Goal: Leave review/rating: Share an evaluation or opinion about a product, service, or content

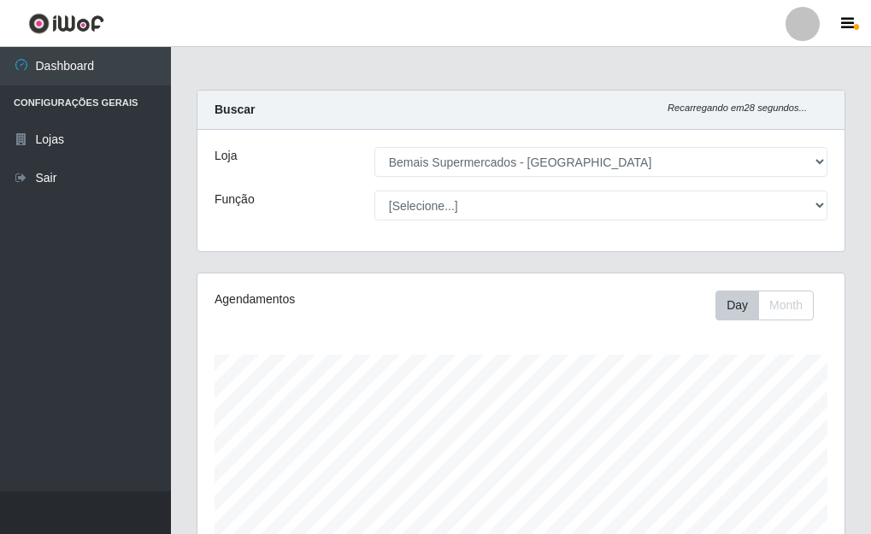
select select "249"
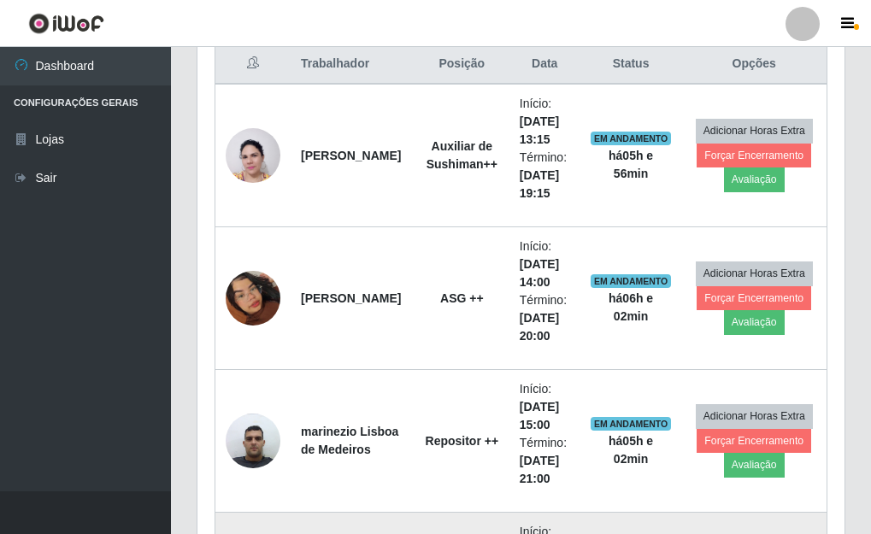
scroll to position [701, 0]
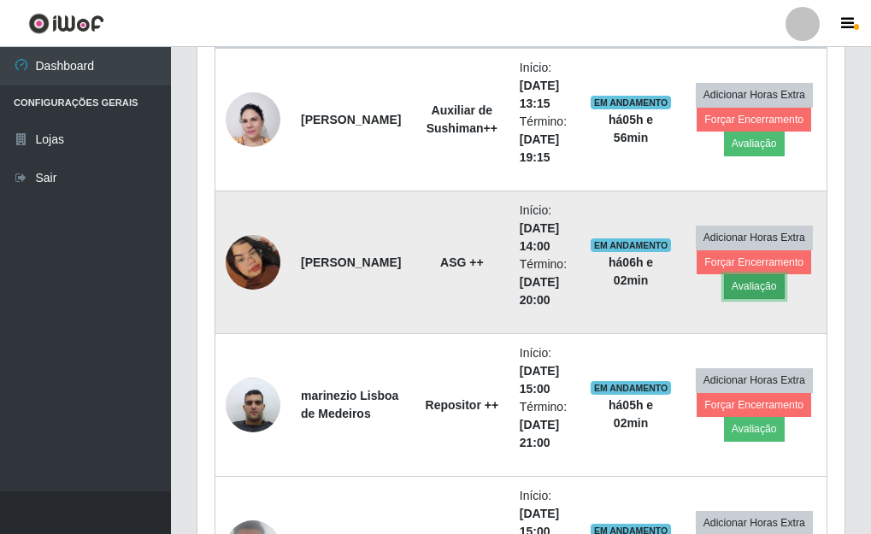
click at [752, 289] on button "Avaliação" at bounding box center [754, 287] width 61 height 24
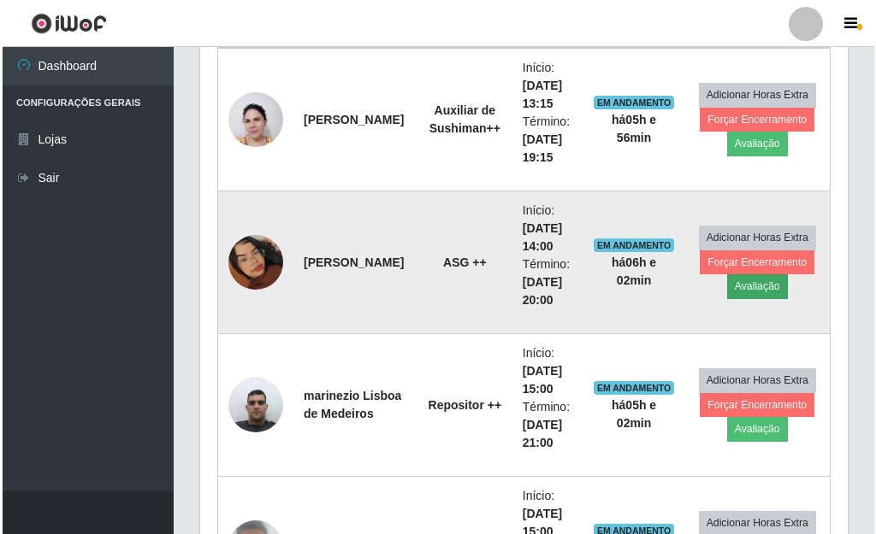
scroll to position [355, 637]
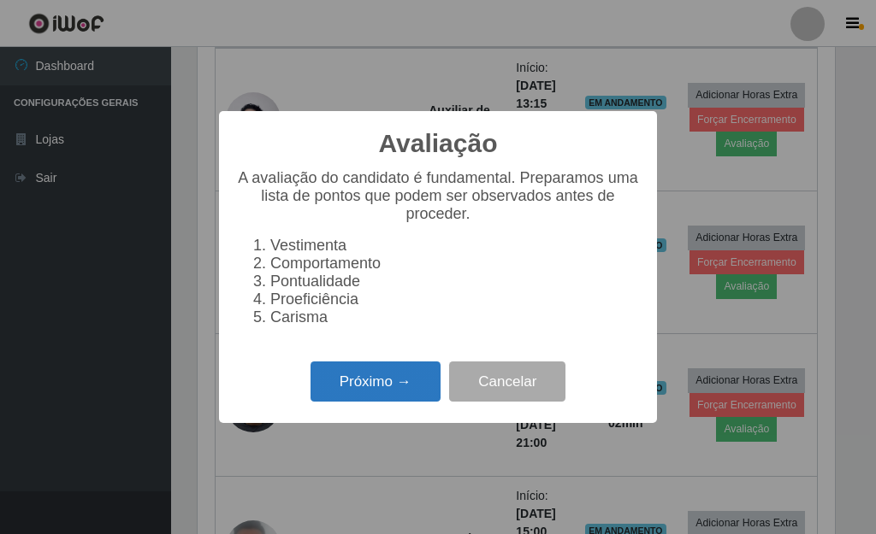
click at [368, 397] on button "Próximo →" at bounding box center [375, 382] width 130 height 40
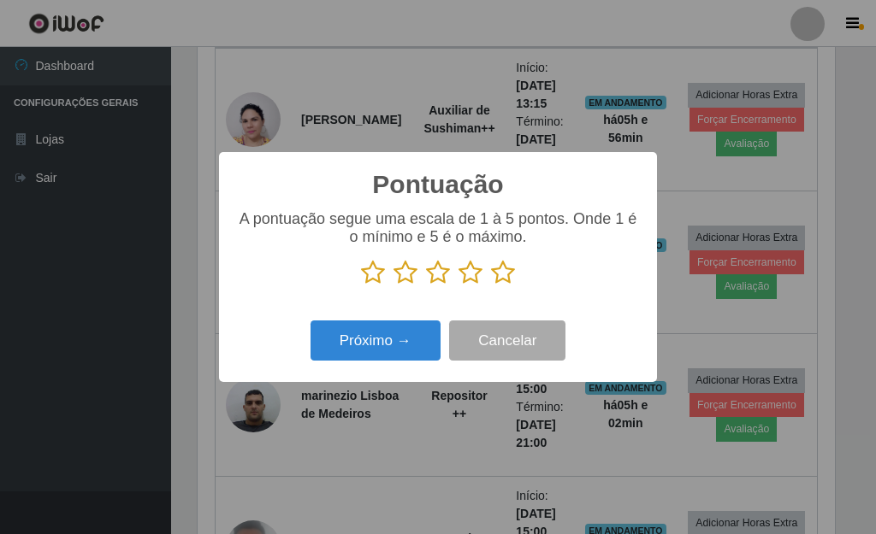
click at [507, 271] on icon at bounding box center [503, 273] width 24 height 26
click at [491, 286] on input "radio" at bounding box center [491, 286] width 0 height 0
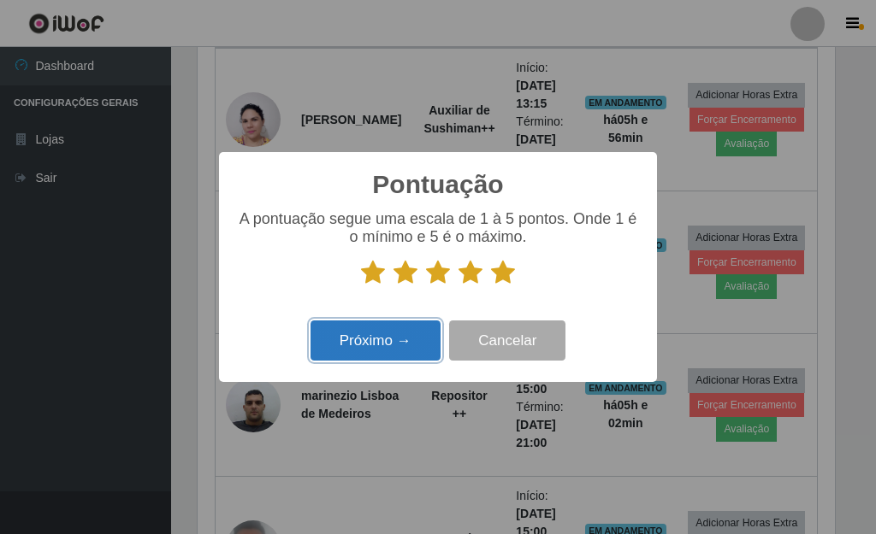
click at [421, 340] on button "Próximo →" at bounding box center [375, 341] width 130 height 40
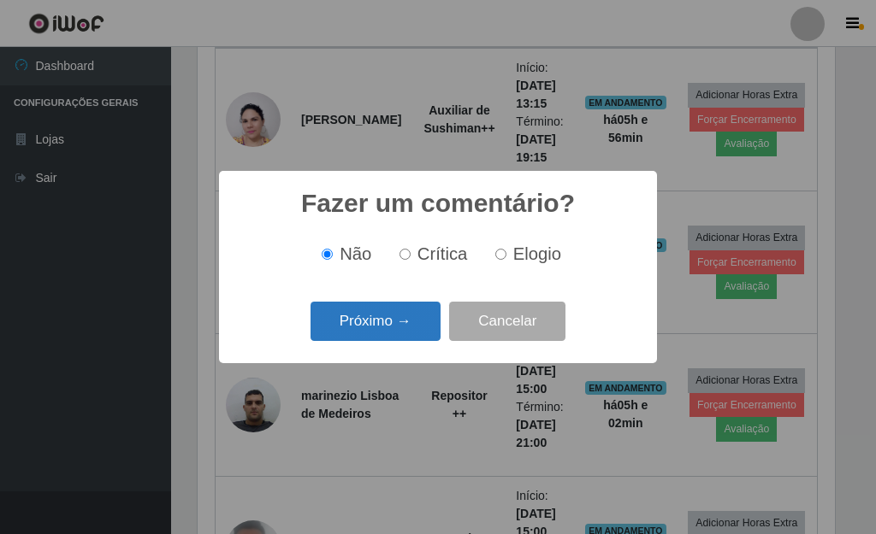
click at [420, 329] on button "Próximo →" at bounding box center [375, 322] width 130 height 40
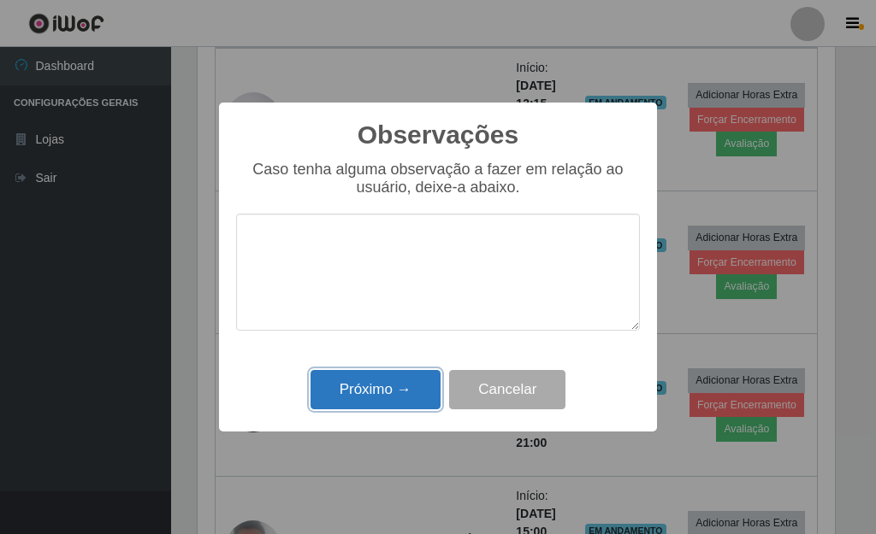
click at [416, 398] on button "Próximo →" at bounding box center [375, 390] width 130 height 40
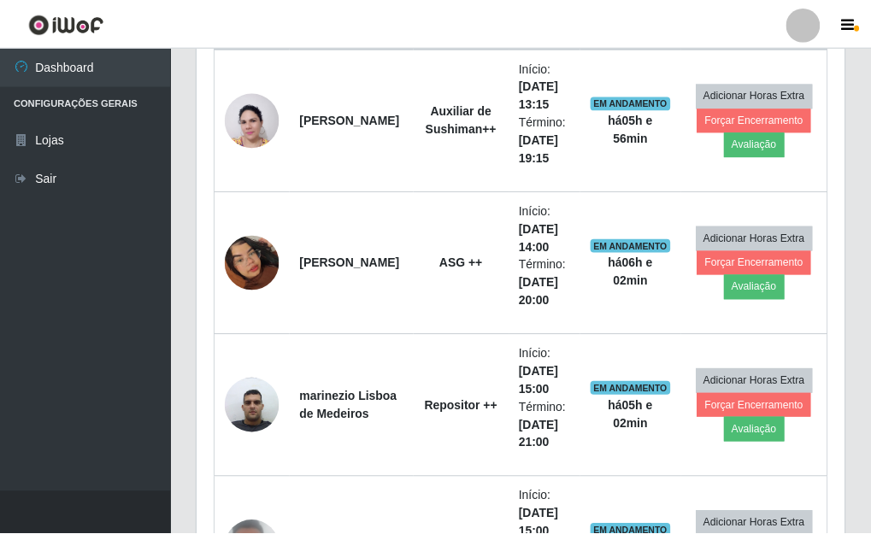
scroll to position [355, 647]
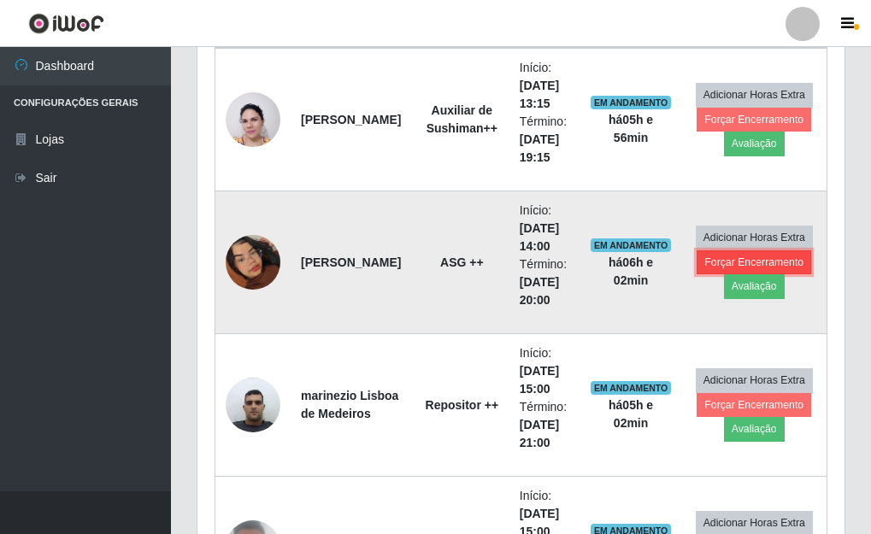
click at [750, 262] on button "Forçar Encerramento" at bounding box center [754, 263] width 115 height 24
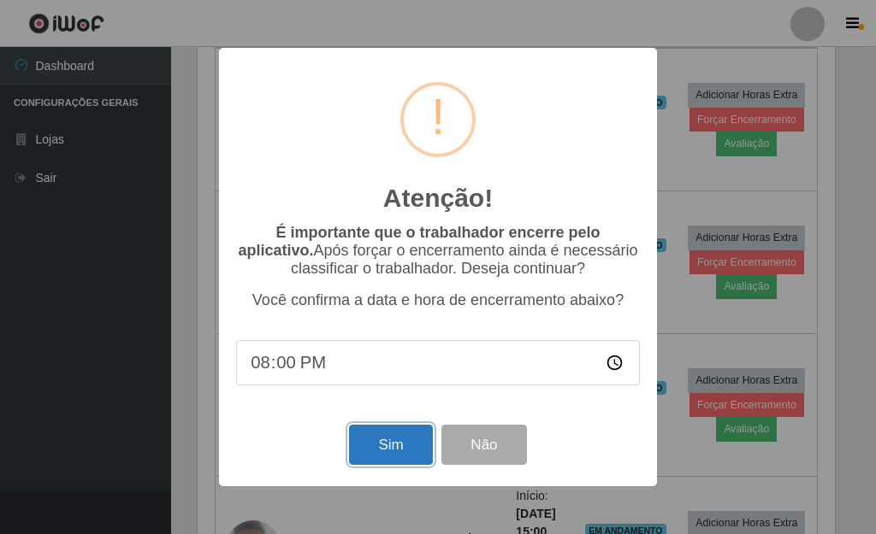
click at [397, 436] on button "Sim" at bounding box center [390, 445] width 83 height 40
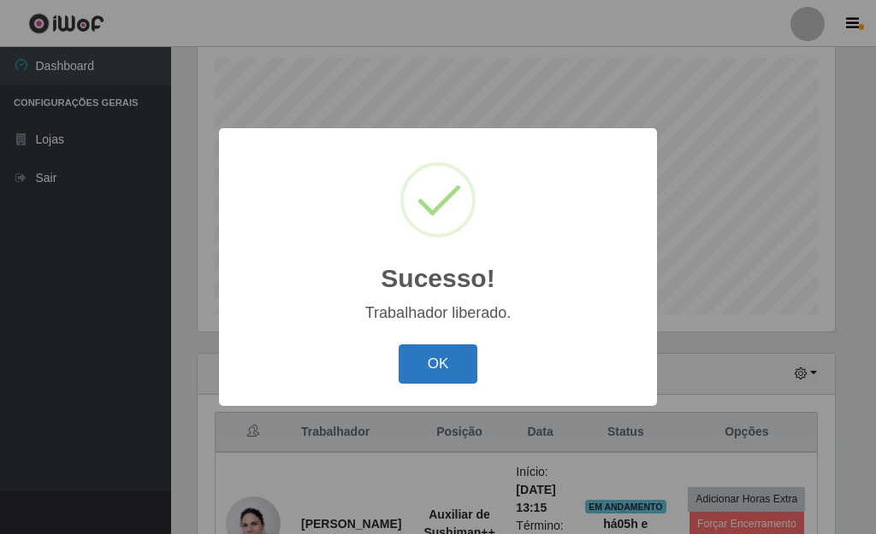
click at [439, 373] on button "OK" at bounding box center [439, 365] width 80 height 40
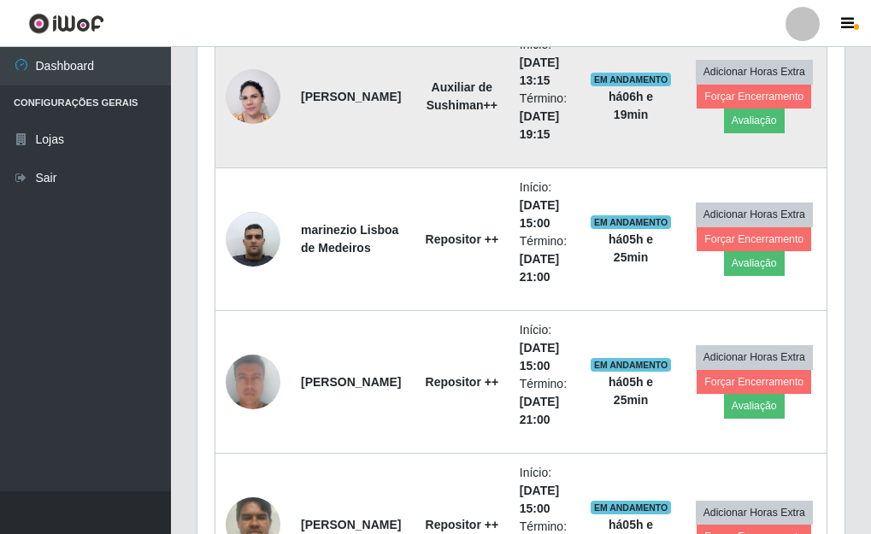
scroll to position [639, 0]
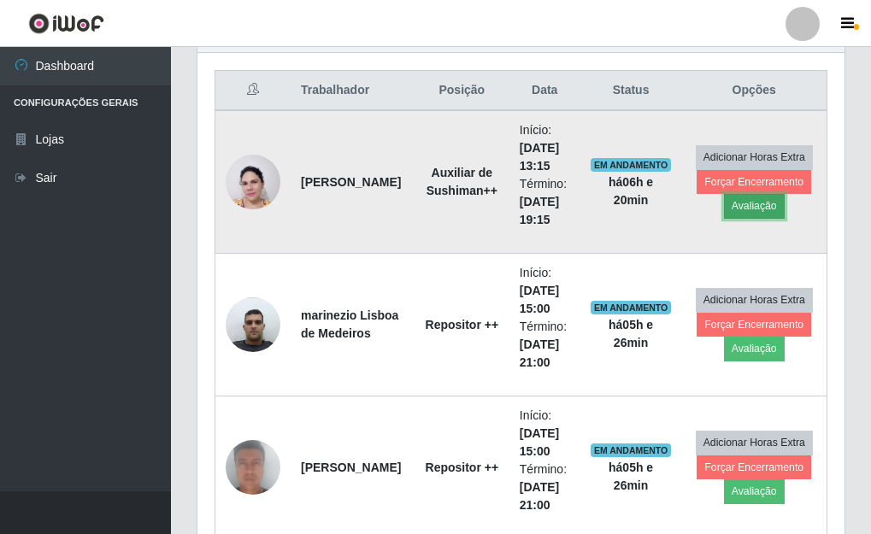
click at [754, 204] on button "Avaliação" at bounding box center [754, 206] width 61 height 24
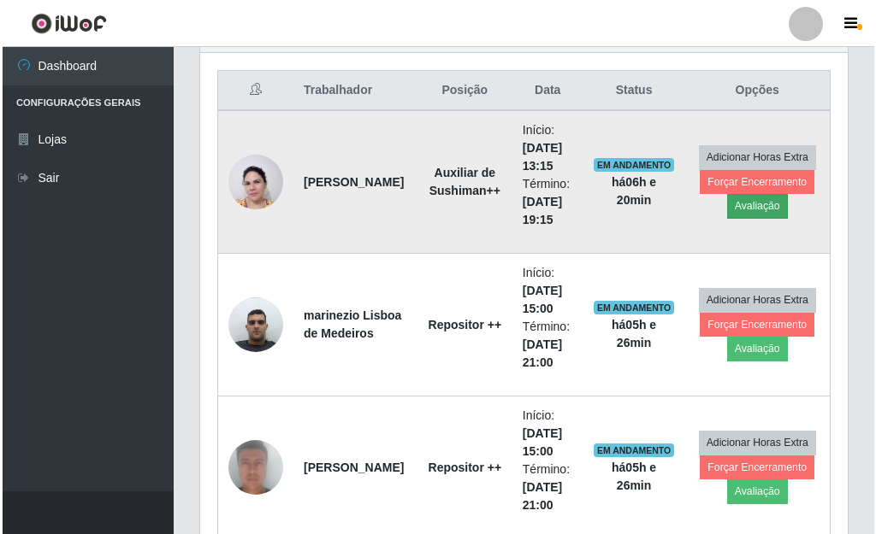
scroll to position [355, 637]
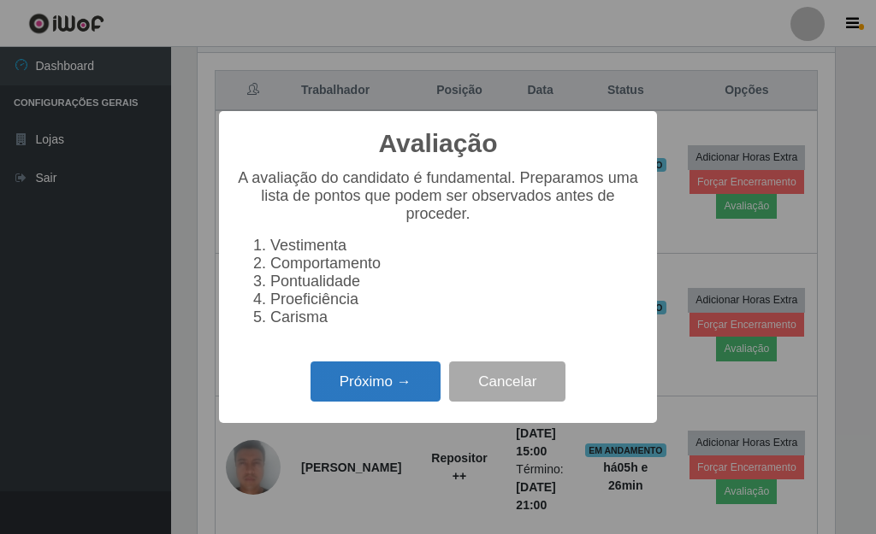
click at [410, 391] on button "Próximo →" at bounding box center [375, 382] width 130 height 40
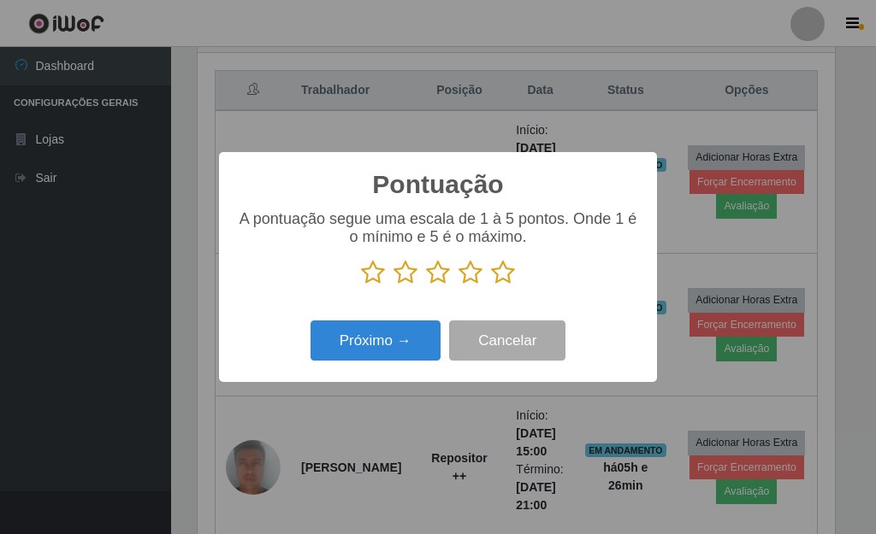
scroll to position [854840, 854558]
click at [505, 276] on icon at bounding box center [503, 273] width 24 height 26
click at [491, 286] on input "radio" at bounding box center [491, 286] width 0 height 0
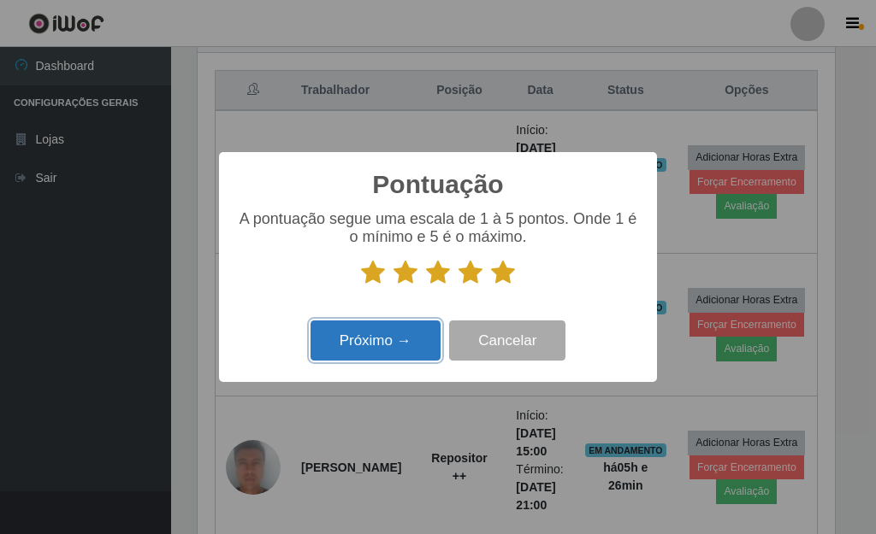
click at [421, 345] on button "Próximo →" at bounding box center [375, 341] width 130 height 40
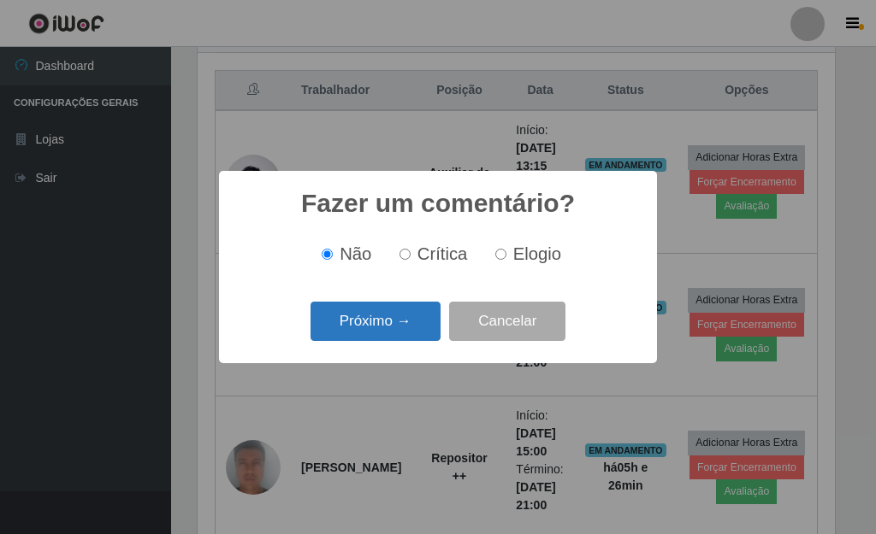
click at [398, 331] on button "Próximo →" at bounding box center [375, 322] width 130 height 40
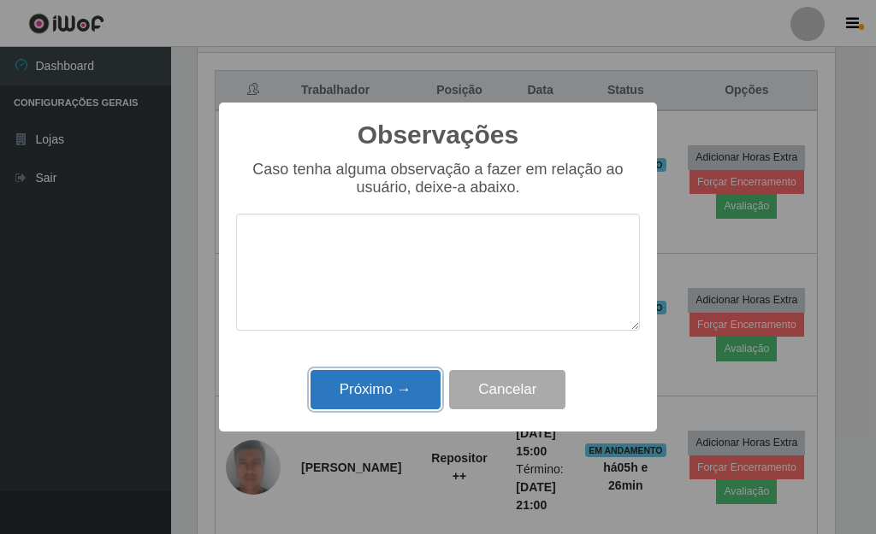
click at [395, 398] on button "Próximo →" at bounding box center [375, 390] width 130 height 40
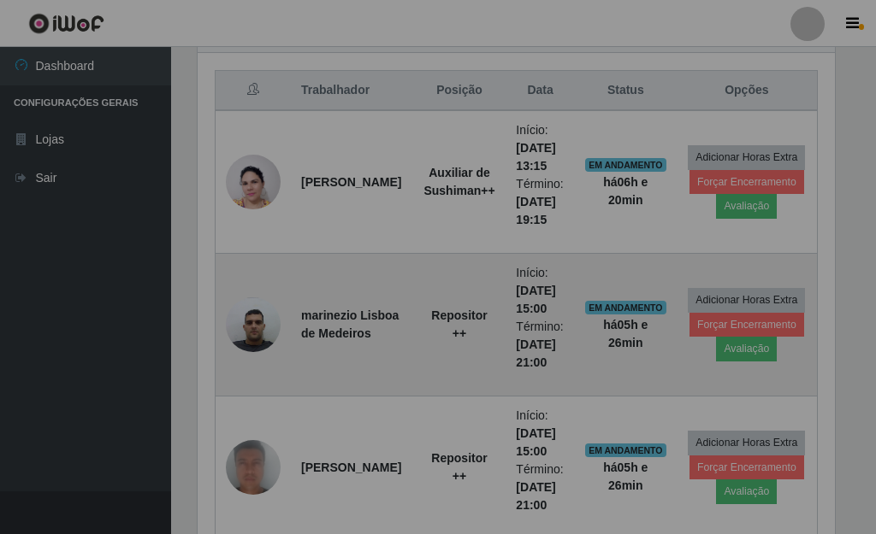
scroll to position [355, 647]
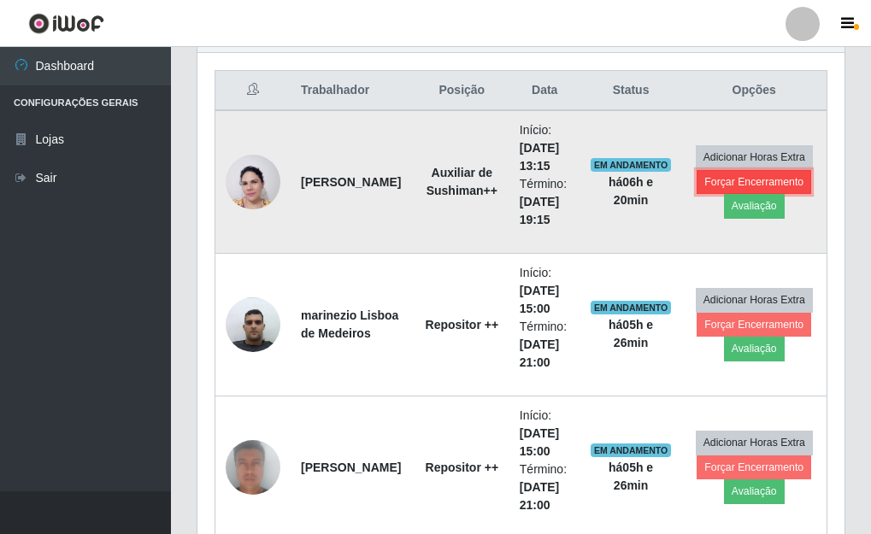
click at [728, 183] on button "Forçar Encerramento" at bounding box center [754, 182] width 115 height 24
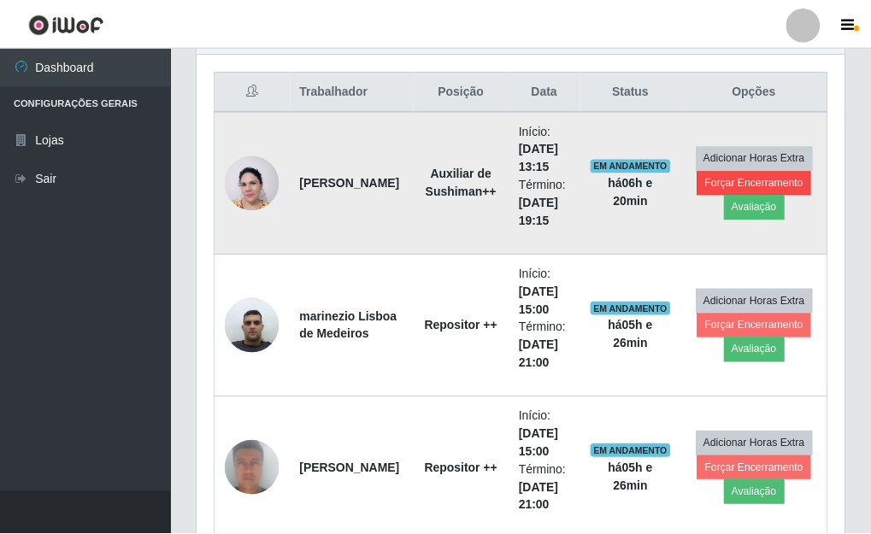
scroll to position [355, 637]
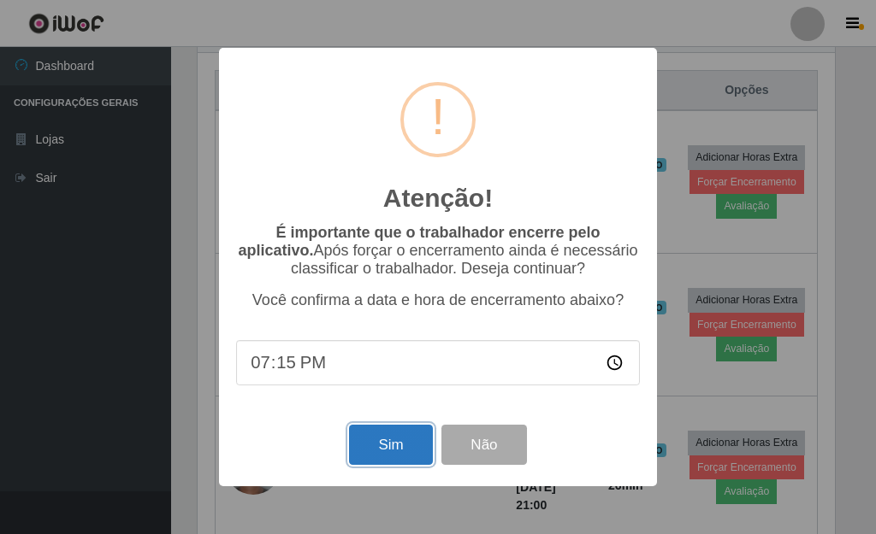
click at [392, 448] on button "Sim" at bounding box center [390, 445] width 83 height 40
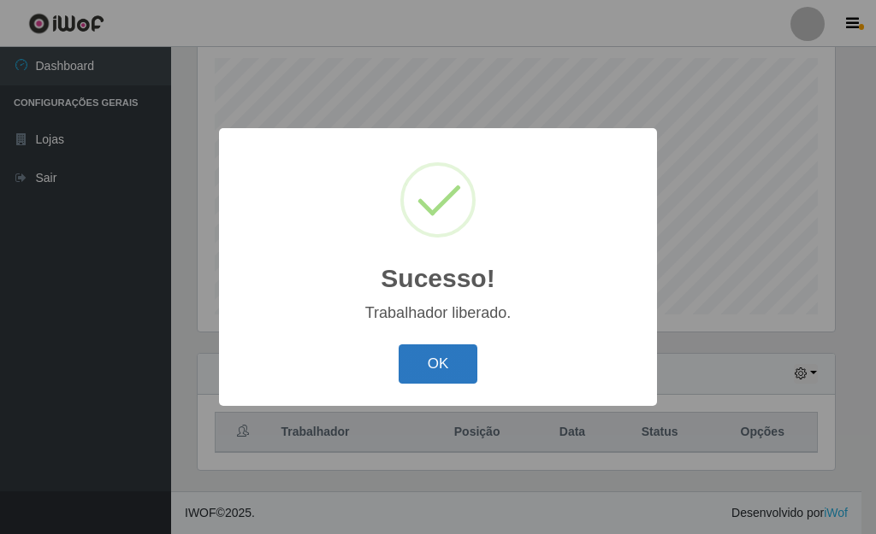
click at [429, 357] on button "OK" at bounding box center [439, 365] width 80 height 40
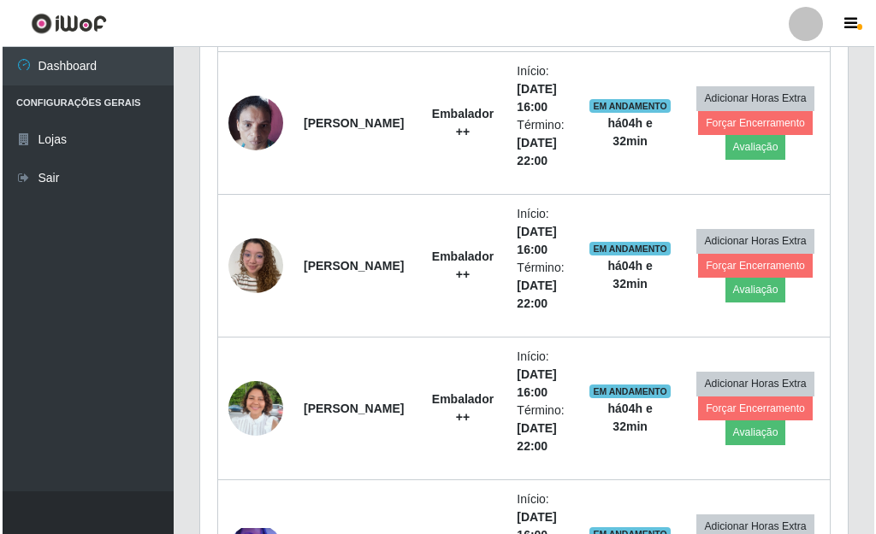
scroll to position [2212, 0]
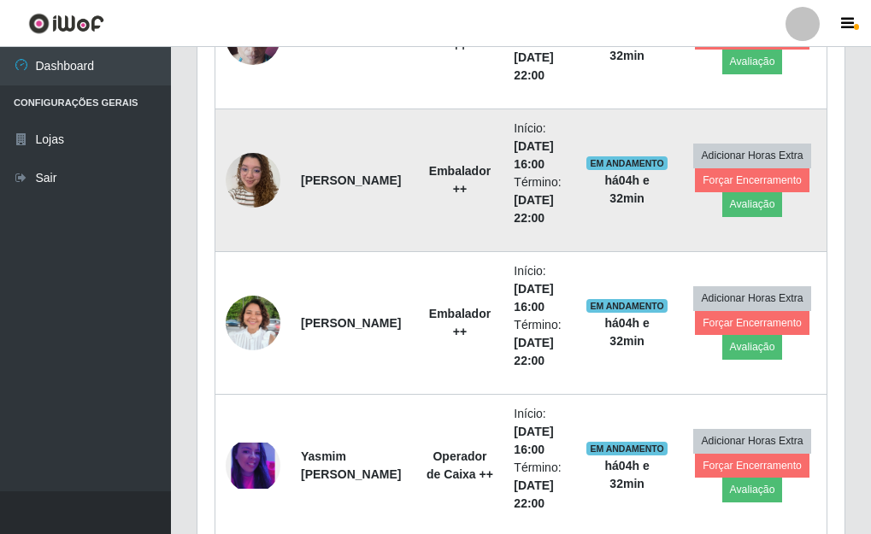
click at [260, 183] on img at bounding box center [253, 180] width 55 height 73
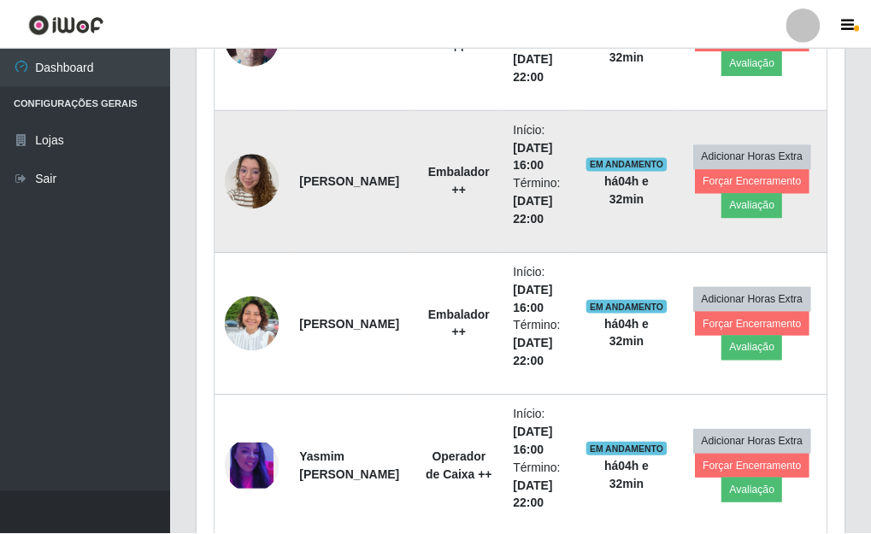
scroll to position [355, 637]
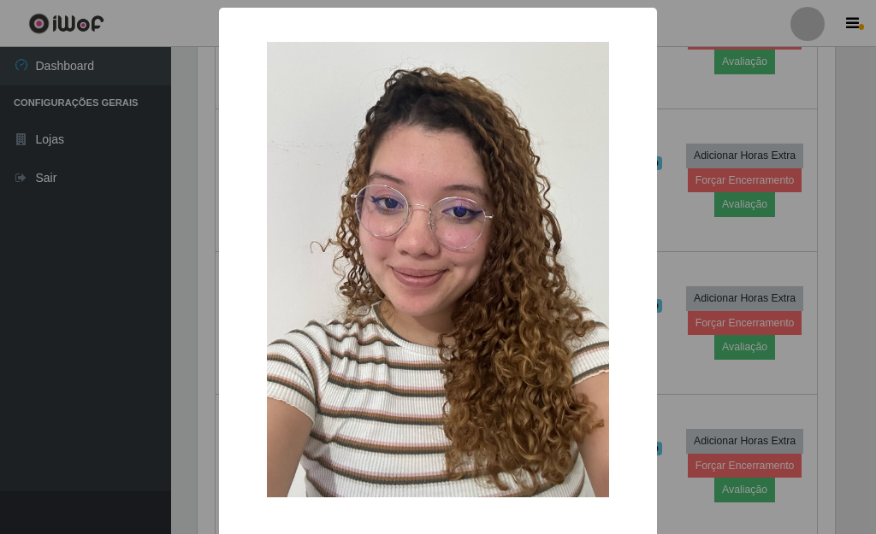
click at [702, 291] on div "× OK Cancel" at bounding box center [438, 267] width 876 height 534
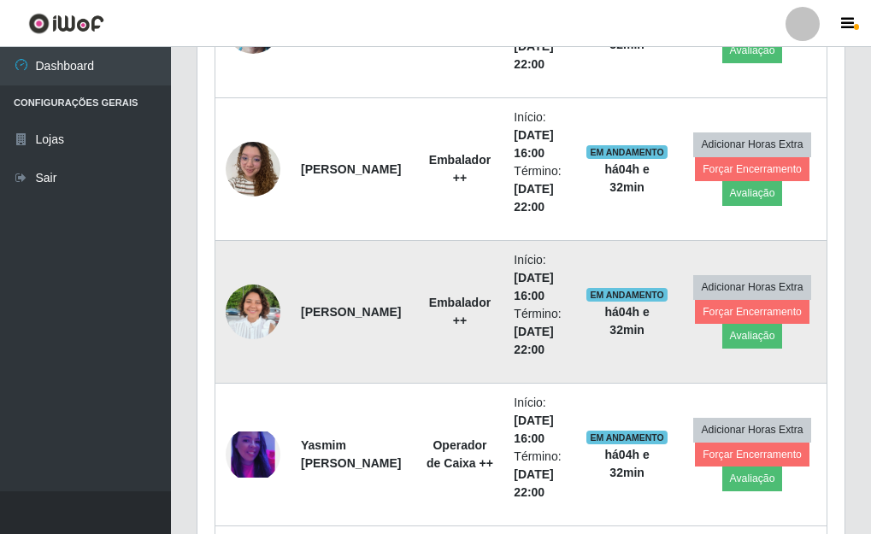
scroll to position [2212, 0]
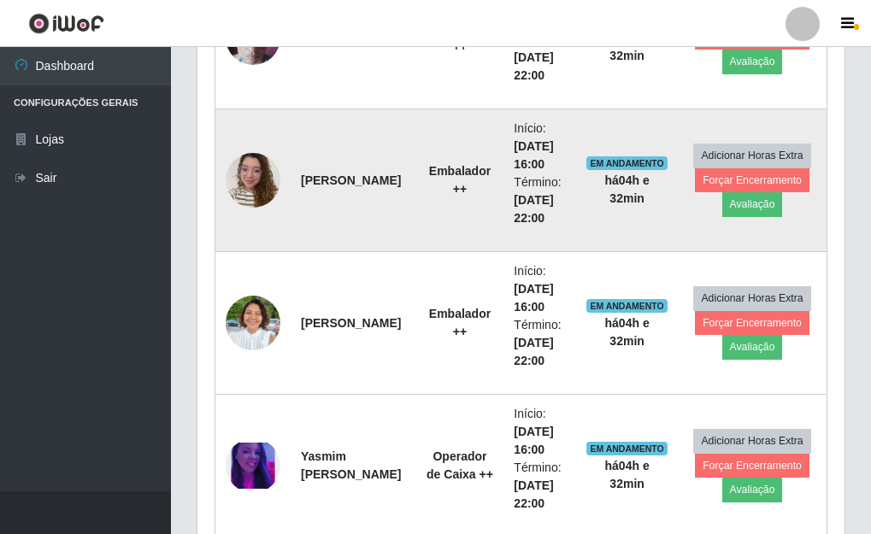
click at [249, 168] on img at bounding box center [253, 180] width 55 height 73
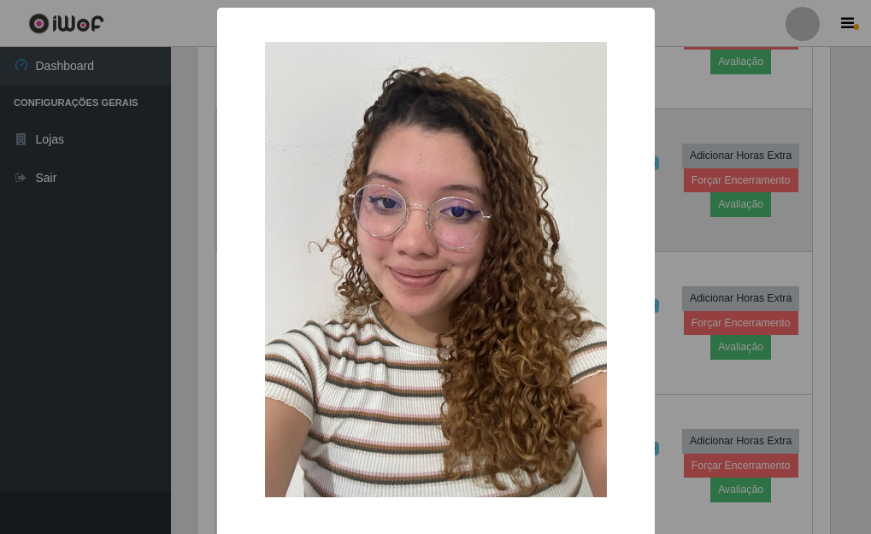
scroll to position [355, 637]
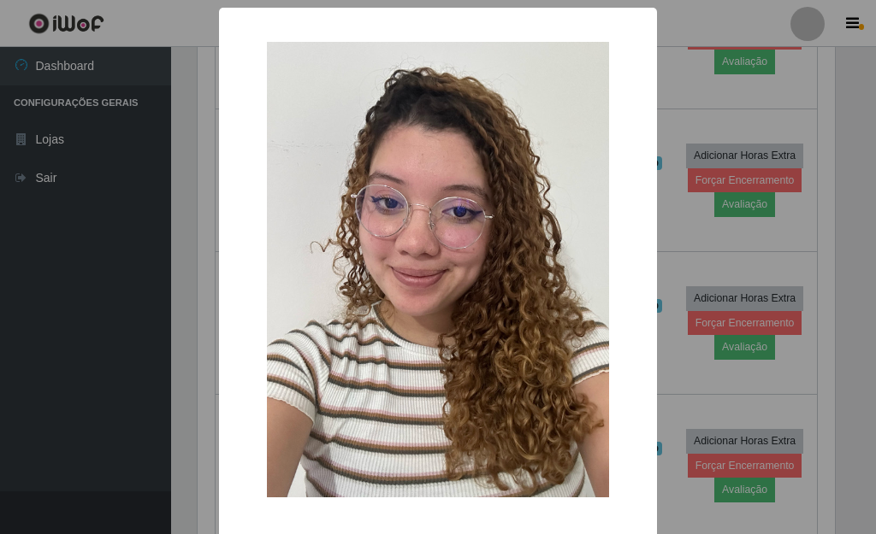
click at [659, 163] on div "× OK Cancel" at bounding box center [438, 267] width 876 height 534
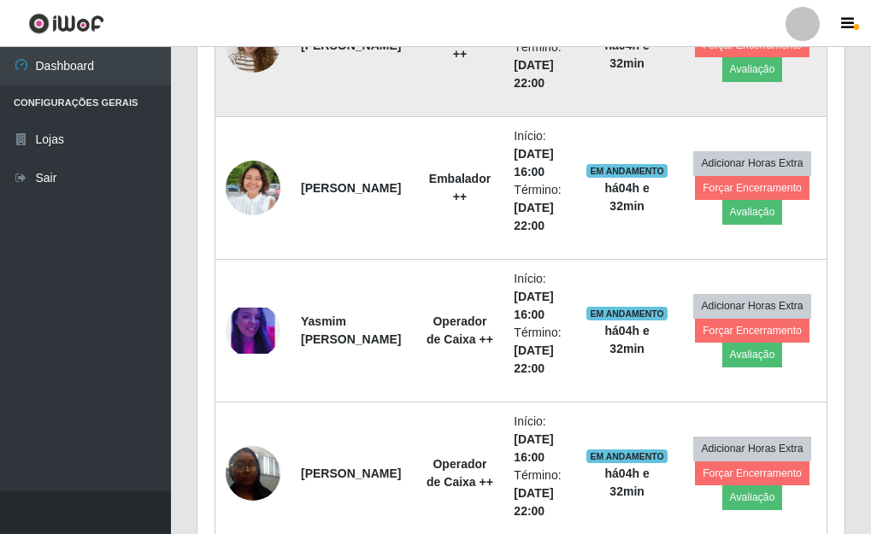
scroll to position [2383, 0]
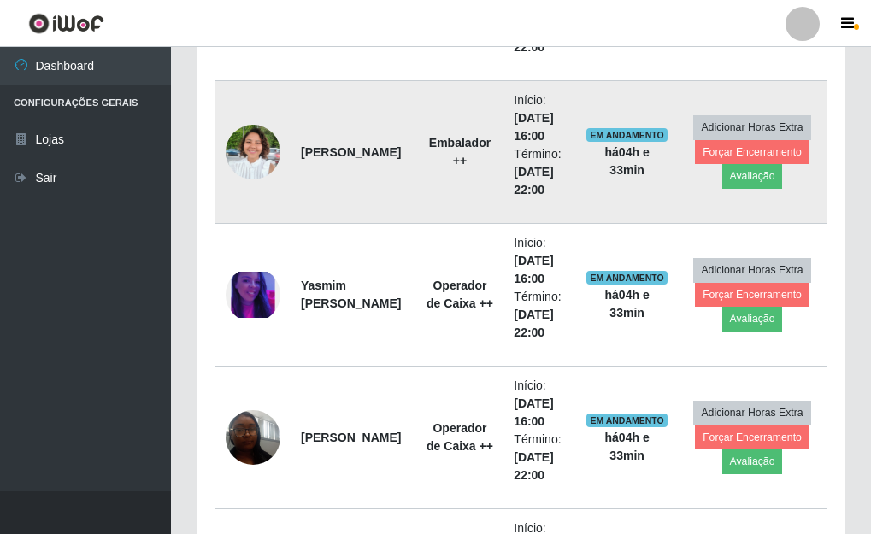
click at [263, 153] on img at bounding box center [253, 152] width 55 height 74
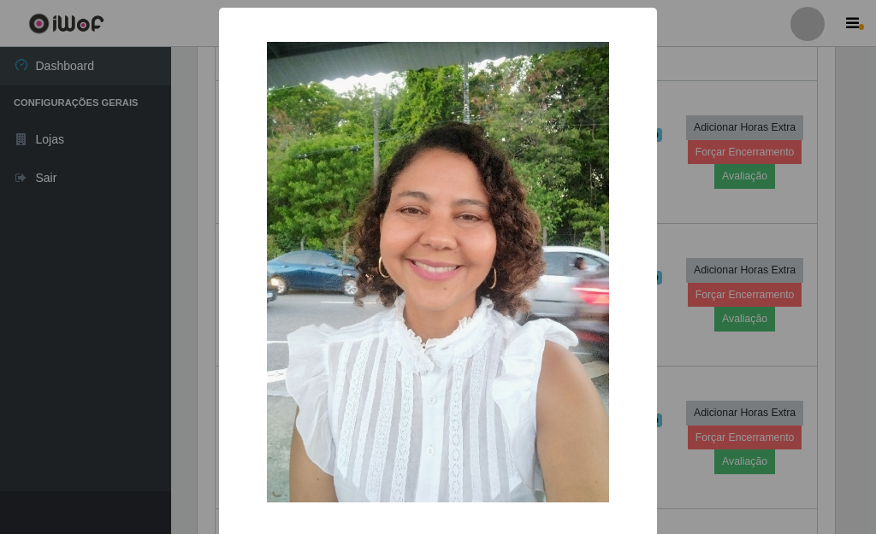
click at [771, 286] on div "× OK Cancel" at bounding box center [438, 267] width 876 height 534
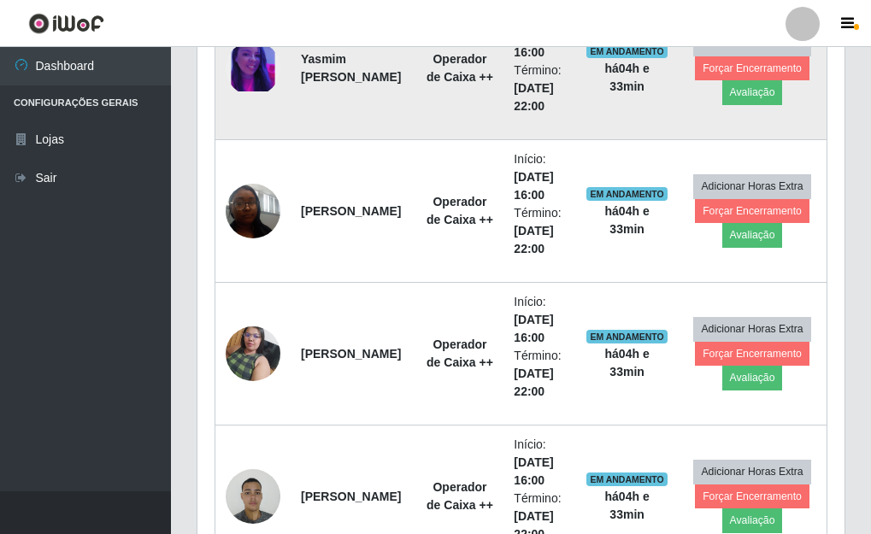
scroll to position [2639, 0]
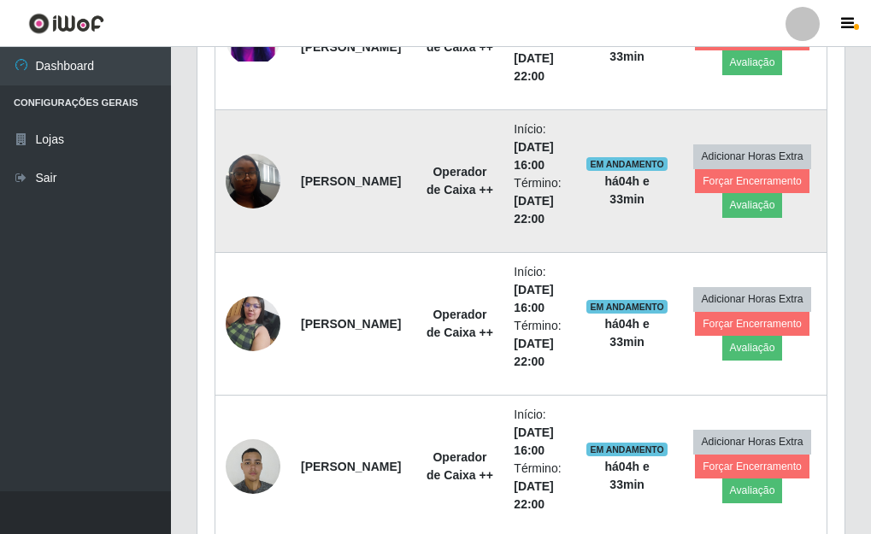
click at [249, 192] on img at bounding box center [253, 181] width 55 height 73
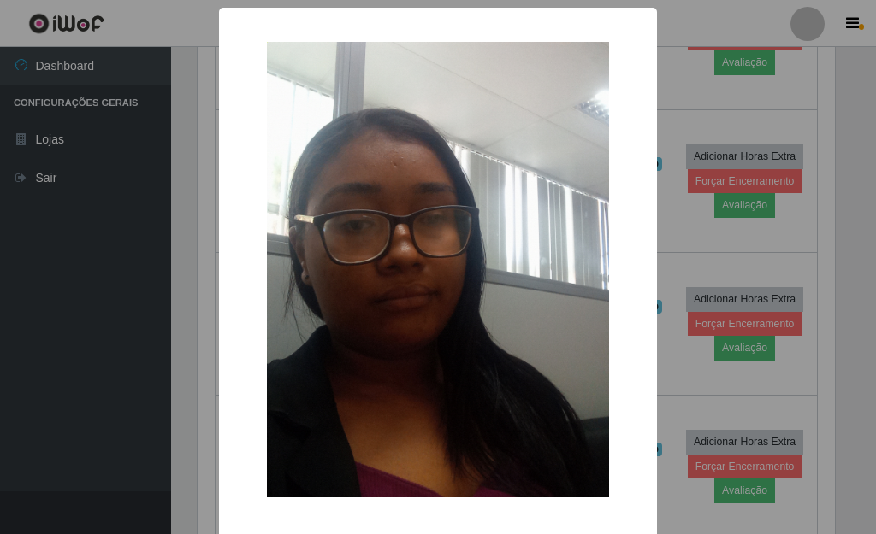
click at [712, 240] on div "× OK Cancel" at bounding box center [438, 267] width 876 height 534
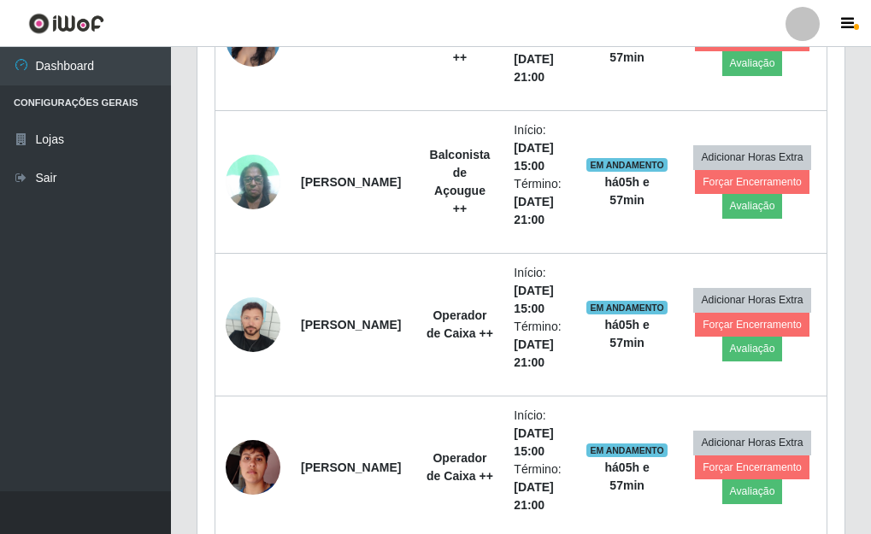
scroll to position [1356, 0]
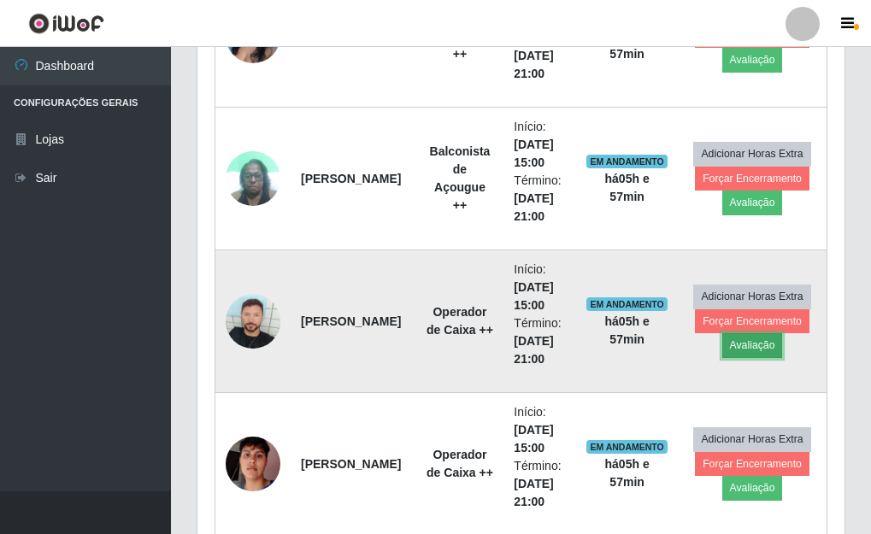
click at [762, 347] on button "Avaliação" at bounding box center [753, 346] width 61 height 24
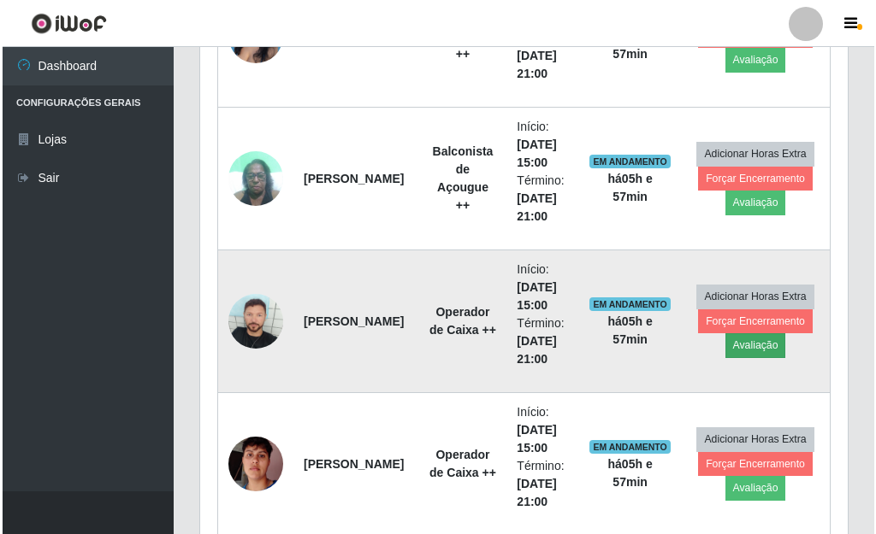
scroll to position [355, 637]
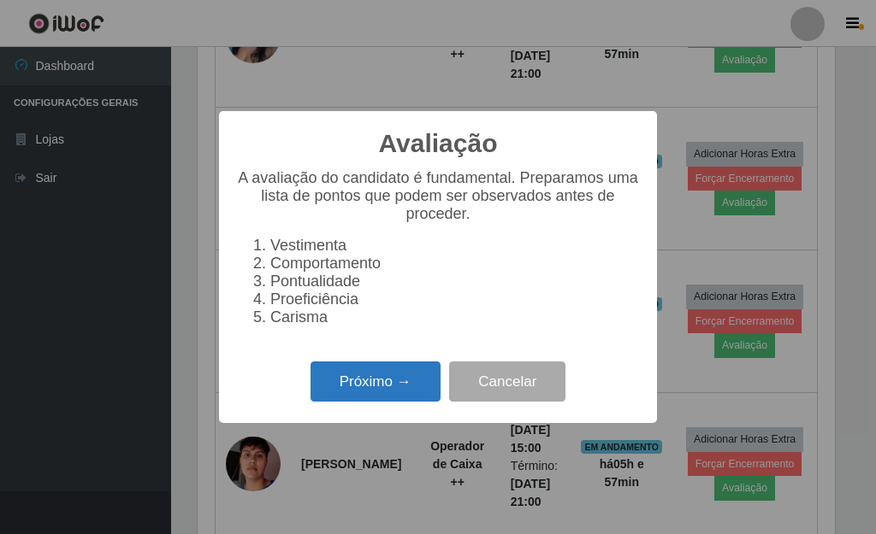
click at [411, 384] on button "Próximo →" at bounding box center [375, 382] width 130 height 40
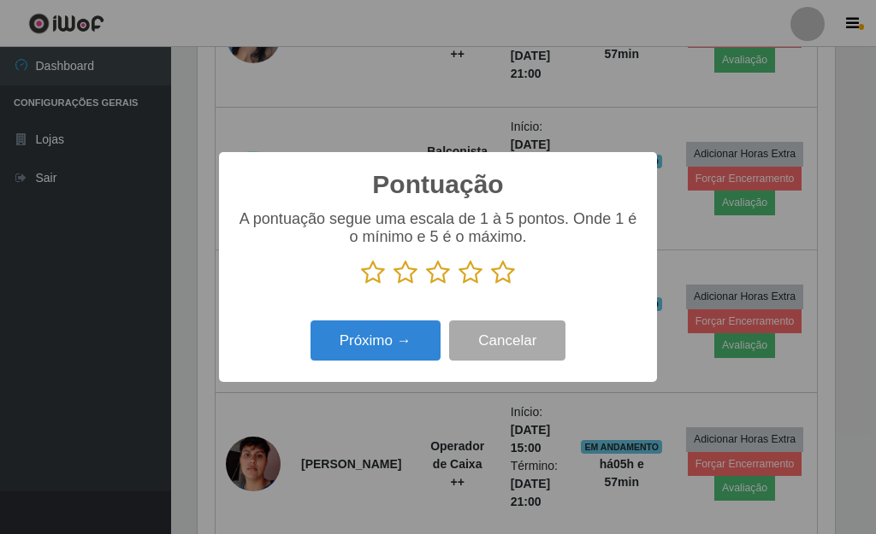
click at [496, 278] on icon at bounding box center [503, 273] width 24 height 26
click at [491, 286] on input "radio" at bounding box center [491, 286] width 0 height 0
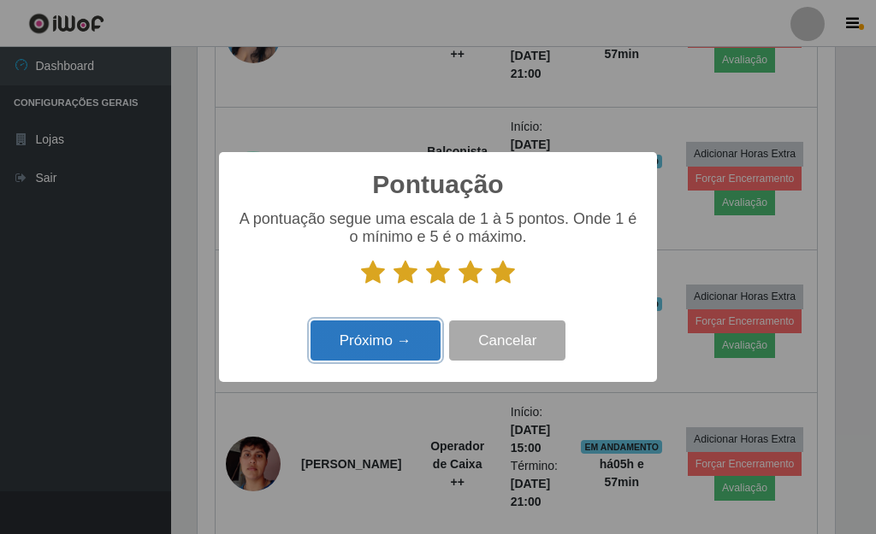
click at [417, 336] on button "Próximo →" at bounding box center [375, 341] width 130 height 40
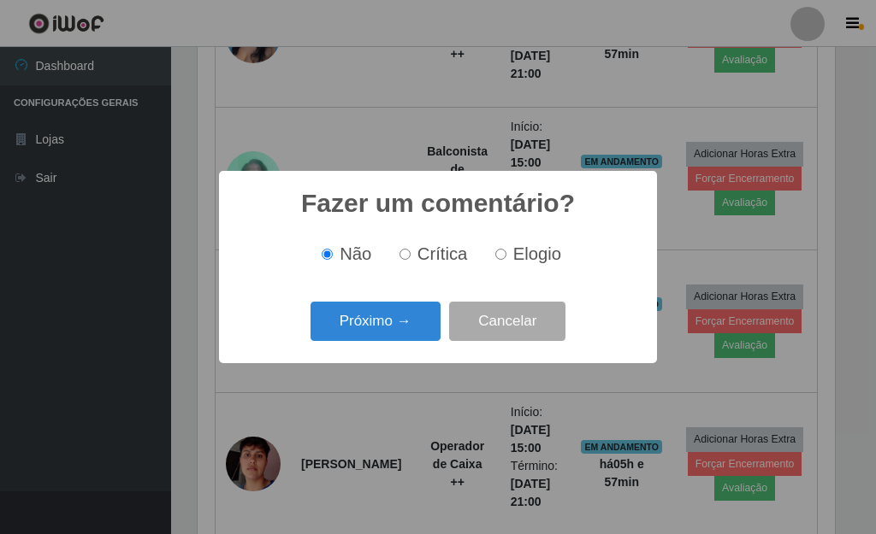
click at [416, 336] on button "Próximo →" at bounding box center [375, 322] width 130 height 40
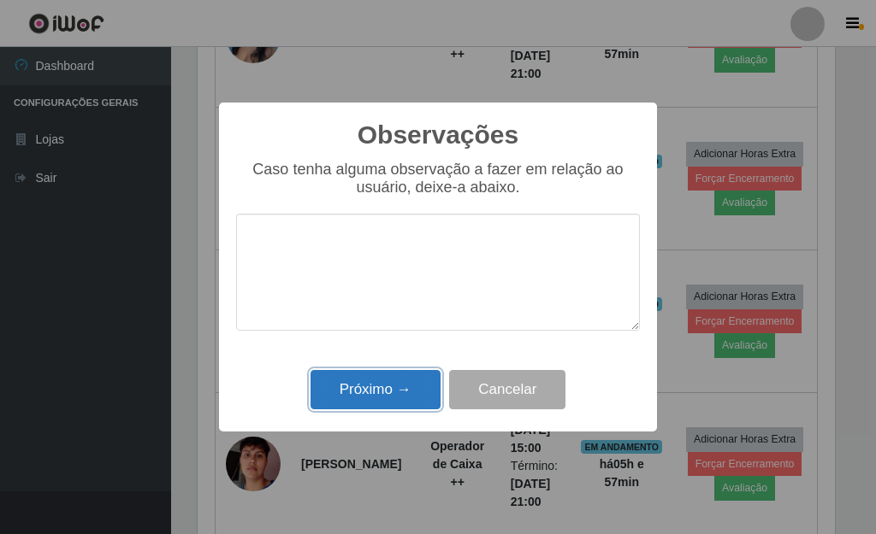
click at [399, 383] on button "Próximo →" at bounding box center [375, 390] width 130 height 40
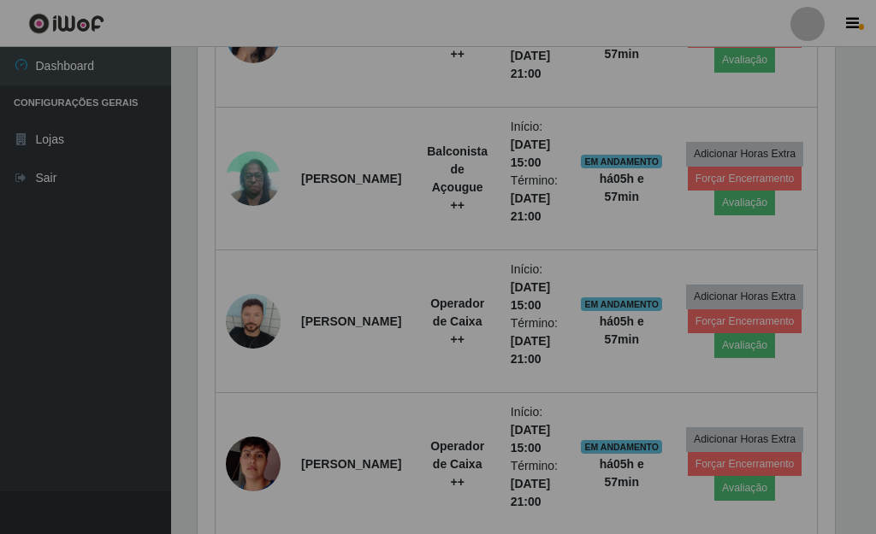
scroll to position [355, 647]
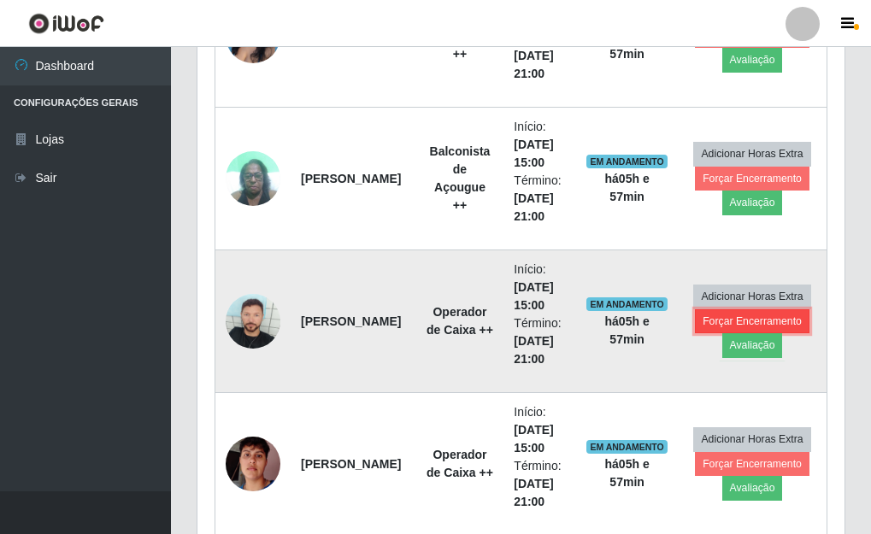
click at [761, 320] on button "Forçar Encerramento" at bounding box center [752, 322] width 115 height 24
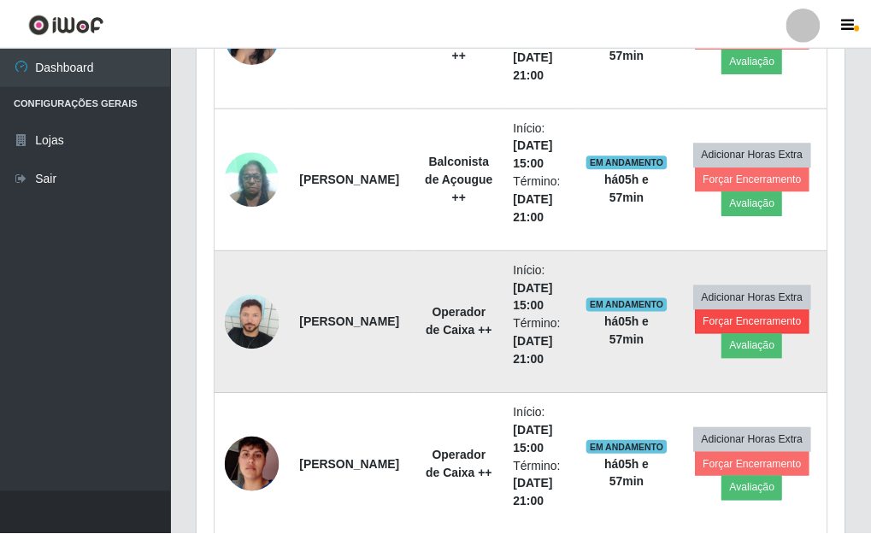
scroll to position [355, 637]
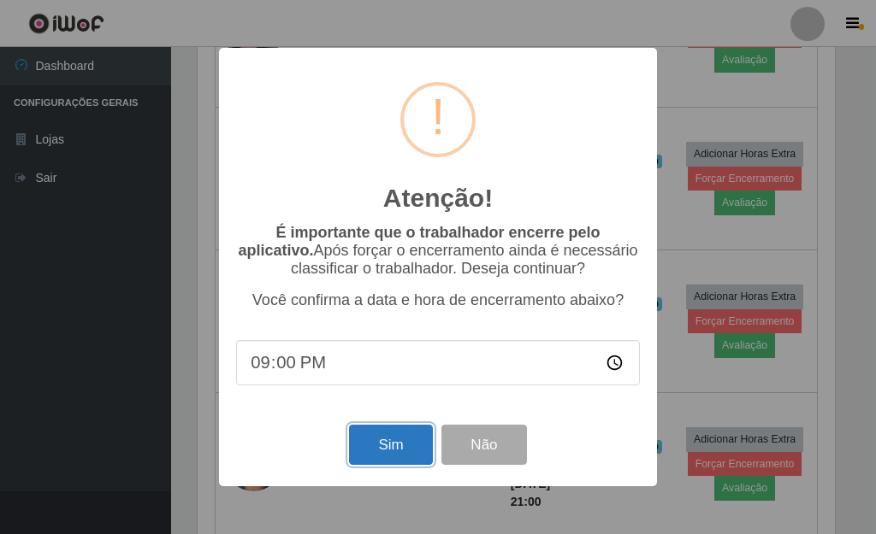
click at [393, 441] on button "Sim" at bounding box center [390, 445] width 83 height 40
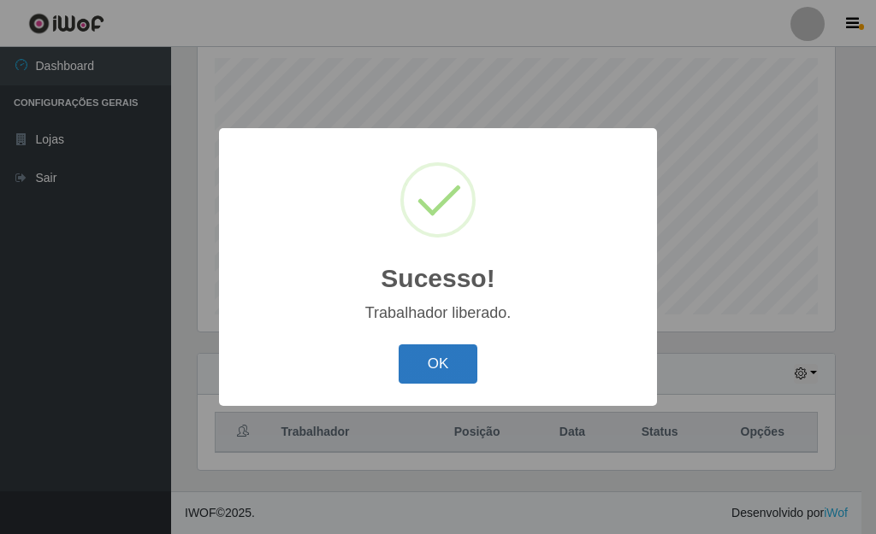
click at [435, 367] on button "OK" at bounding box center [439, 365] width 80 height 40
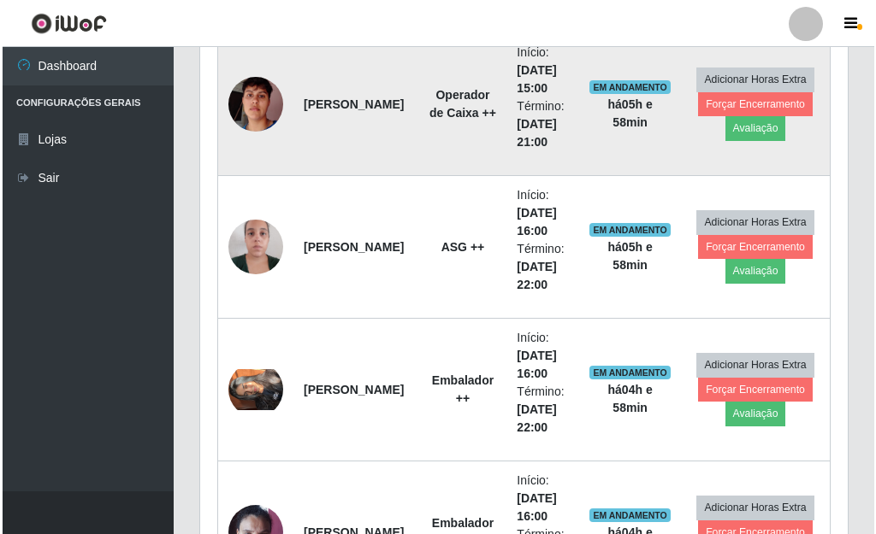
scroll to position [1580, 0]
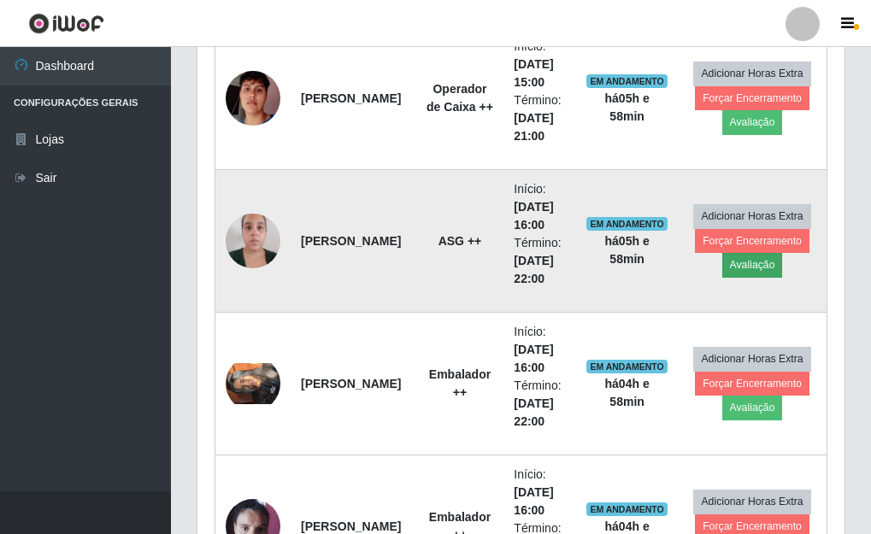
click at [785, 269] on td "Adicionar Horas Extra Forçar Encerramento Avaliação" at bounding box center [752, 241] width 149 height 143
click at [764, 263] on button "Avaliação" at bounding box center [753, 265] width 61 height 24
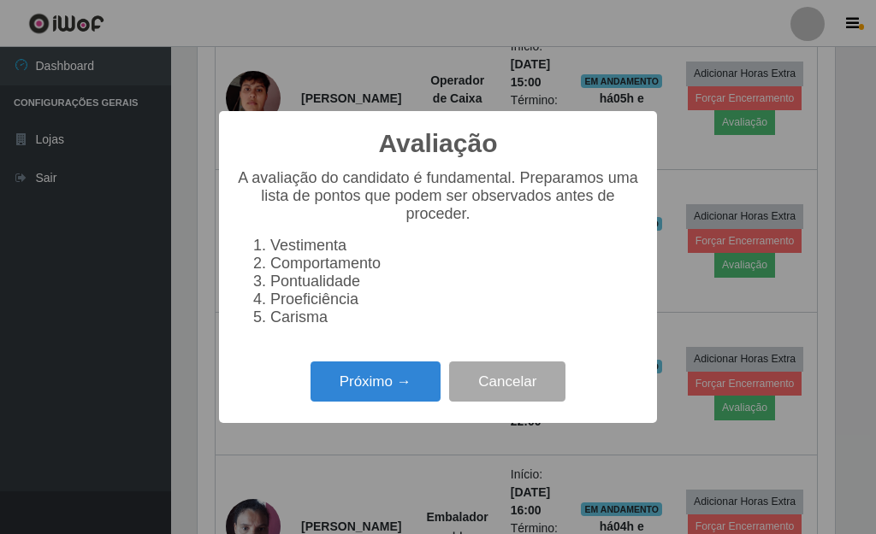
scroll to position [355, 637]
click at [394, 394] on button "Próximo →" at bounding box center [375, 382] width 130 height 40
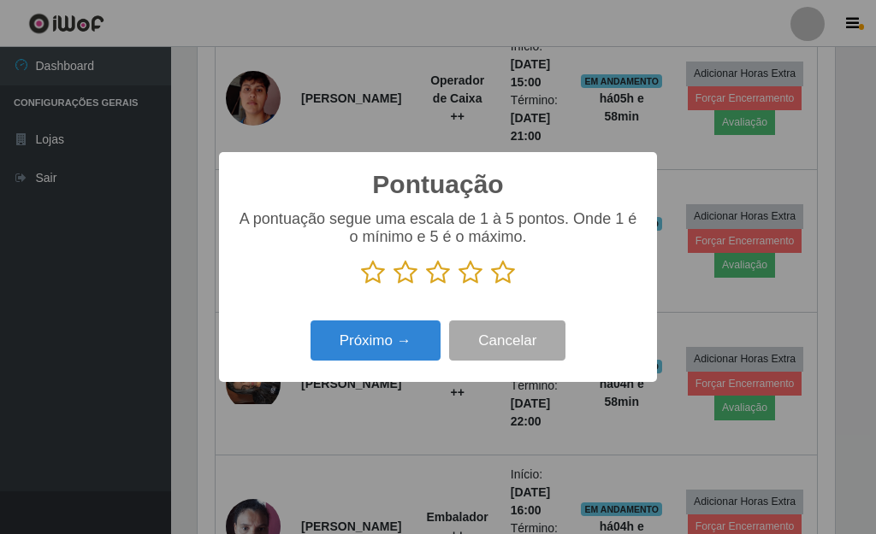
click at [505, 282] on icon at bounding box center [503, 273] width 24 height 26
click at [491, 286] on input "radio" at bounding box center [491, 286] width 0 height 0
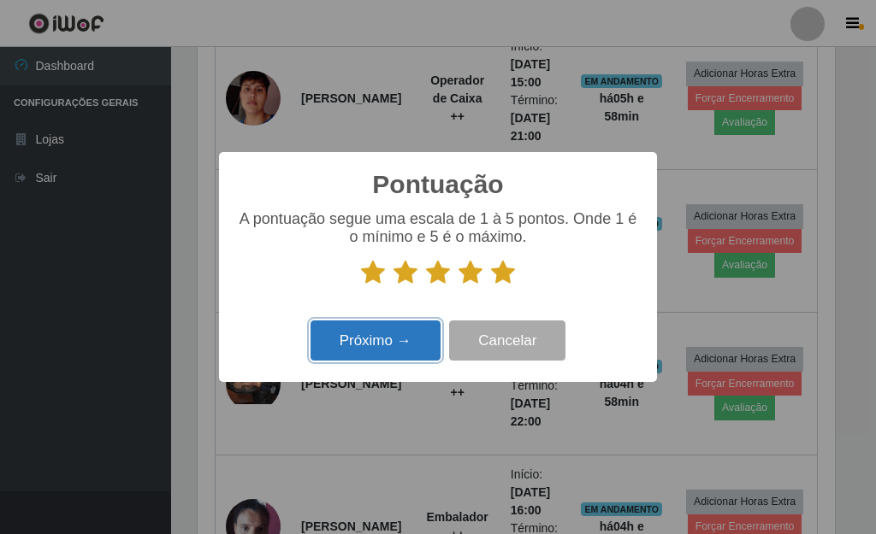
click at [405, 344] on button "Próximo →" at bounding box center [375, 341] width 130 height 40
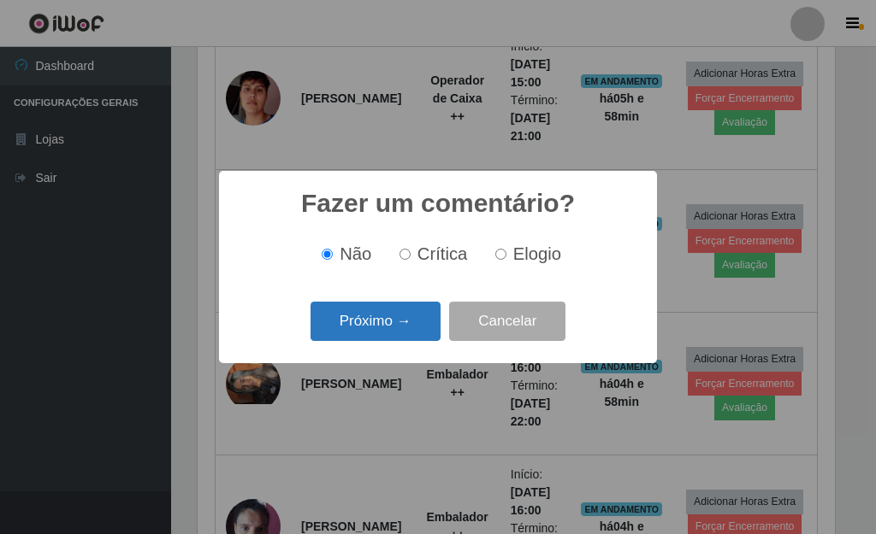
click at [405, 331] on button "Próximo →" at bounding box center [375, 322] width 130 height 40
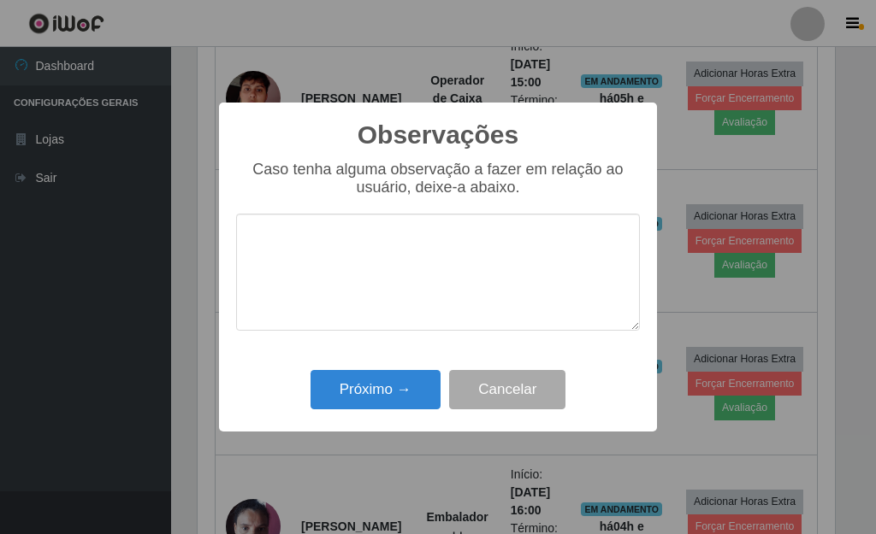
click at [405, 371] on div "Próximo → Cancelar" at bounding box center [438, 389] width 404 height 49
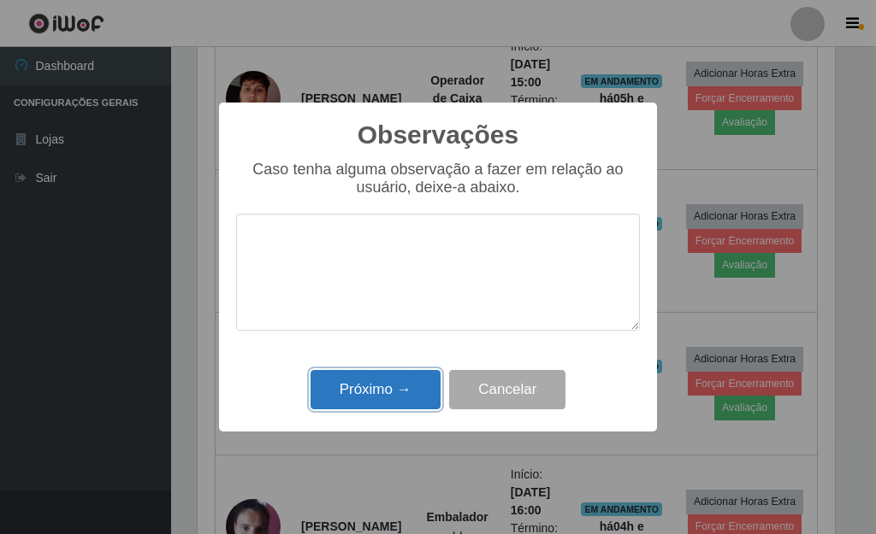
click at [405, 384] on button "Próximo →" at bounding box center [375, 390] width 130 height 40
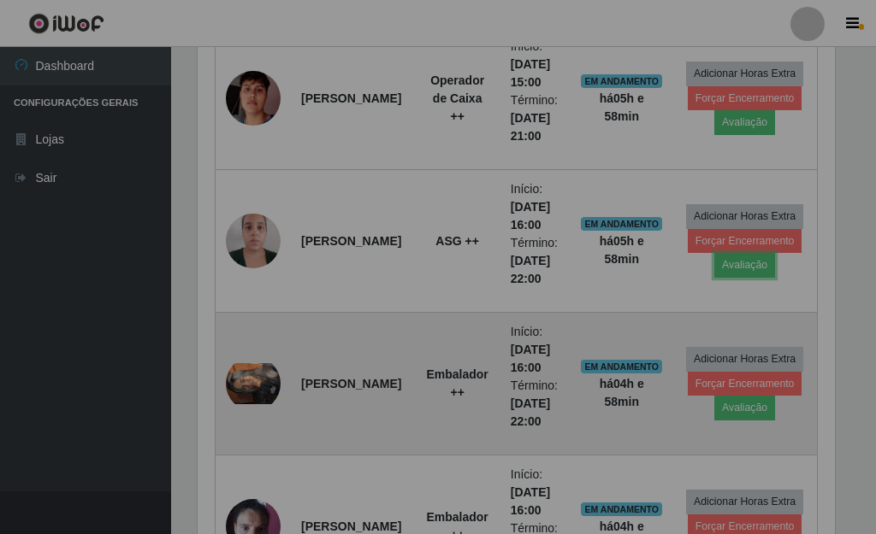
scroll to position [355, 647]
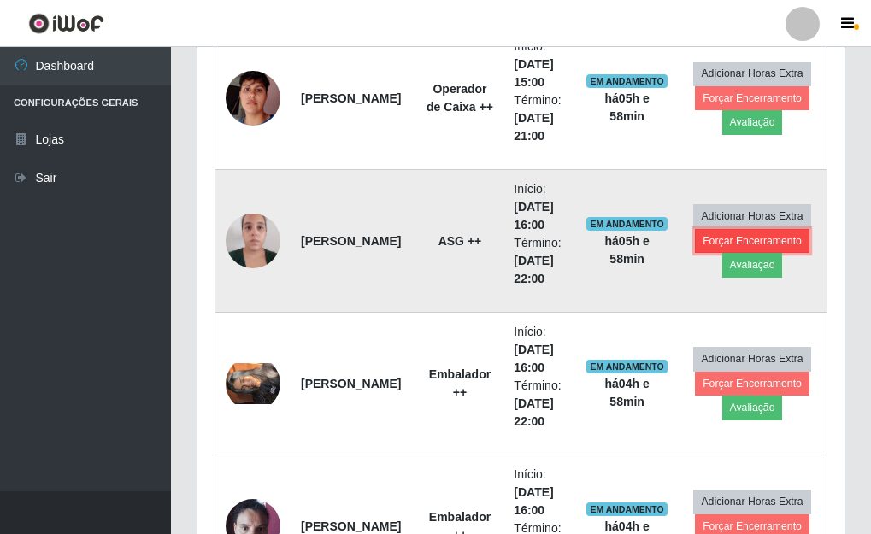
click at [741, 243] on button "Forçar Encerramento" at bounding box center [752, 241] width 115 height 24
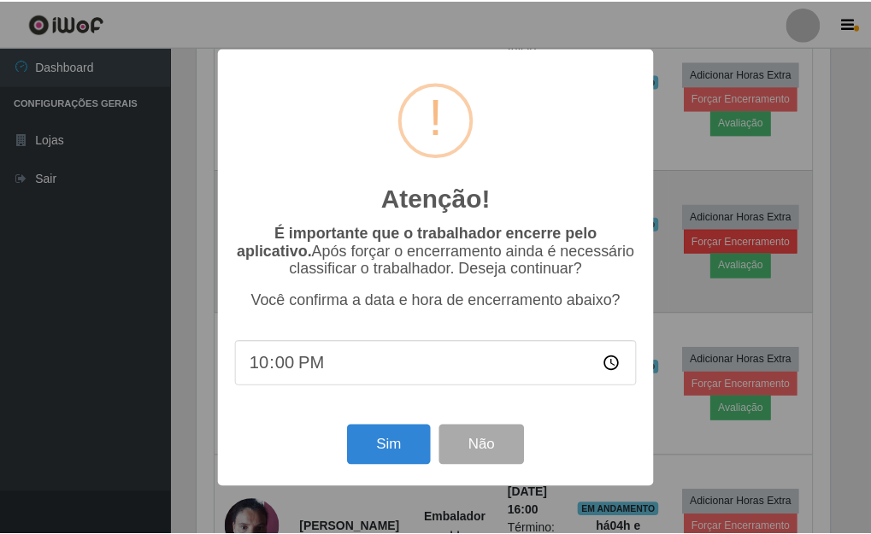
scroll to position [355, 637]
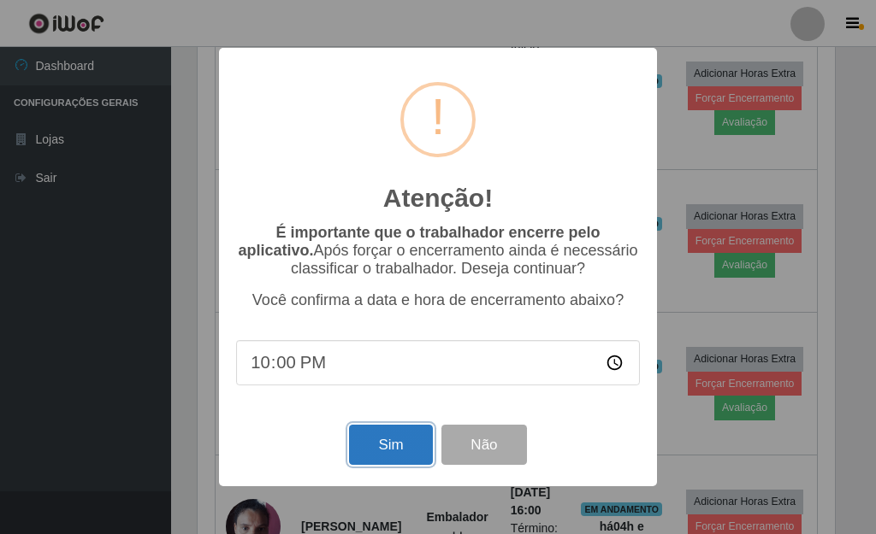
click at [381, 442] on button "Sim" at bounding box center [390, 445] width 83 height 40
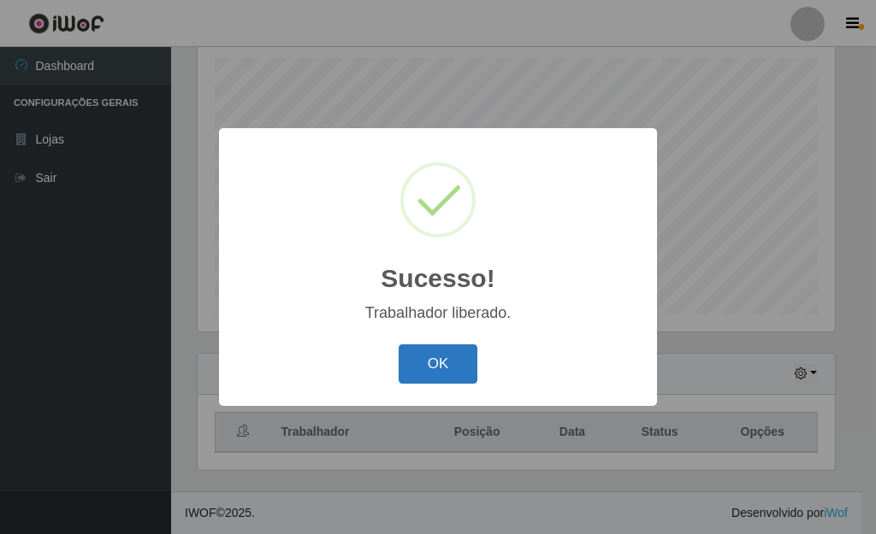
click at [410, 369] on button "OK" at bounding box center [439, 365] width 80 height 40
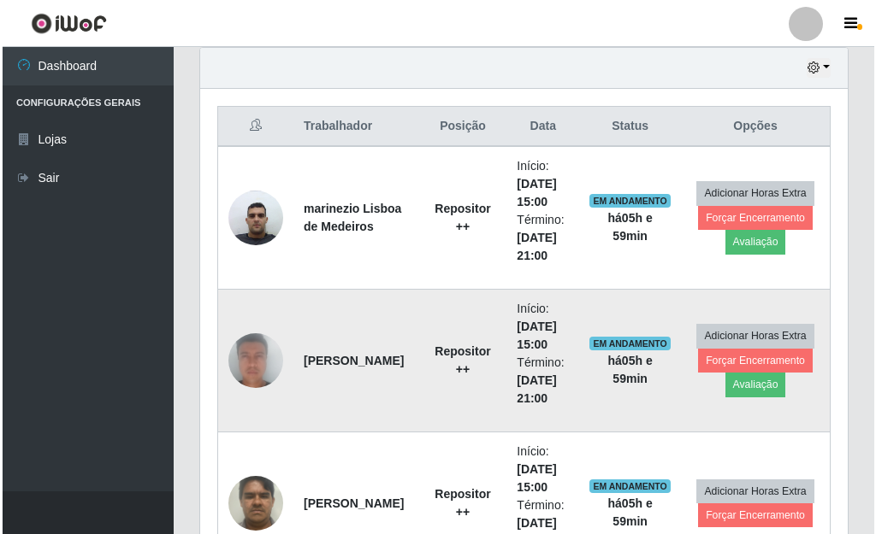
scroll to position [639, 0]
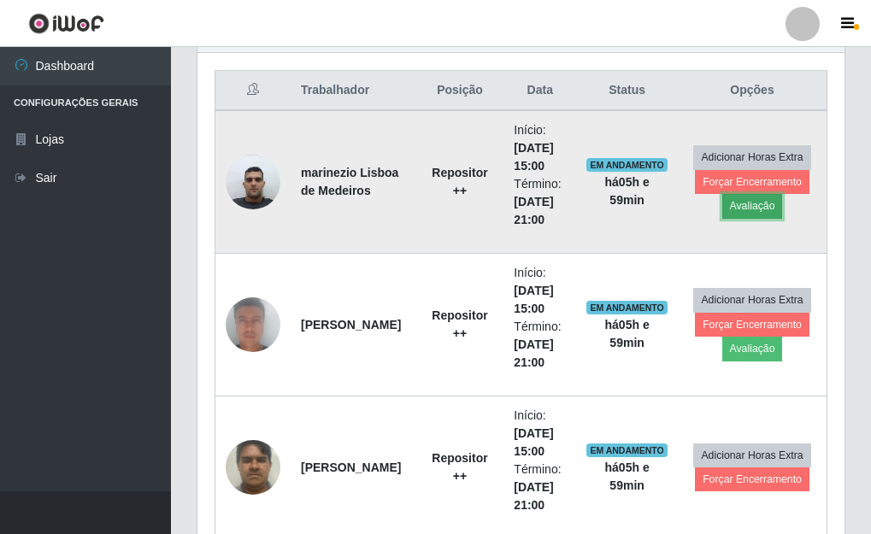
click at [747, 206] on button "Avaliação" at bounding box center [753, 206] width 61 height 24
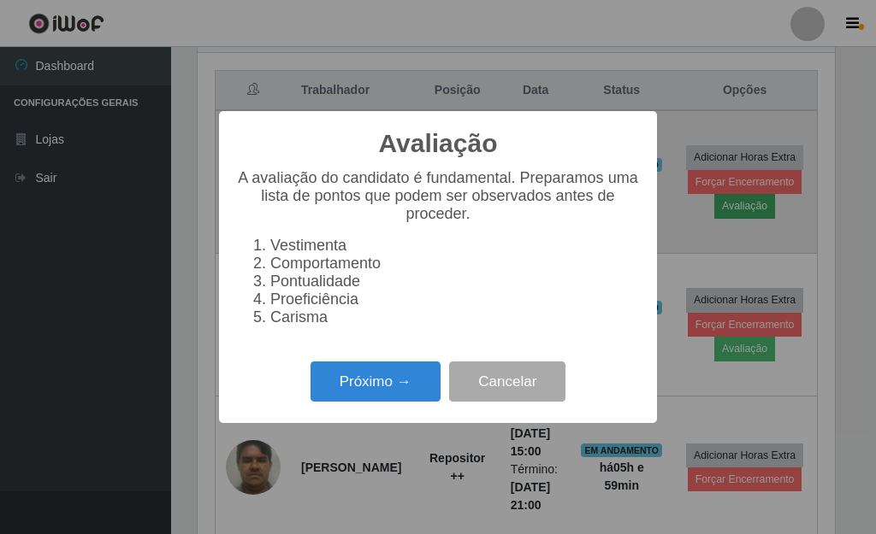
scroll to position [355, 637]
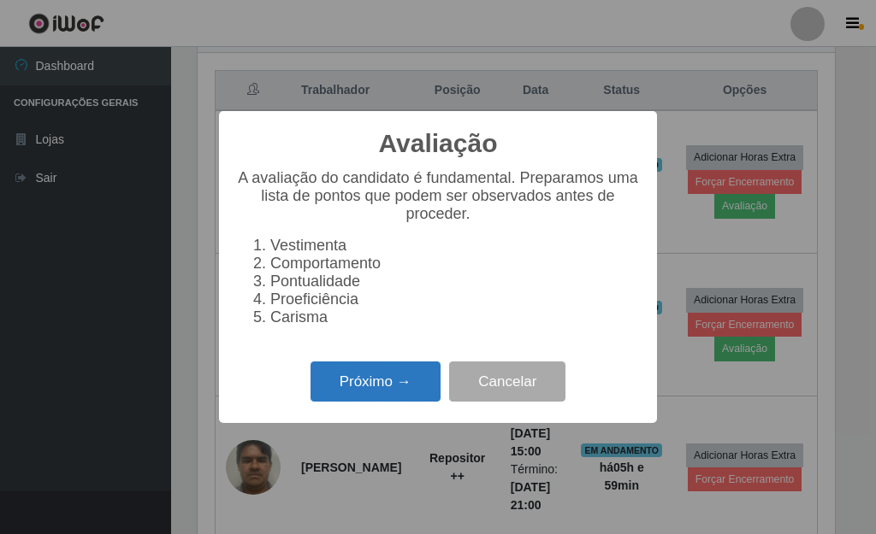
click at [351, 385] on button "Próximo →" at bounding box center [375, 382] width 130 height 40
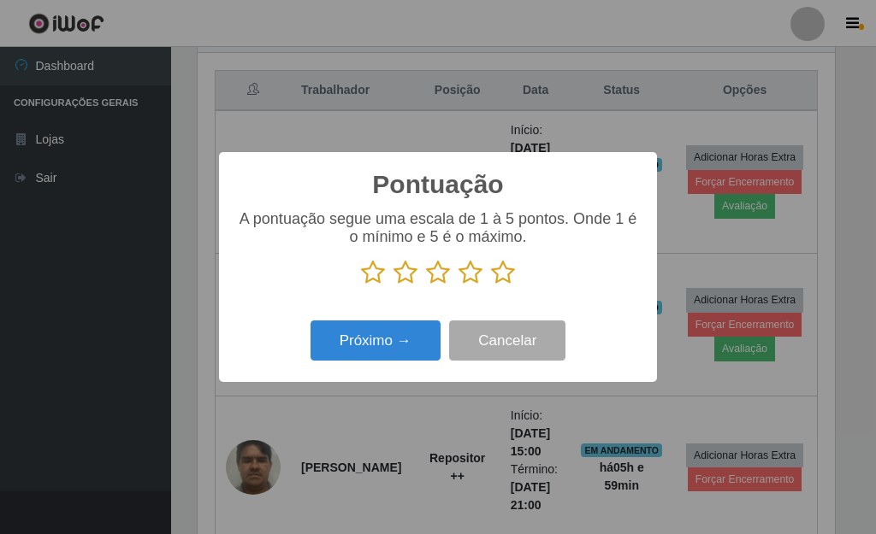
scroll to position [854840, 854558]
click at [505, 273] on icon at bounding box center [503, 273] width 24 height 26
click at [491, 286] on input "radio" at bounding box center [491, 286] width 0 height 0
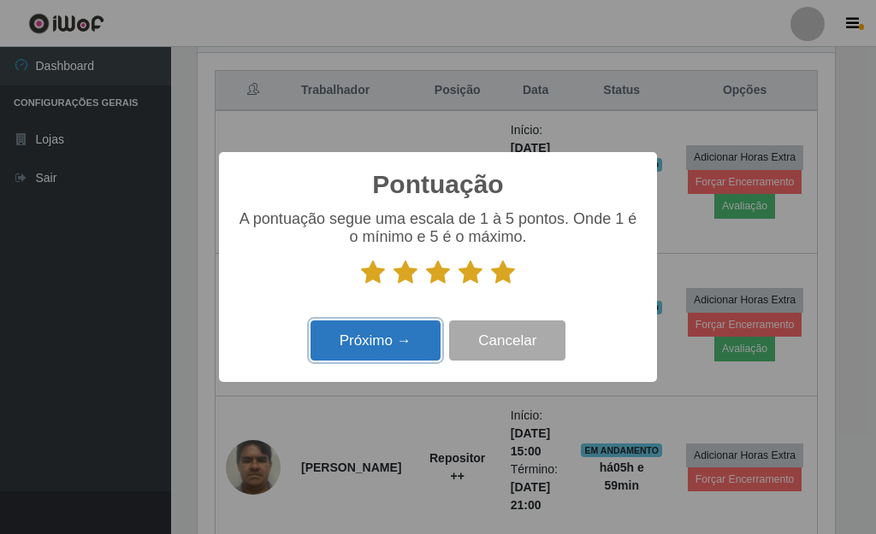
click at [391, 351] on button "Próximo →" at bounding box center [375, 341] width 130 height 40
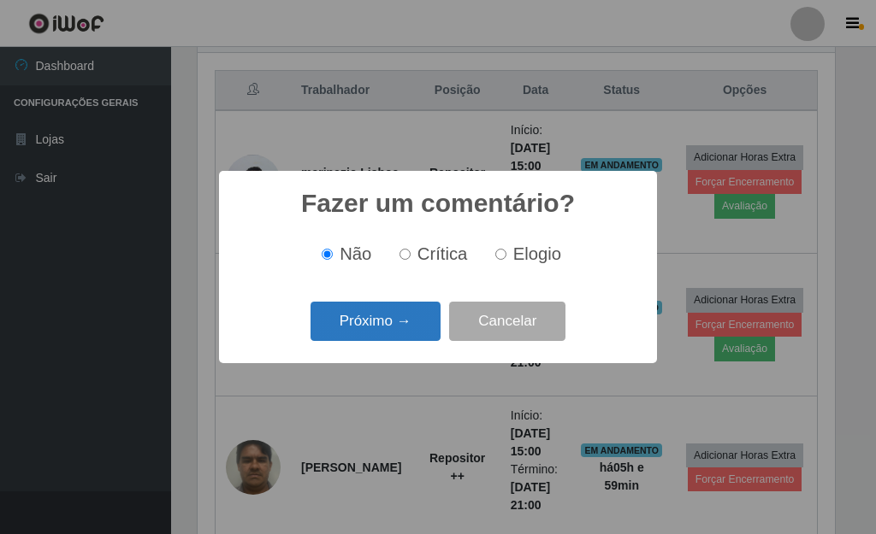
click at [401, 333] on button "Próximo →" at bounding box center [375, 322] width 130 height 40
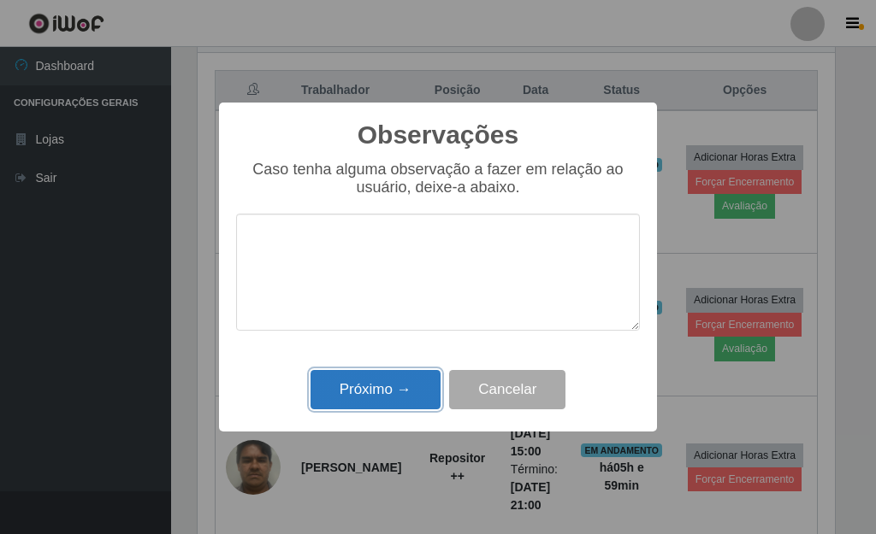
click at [389, 395] on button "Próximo →" at bounding box center [375, 390] width 130 height 40
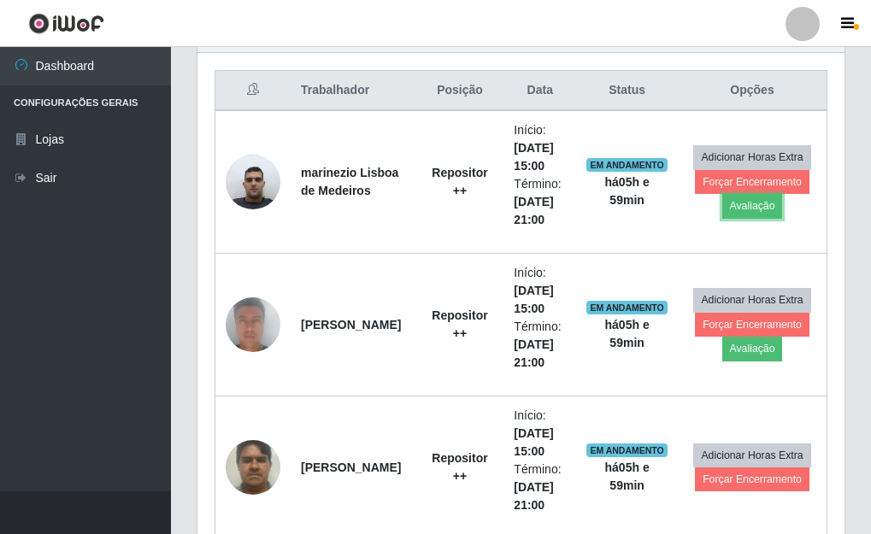
scroll to position [355, 647]
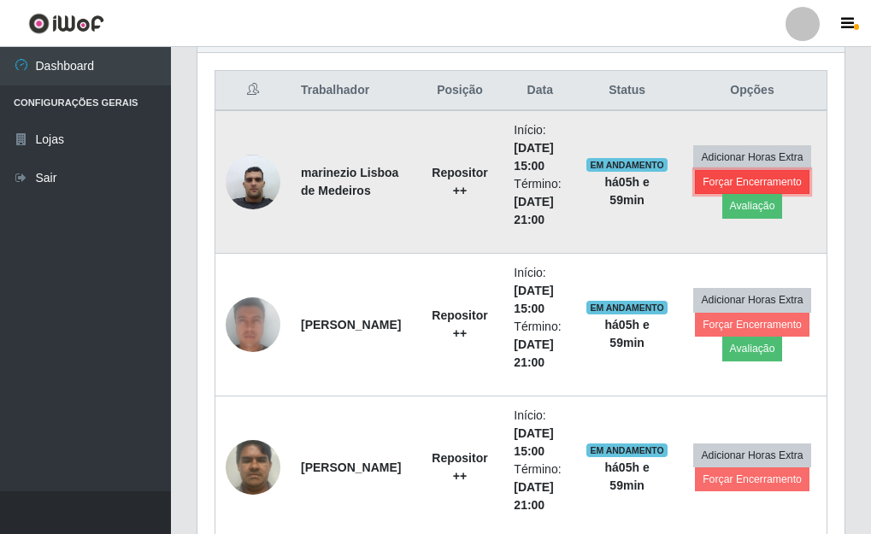
click at [731, 179] on button "Forçar Encerramento" at bounding box center [752, 182] width 115 height 24
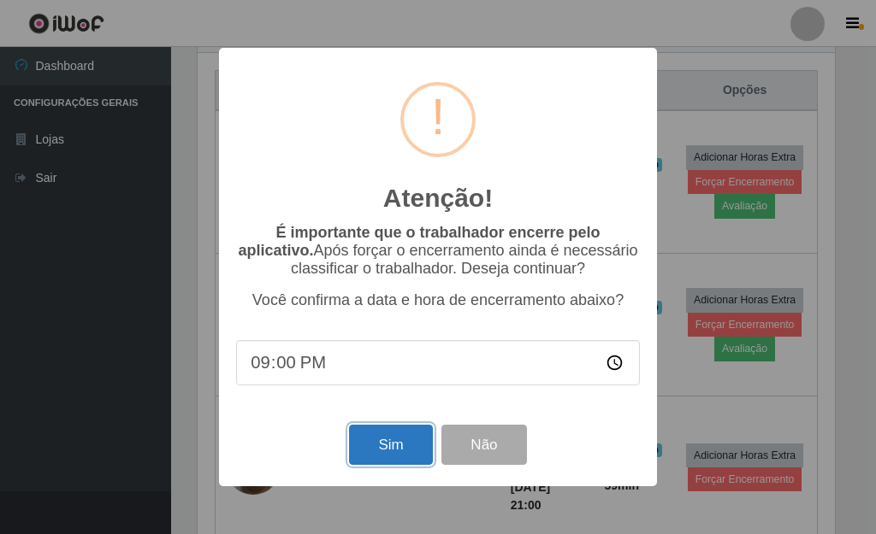
click at [410, 451] on button "Sim" at bounding box center [390, 445] width 83 height 40
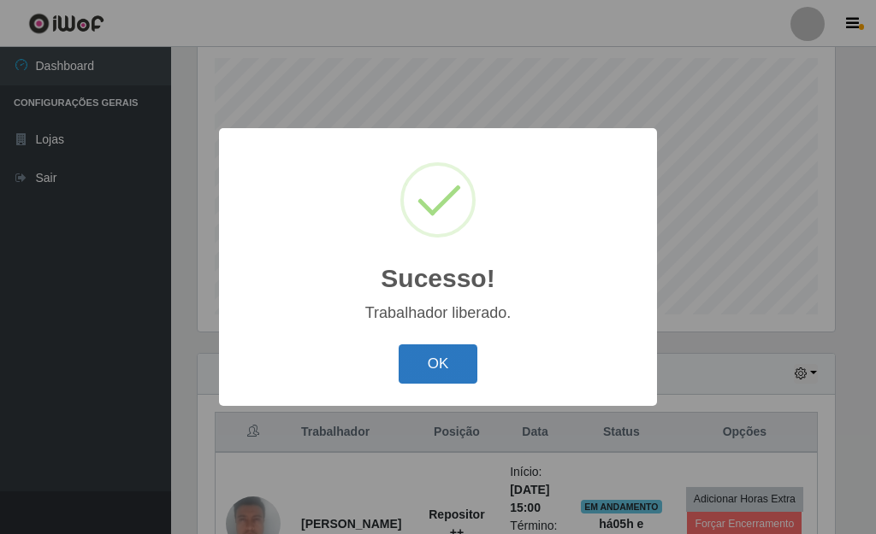
click at [445, 372] on button "OK" at bounding box center [439, 365] width 80 height 40
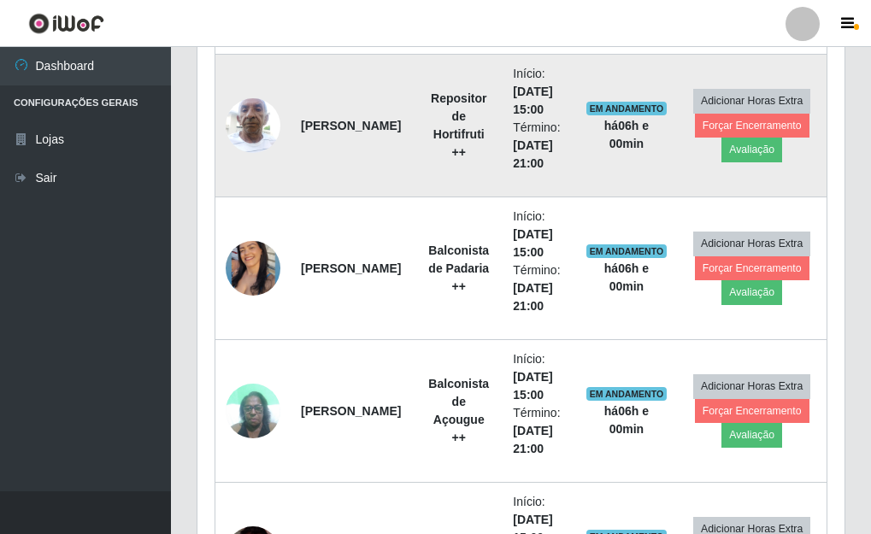
scroll to position [1066, 0]
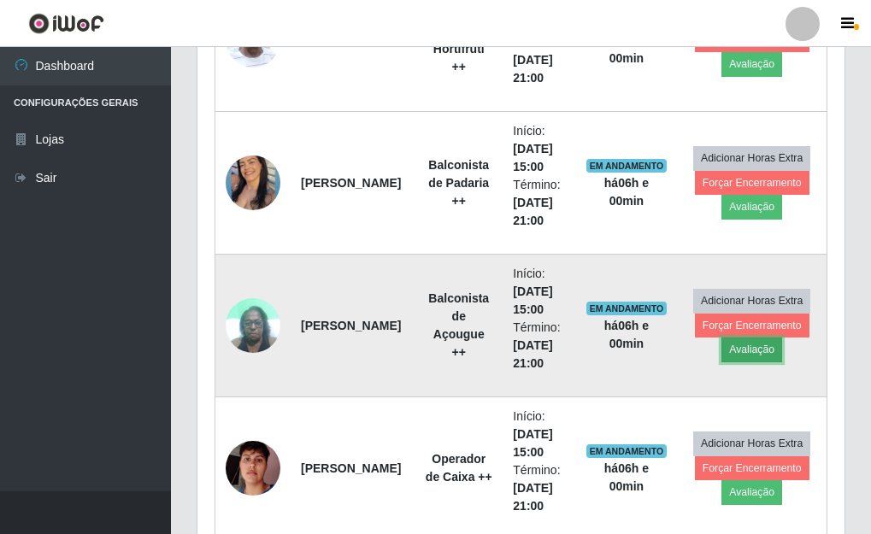
click at [740, 348] on button "Avaliação" at bounding box center [752, 350] width 61 height 24
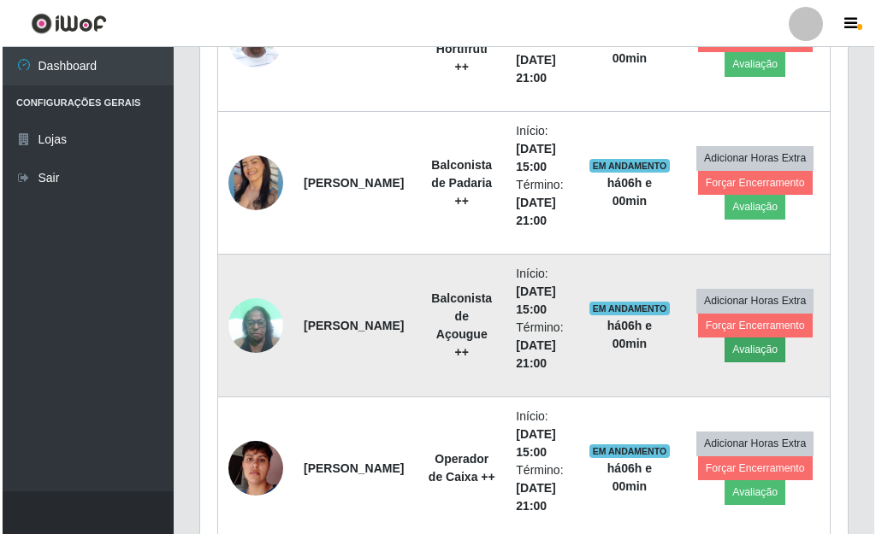
scroll to position [355, 637]
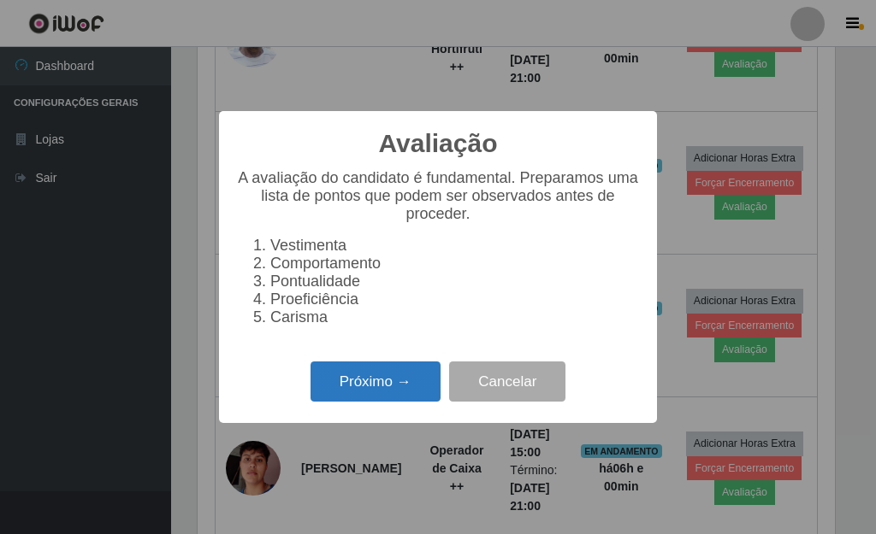
click at [376, 399] on button "Próximo →" at bounding box center [375, 382] width 130 height 40
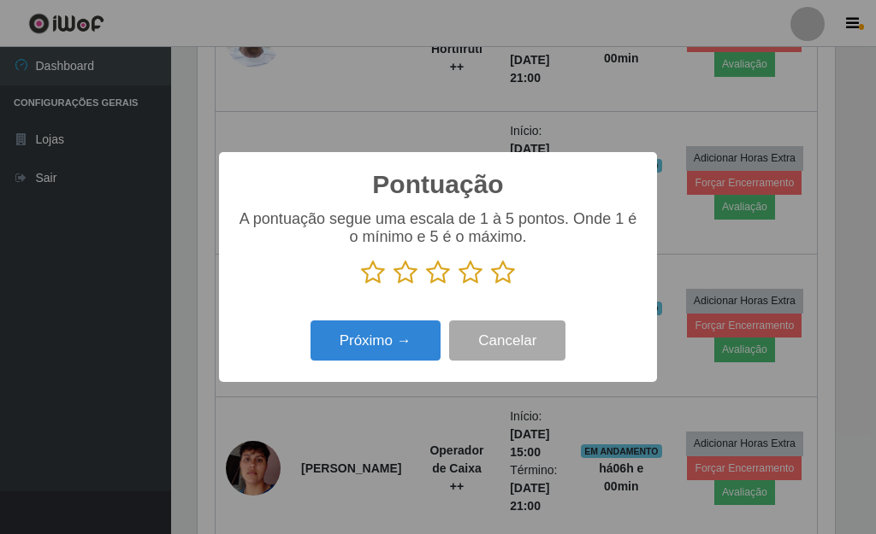
click at [504, 272] on icon at bounding box center [503, 273] width 24 height 26
click at [491, 286] on input "radio" at bounding box center [491, 286] width 0 height 0
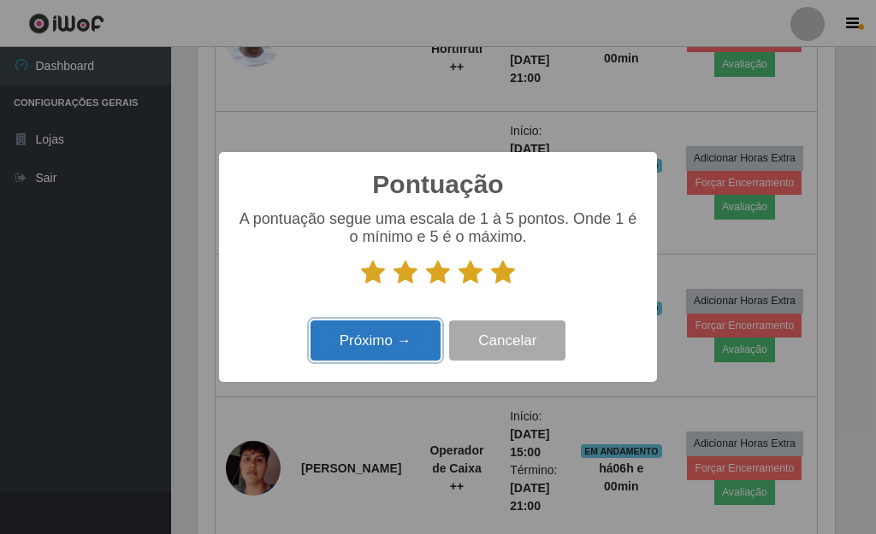
click at [381, 357] on button "Próximo →" at bounding box center [375, 341] width 130 height 40
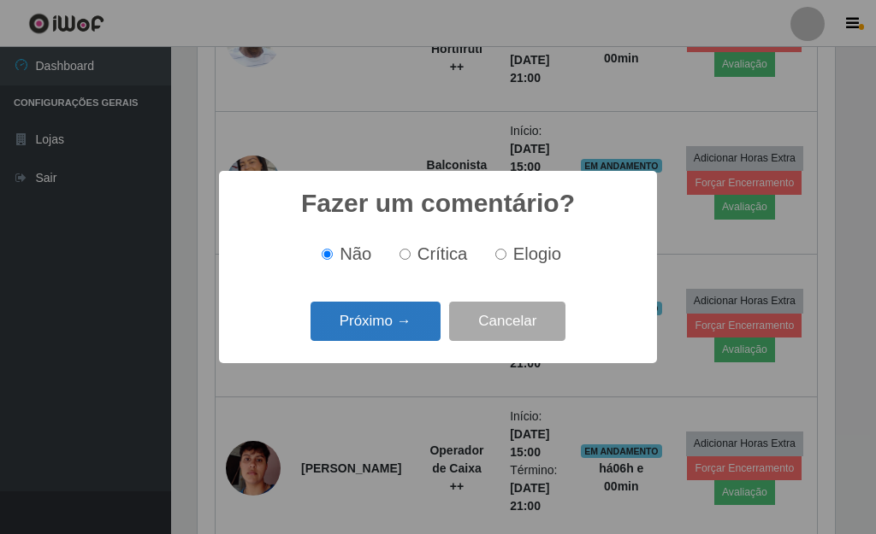
click at [403, 331] on button "Próximo →" at bounding box center [375, 322] width 130 height 40
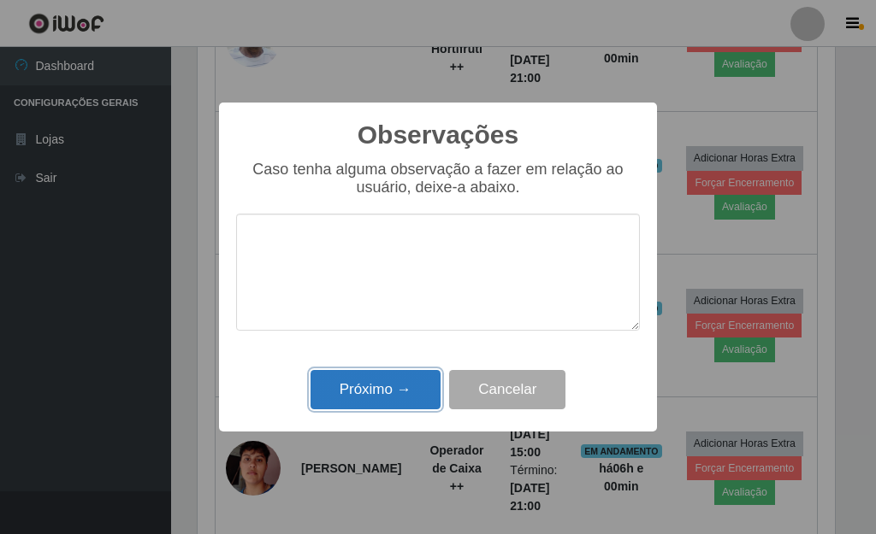
click at [363, 405] on button "Próximo →" at bounding box center [375, 390] width 130 height 40
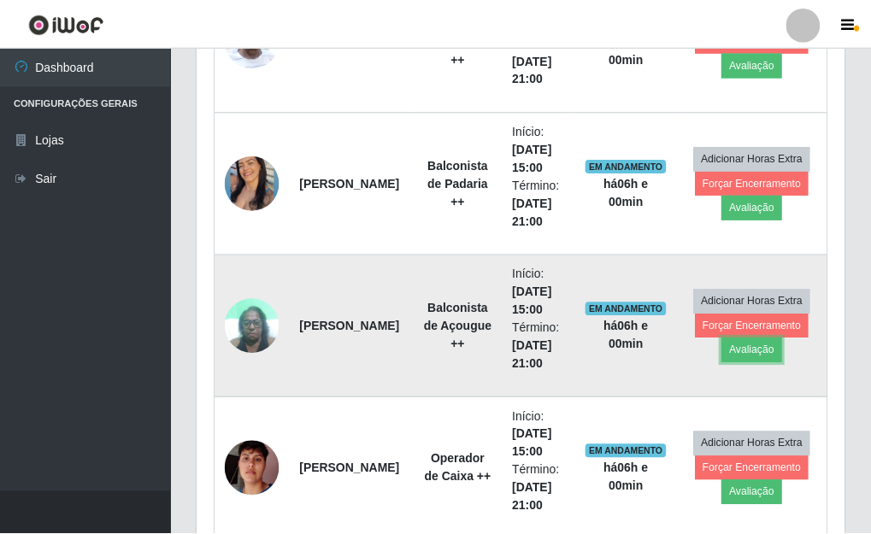
scroll to position [355, 647]
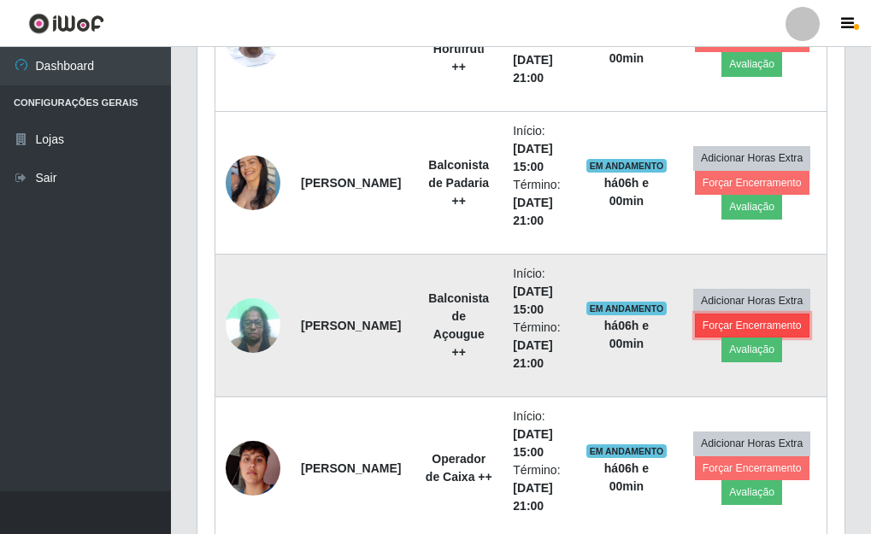
click at [714, 320] on button "Forçar Encerramento" at bounding box center [752, 326] width 115 height 24
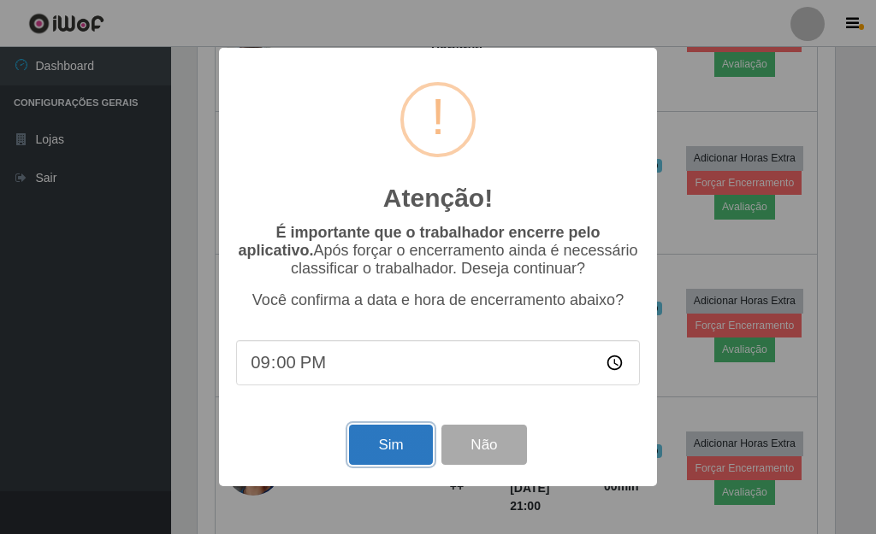
click at [398, 444] on button "Sim" at bounding box center [390, 445] width 83 height 40
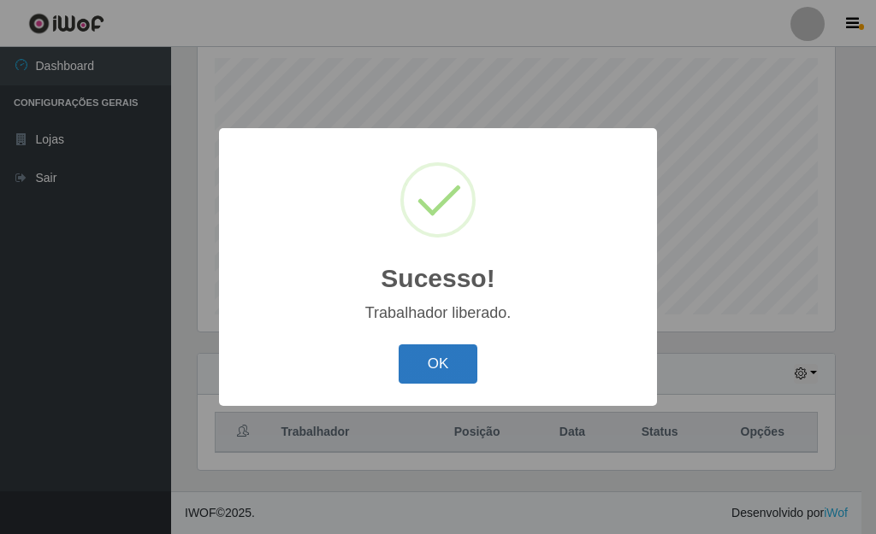
click at [440, 365] on button "OK" at bounding box center [439, 365] width 80 height 40
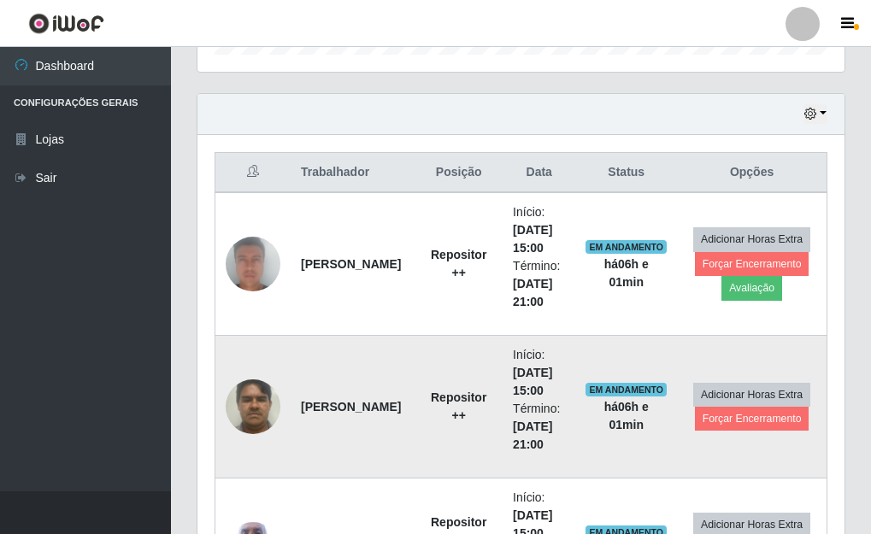
scroll to position [553, 0]
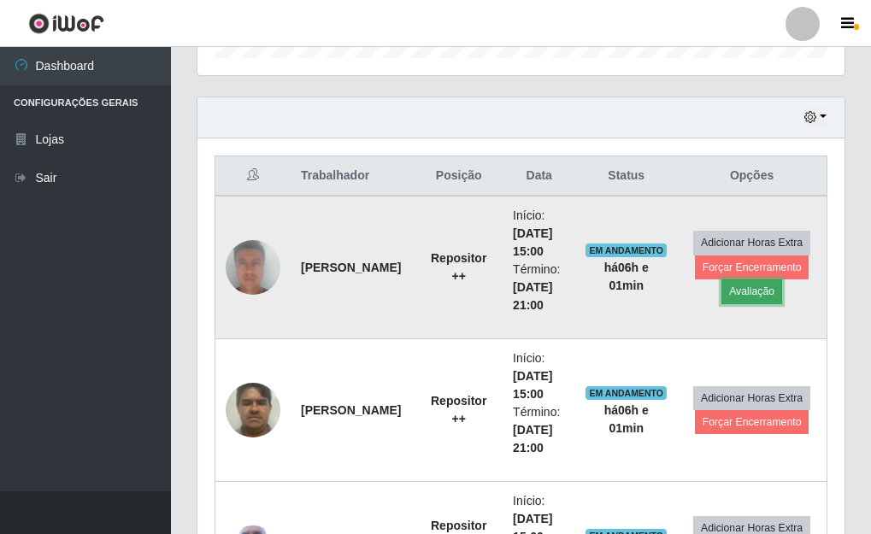
click at [745, 294] on button "Avaliação" at bounding box center [752, 292] width 61 height 24
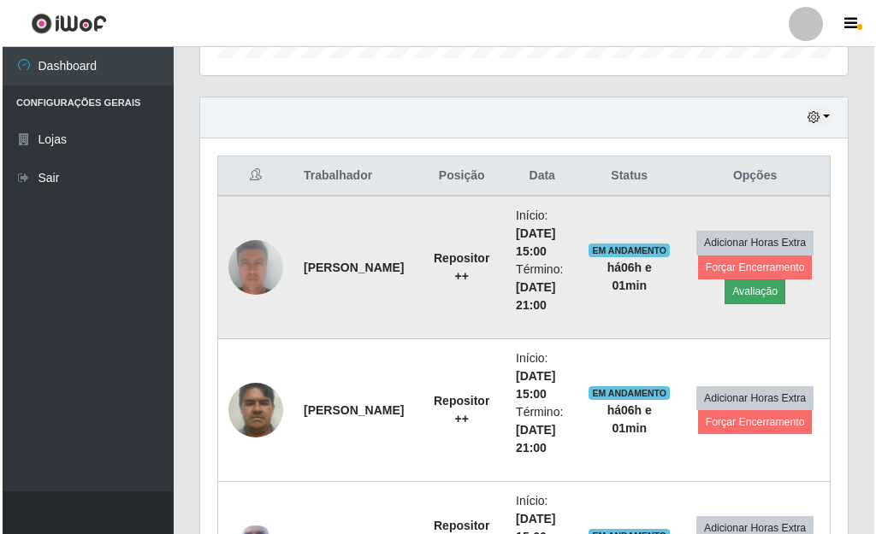
scroll to position [355, 637]
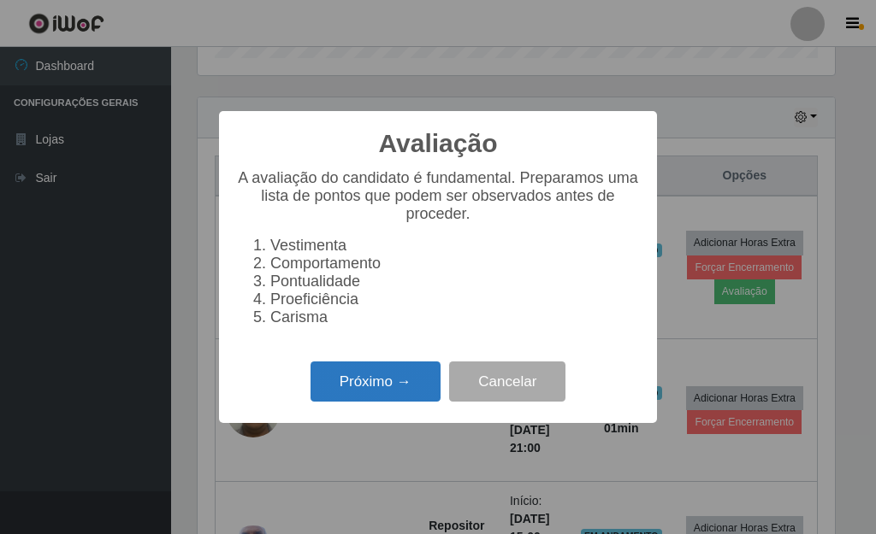
click at [402, 402] on button "Próximo →" at bounding box center [375, 382] width 130 height 40
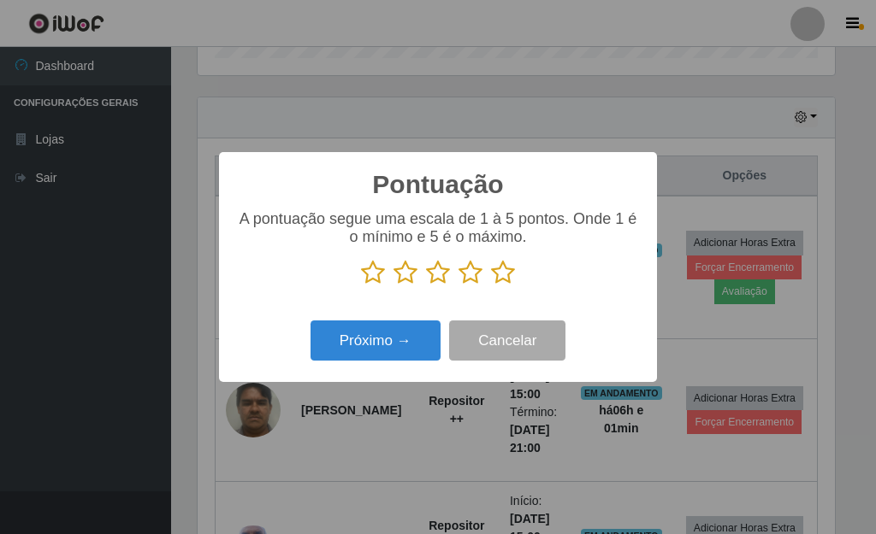
click at [499, 275] on icon at bounding box center [503, 273] width 24 height 26
click at [491, 286] on input "radio" at bounding box center [491, 286] width 0 height 0
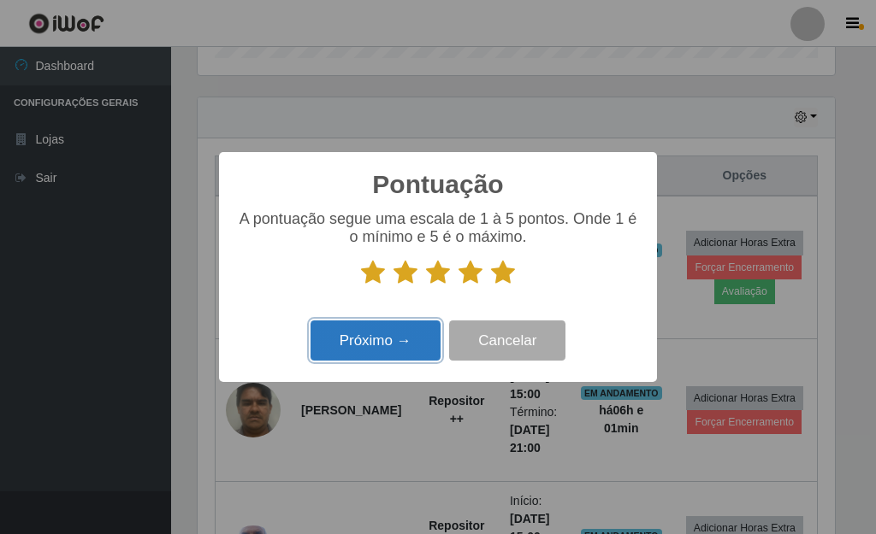
click at [387, 351] on button "Próximo →" at bounding box center [375, 341] width 130 height 40
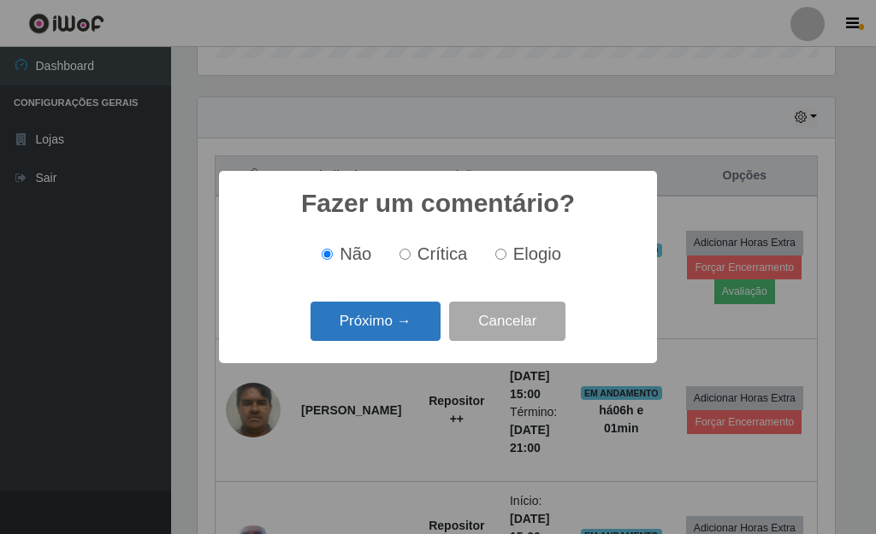
click at [394, 326] on button "Próximo →" at bounding box center [375, 322] width 130 height 40
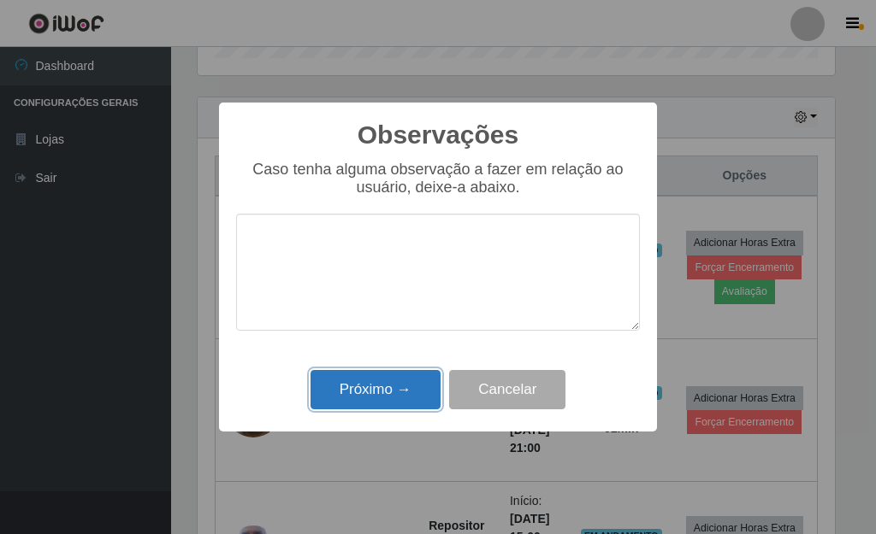
click at [424, 393] on button "Próximo →" at bounding box center [375, 390] width 130 height 40
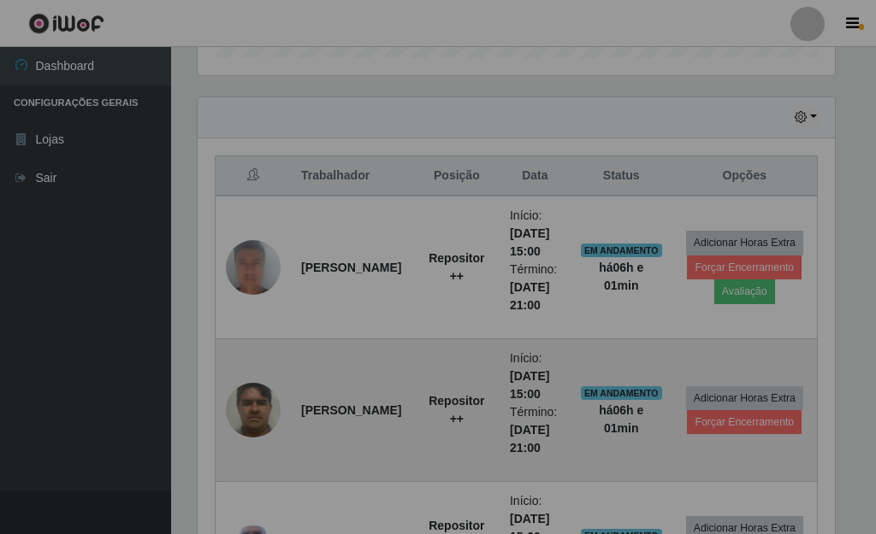
scroll to position [355, 647]
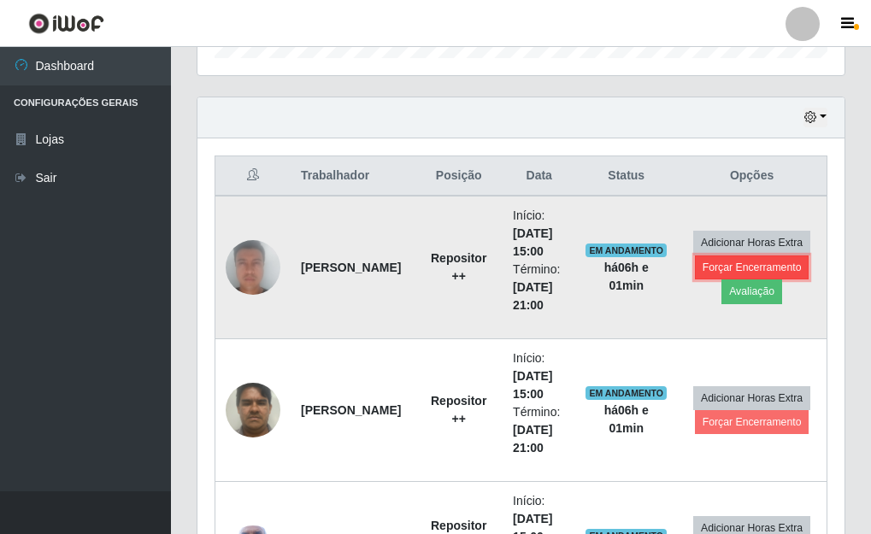
click at [757, 274] on button "Forçar Encerramento" at bounding box center [752, 268] width 115 height 24
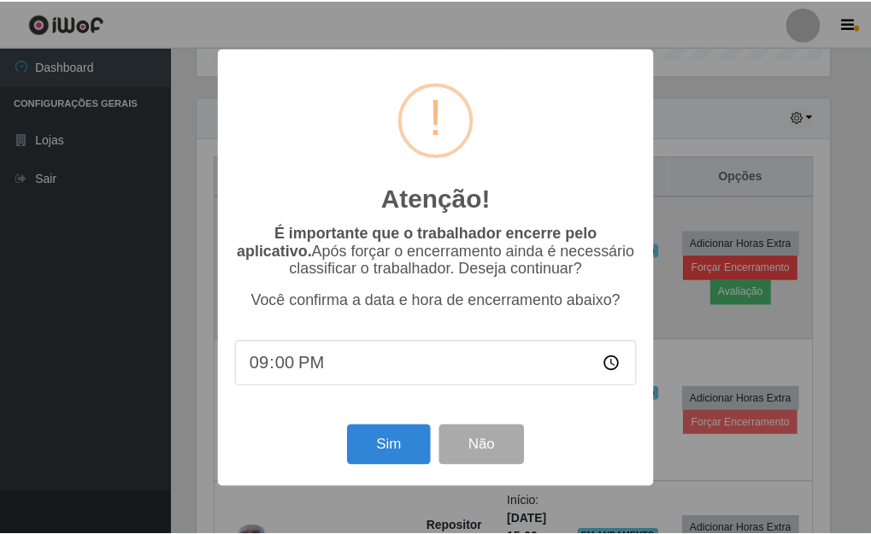
scroll to position [355, 637]
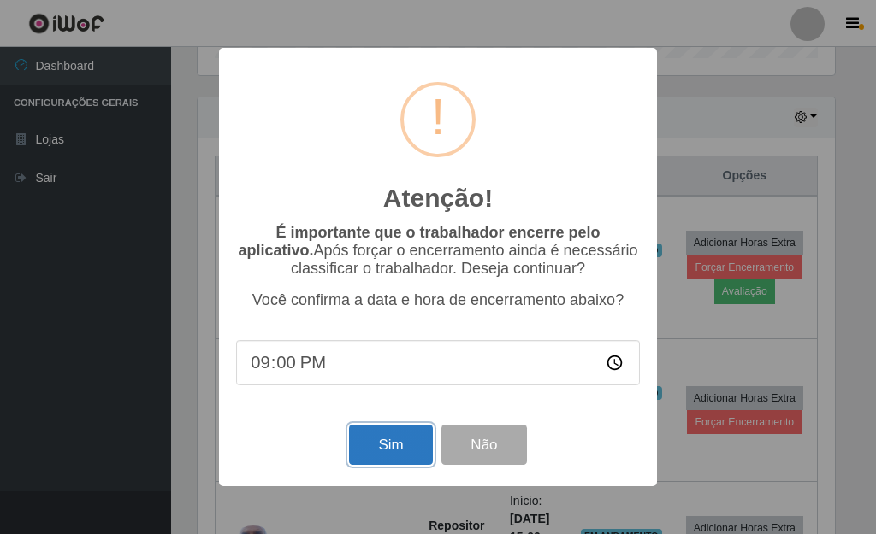
click at [414, 441] on button "Sim" at bounding box center [390, 445] width 83 height 40
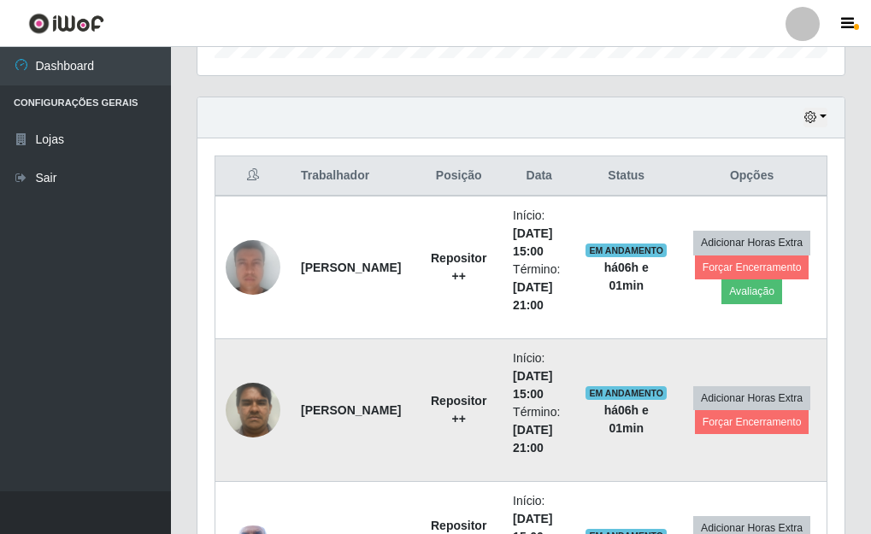
scroll to position [0, 0]
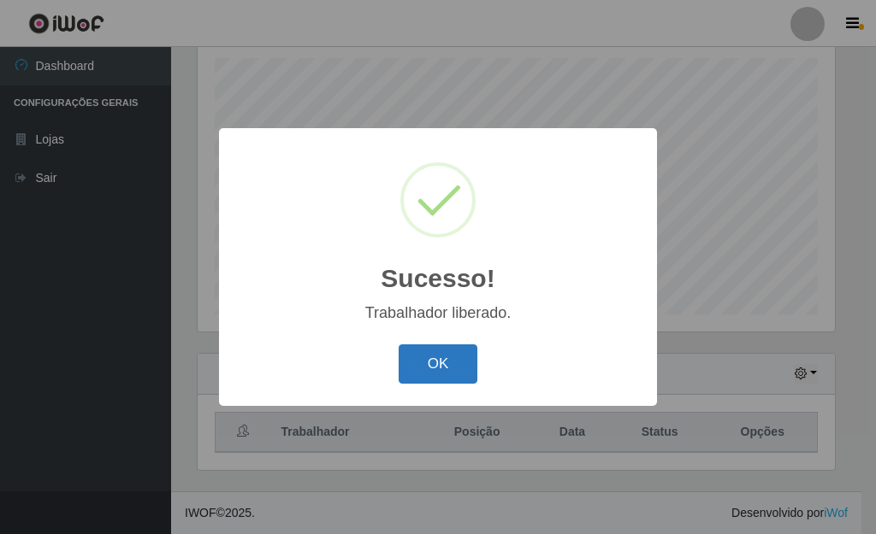
click at [424, 368] on button "OK" at bounding box center [439, 365] width 80 height 40
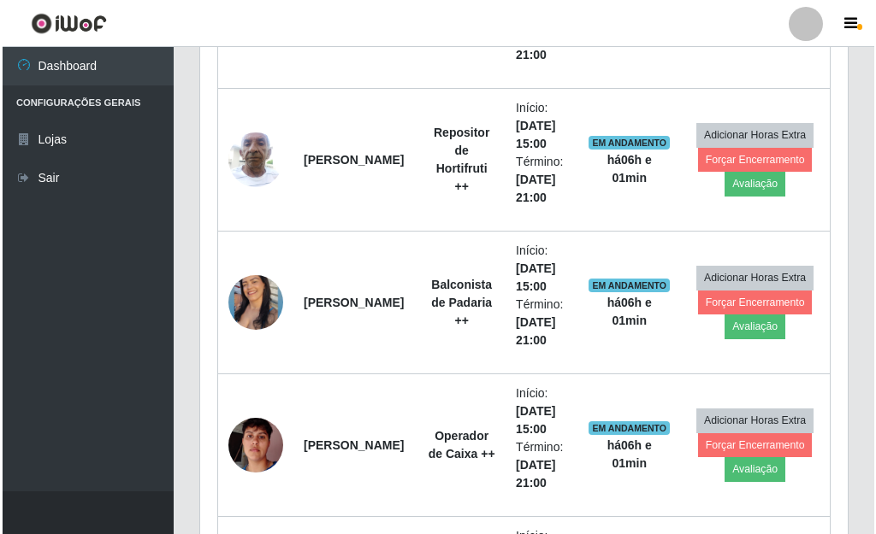
scroll to position [810, 0]
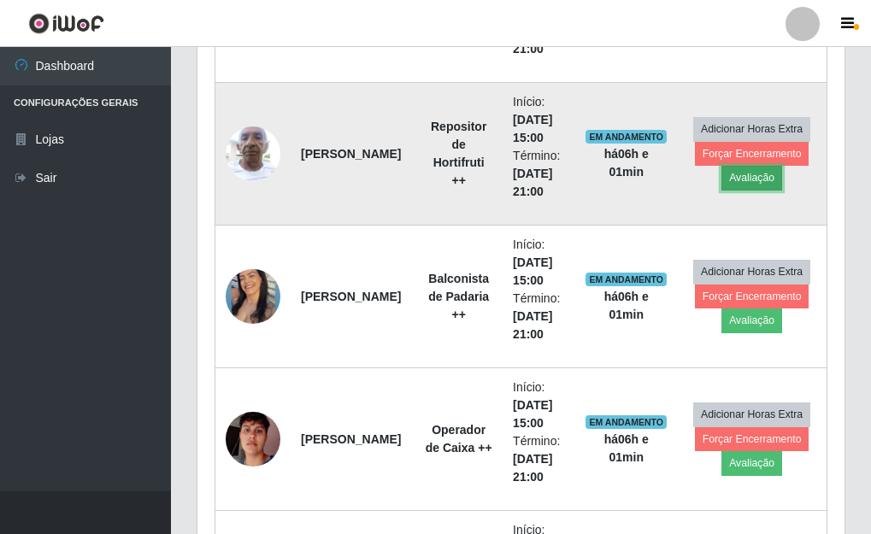
click at [747, 174] on button "Avaliação" at bounding box center [752, 178] width 61 height 24
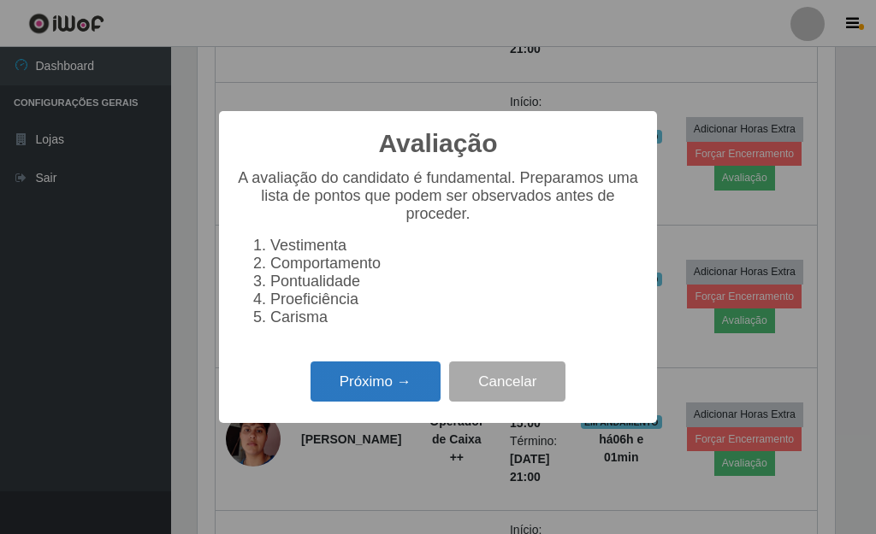
click at [346, 382] on button "Próximo →" at bounding box center [375, 382] width 130 height 40
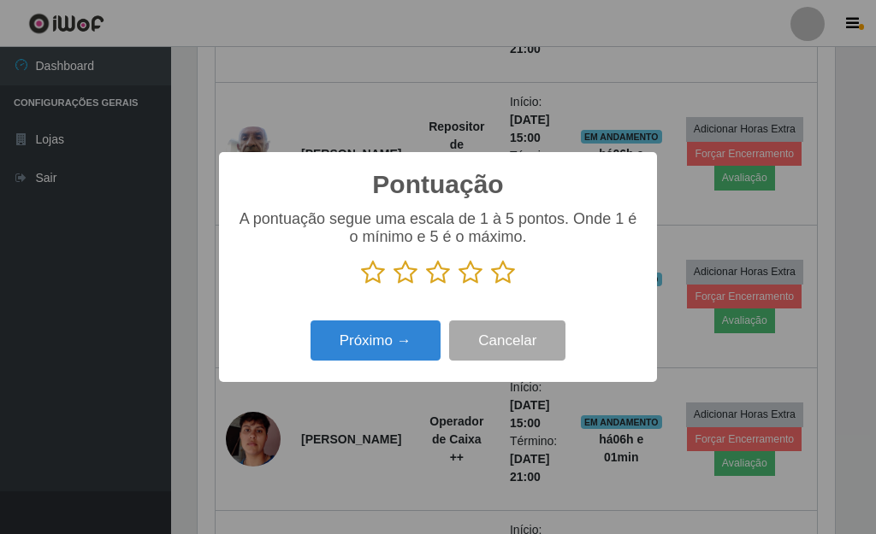
drag, startPoint x: 504, startPoint y: 271, endPoint x: 492, endPoint y: 293, distance: 25.3
click at [503, 271] on icon at bounding box center [503, 273] width 24 height 26
click at [491, 286] on input "radio" at bounding box center [491, 286] width 0 height 0
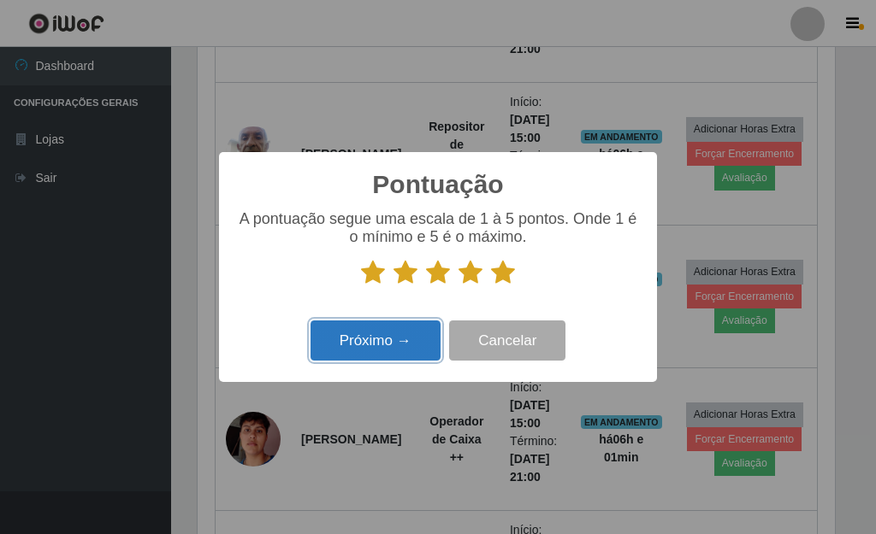
click at [411, 331] on button "Próximo →" at bounding box center [375, 341] width 130 height 40
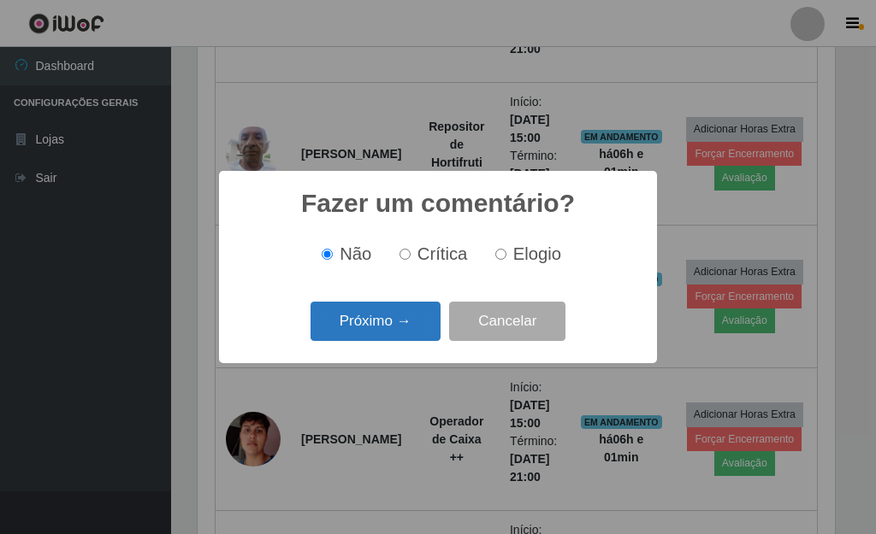
click at [378, 324] on button "Próximo →" at bounding box center [375, 322] width 130 height 40
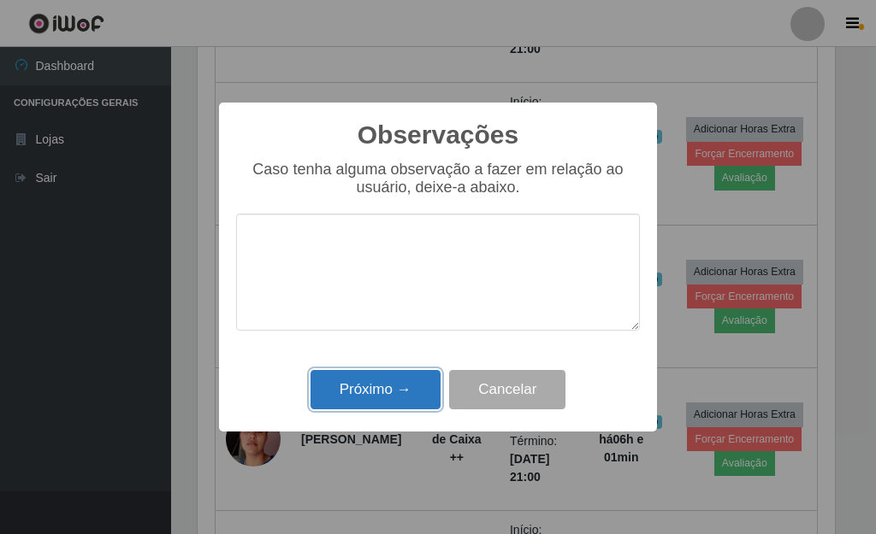
click at [381, 395] on button "Próximo →" at bounding box center [375, 390] width 130 height 40
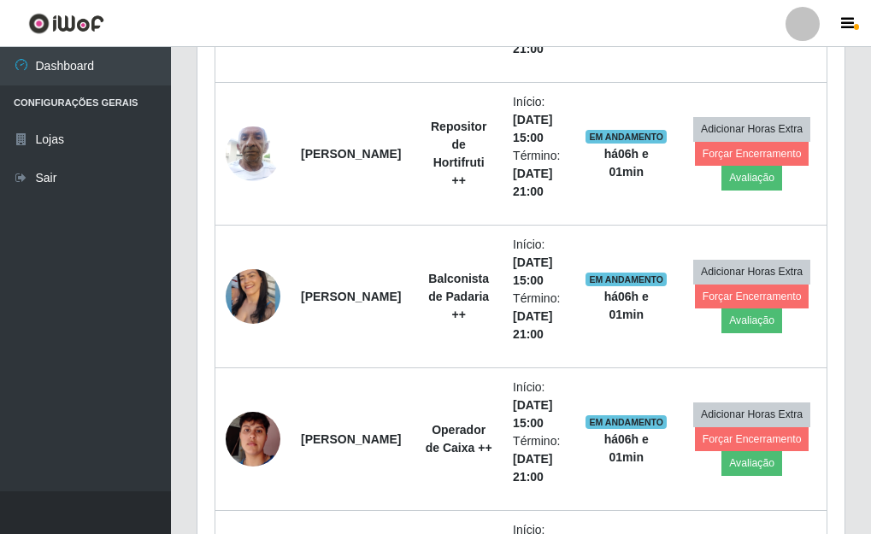
scroll to position [355, 647]
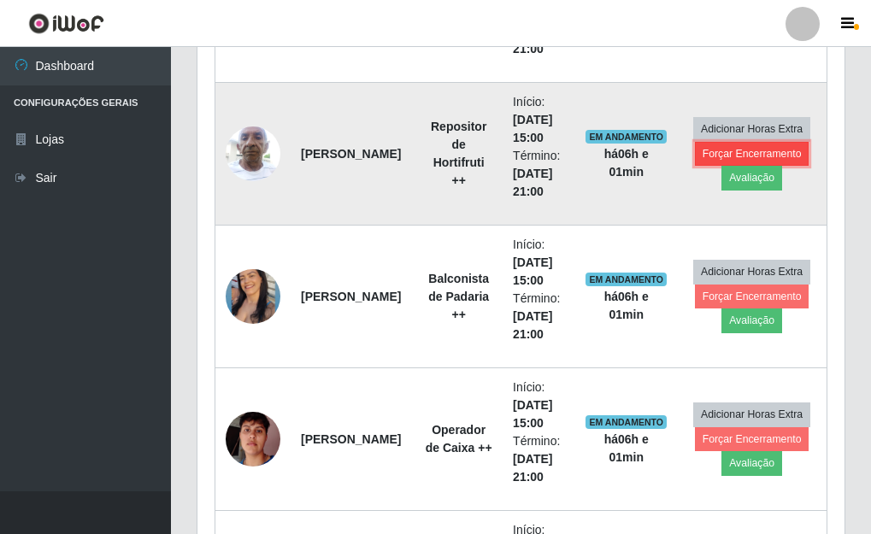
click at [758, 145] on button "Forçar Encerramento" at bounding box center [752, 154] width 115 height 24
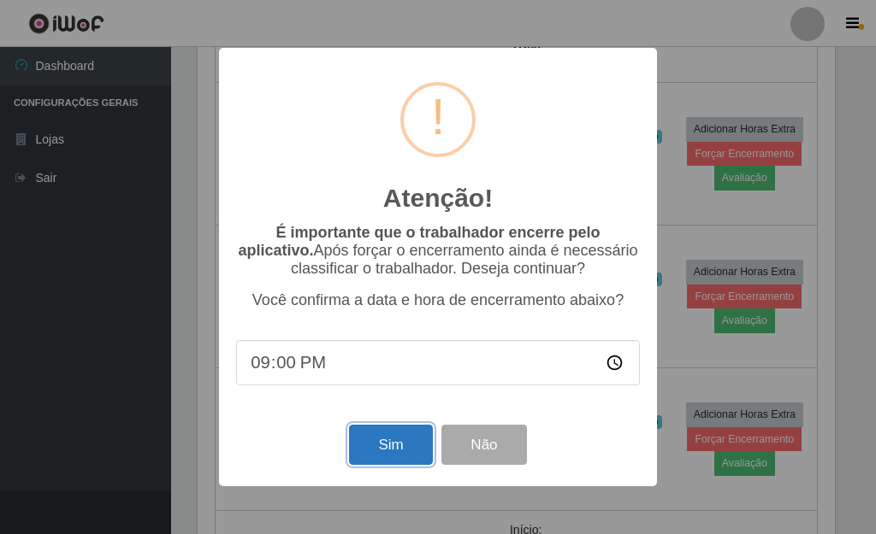
click at [410, 448] on button "Sim" at bounding box center [390, 445] width 83 height 40
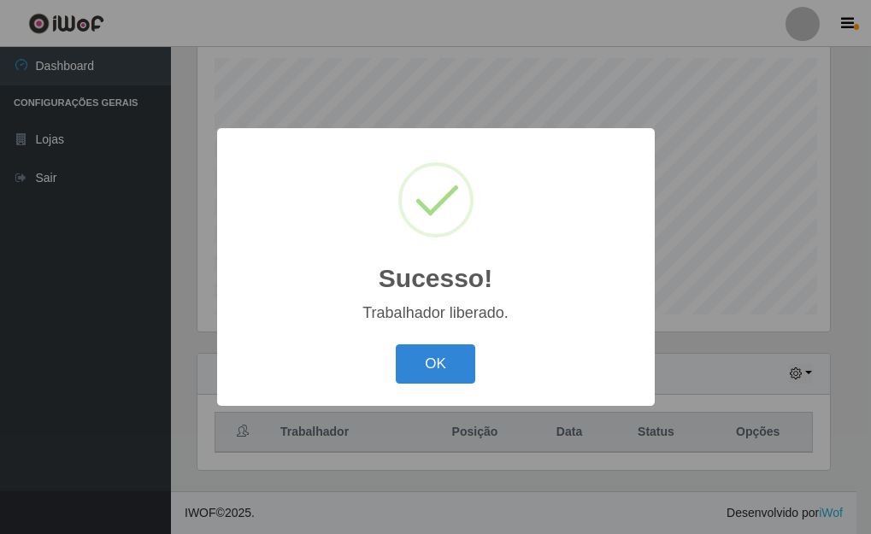
scroll to position [854840, 854558]
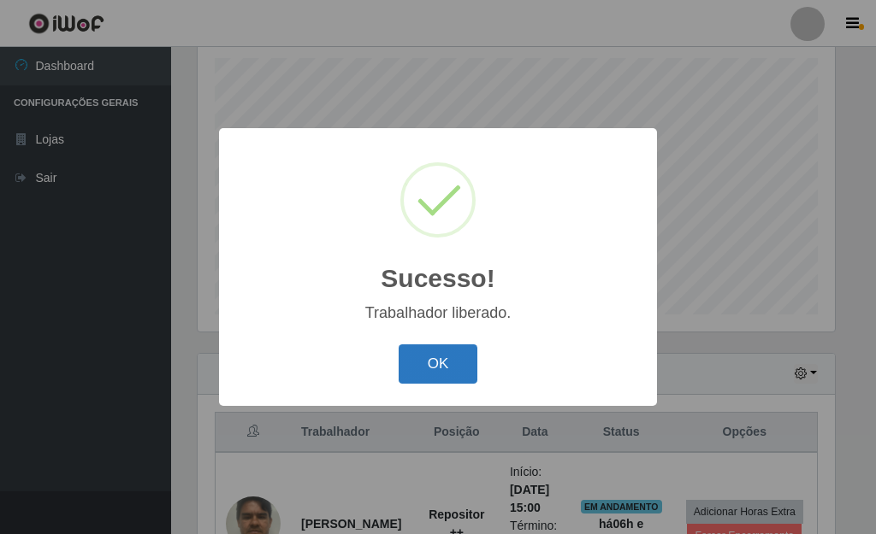
click at [451, 368] on button "OK" at bounding box center [439, 365] width 80 height 40
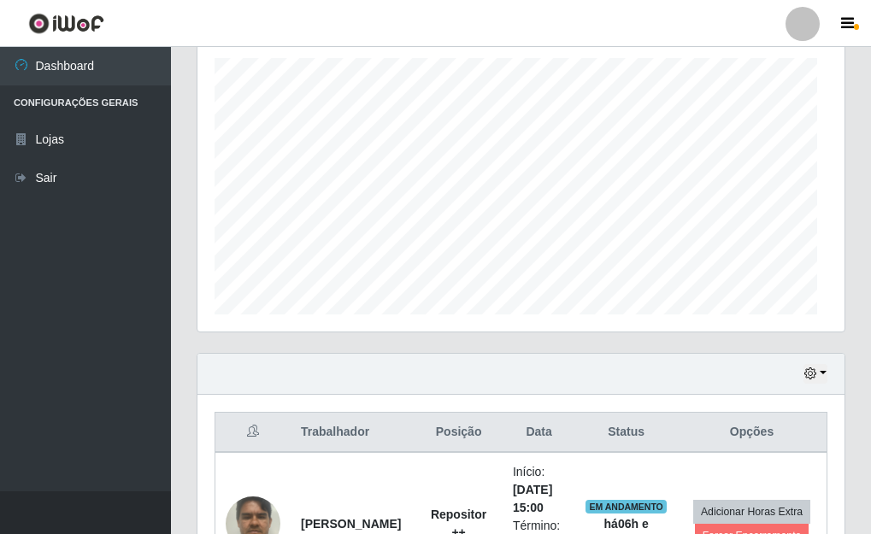
scroll to position [854840, 854548]
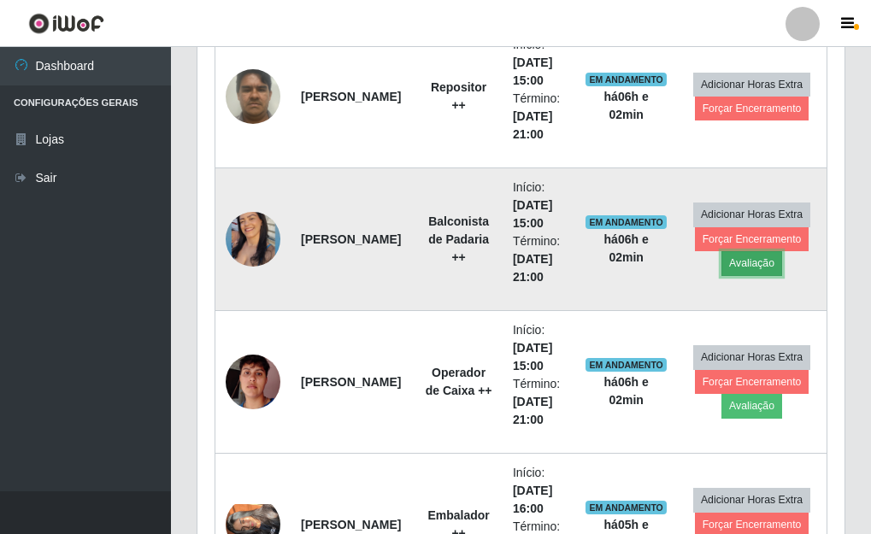
click at [766, 262] on button "Avaliação" at bounding box center [752, 263] width 61 height 24
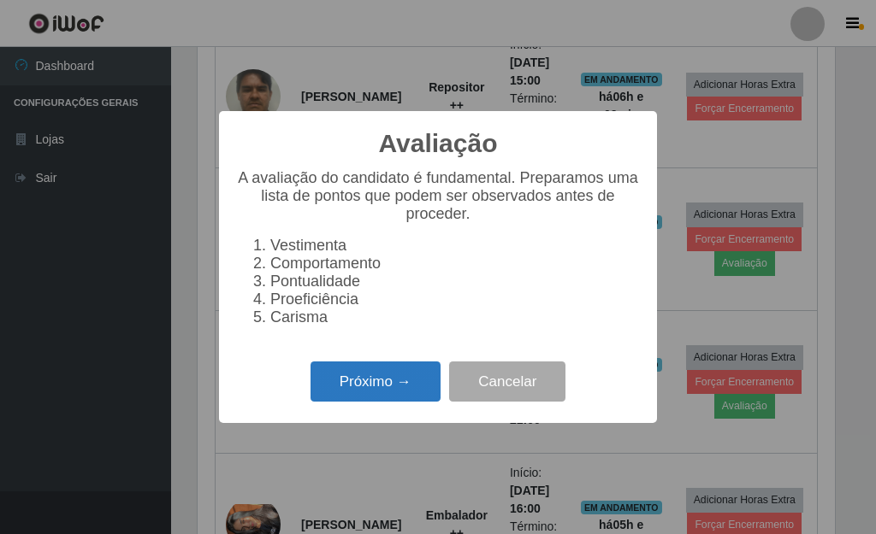
click at [361, 381] on button "Próximo →" at bounding box center [375, 382] width 130 height 40
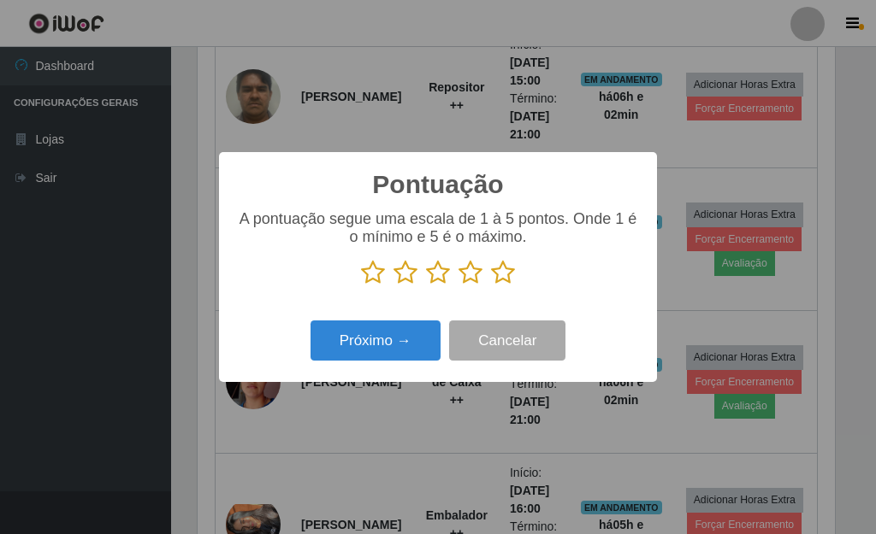
click at [499, 275] on icon at bounding box center [503, 273] width 24 height 26
click at [491, 286] on input "radio" at bounding box center [491, 286] width 0 height 0
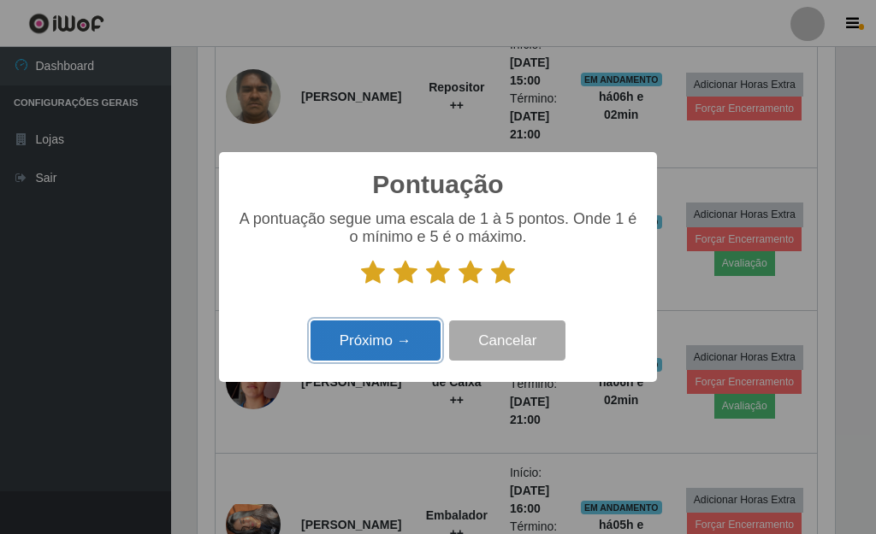
click at [418, 353] on button "Próximo →" at bounding box center [375, 341] width 130 height 40
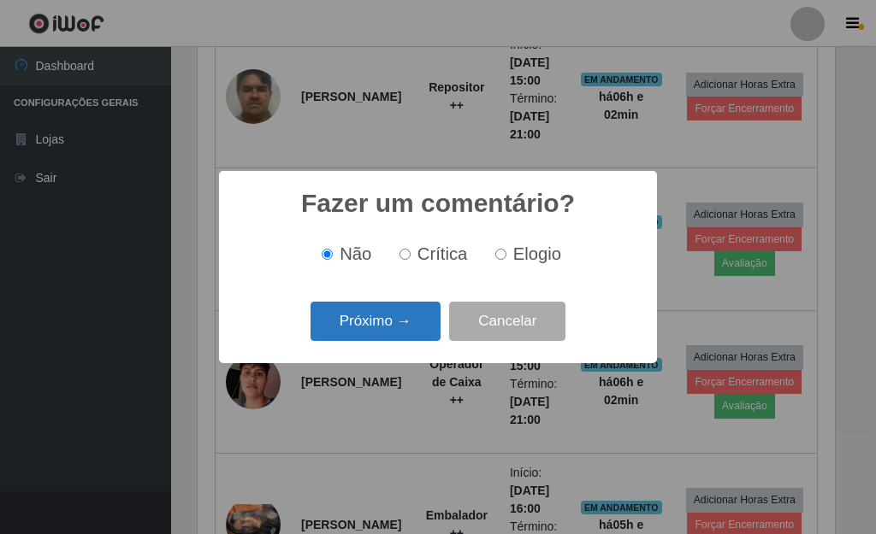
click at [413, 330] on button "Próximo →" at bounding box center [375, 322] width 130 height 40
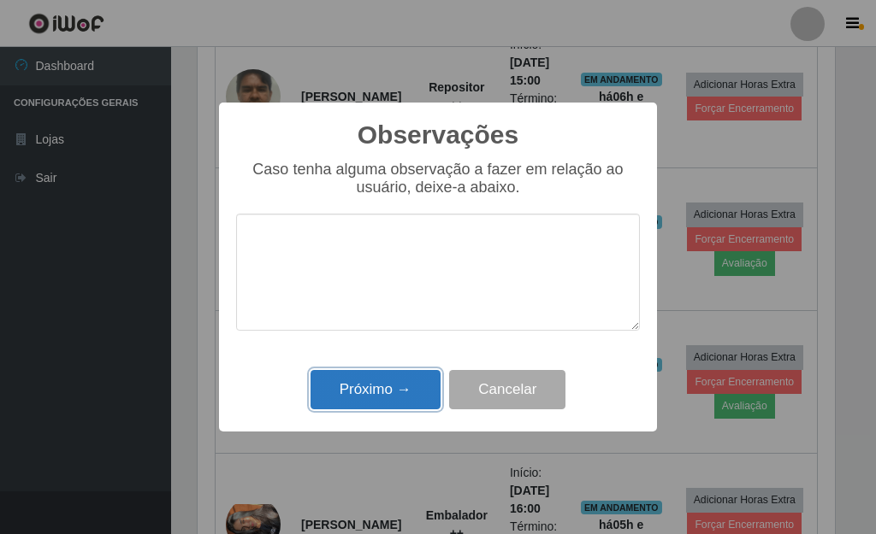
click at [395, 401] on button "Próximo →" at bounding box center [375, 390] width 130 height 40
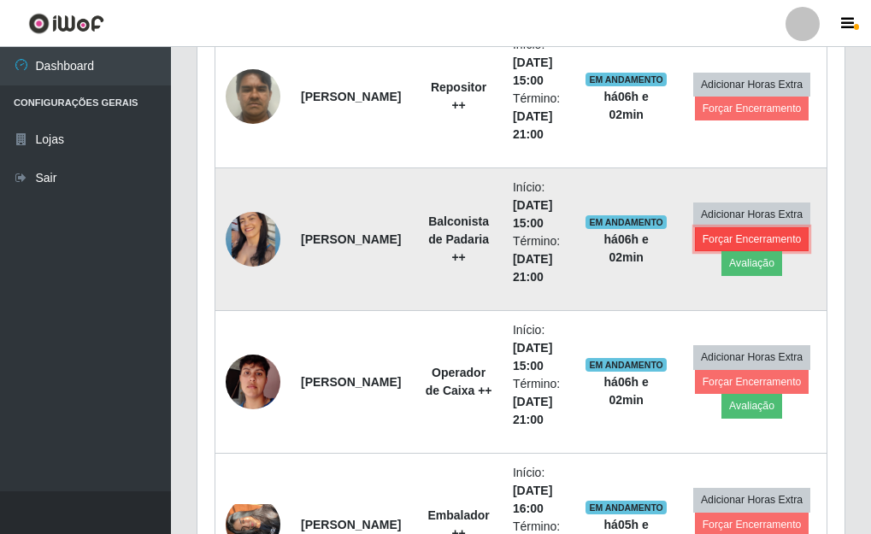
click at [724, 243] on button "Forçar Encerramento" at bounding box center [752, 239] width 115 height 24
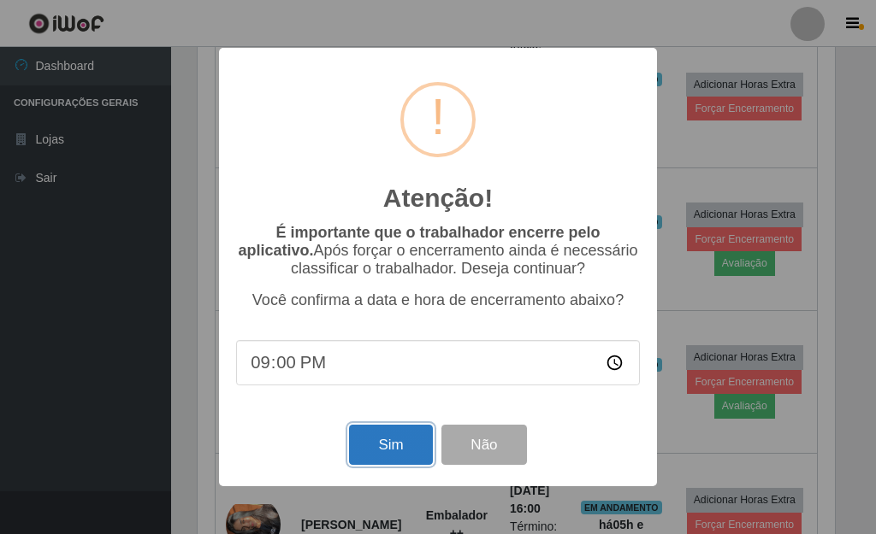
click at [395, 452] on button "Sim" at bounding box center [390, 445] width 83 height 40
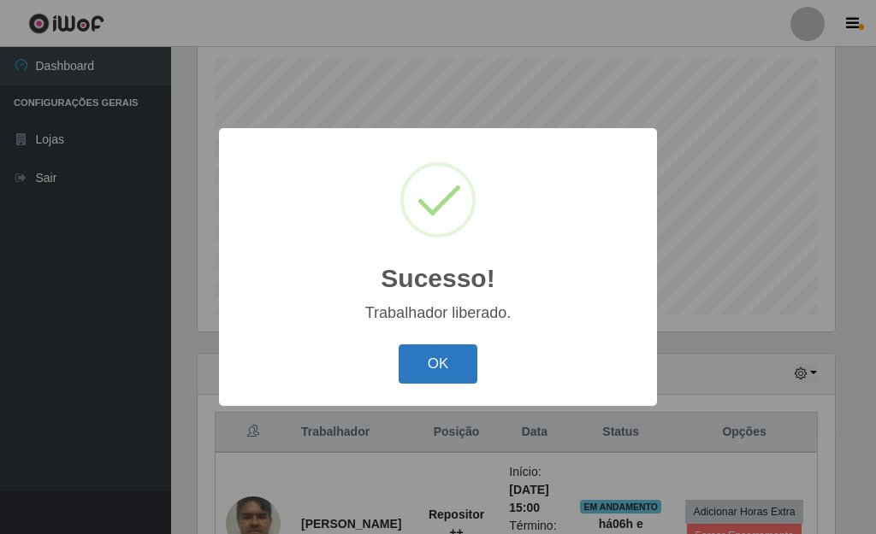
click at [428, 364] on button "OK" at bounding box center [439, 365] width 80 height 40
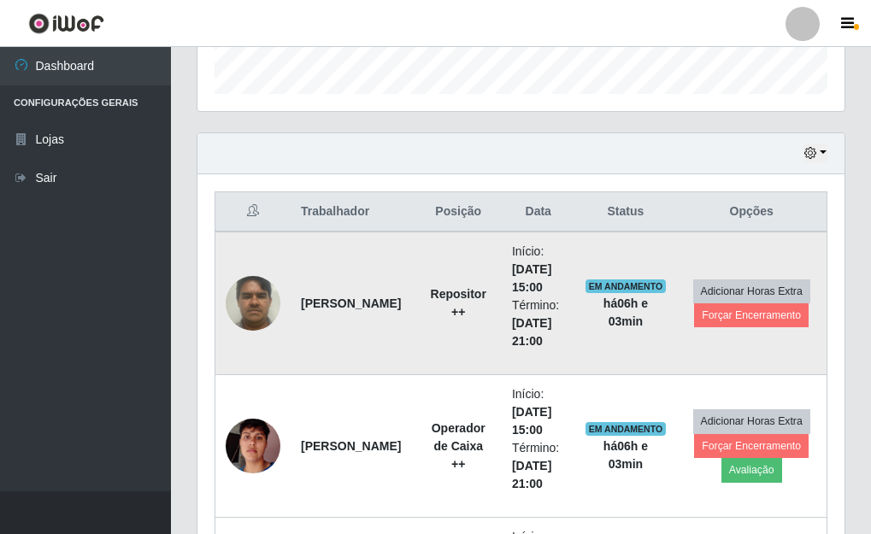
scroll to position [553, 0]
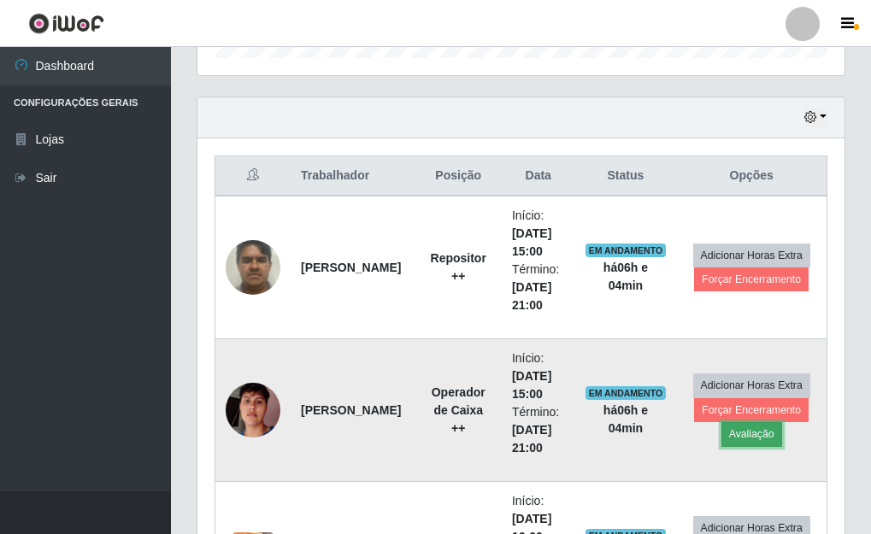
click at [756, 432] on button "Avaliação" at bounding box center [752, 434] width 61 height 24
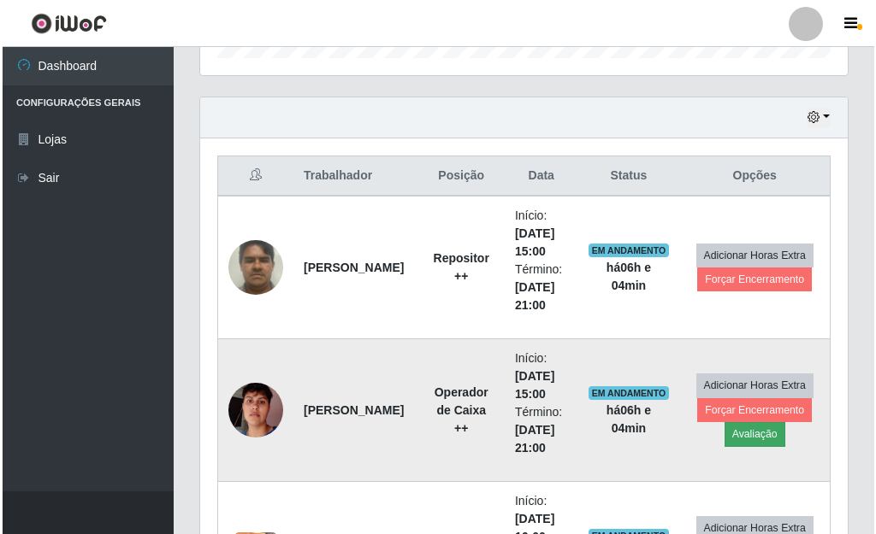
scroll to position [355, 637]
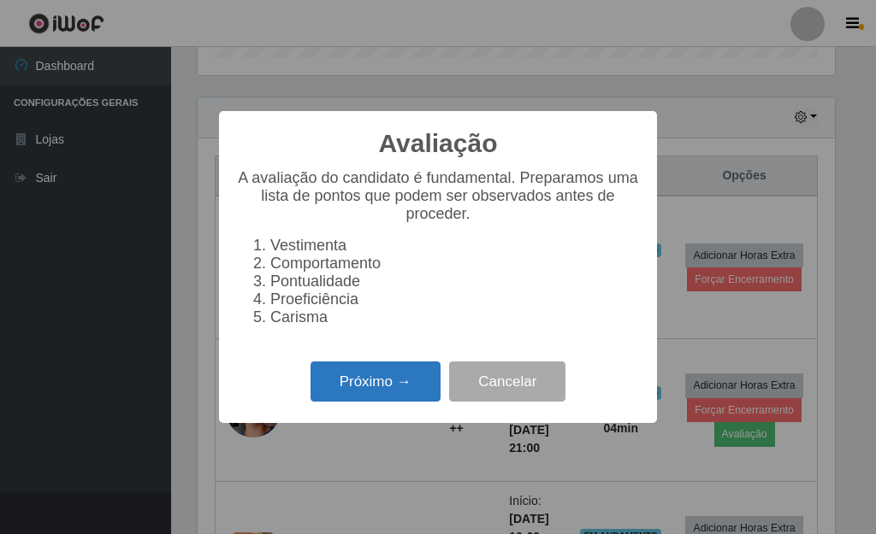
click at [403, 387] on button "Próximo →" at bounding box center [375, 382] width 130 height 40
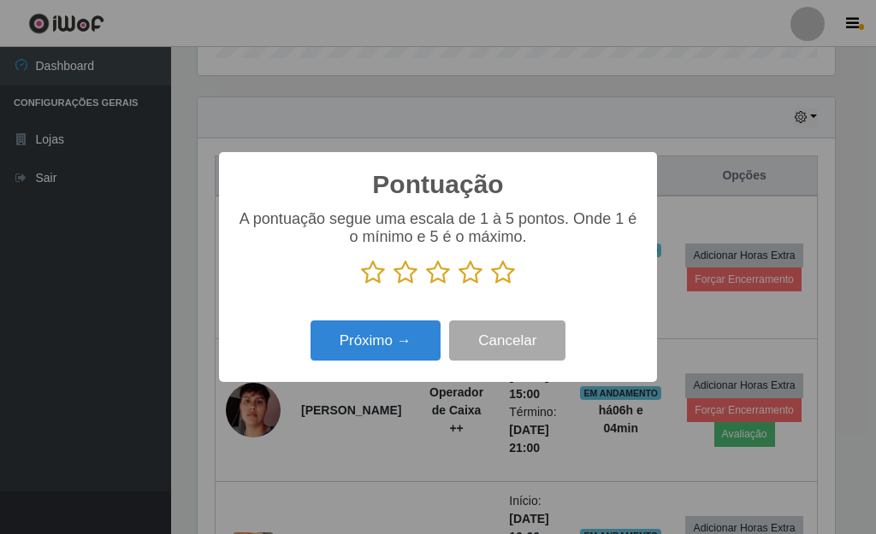
click at [501, 281] on icon at bounding box center [503, 273] width 24 height 26
click at [491, 286] on input "radio" at bounding box center [491, 286] width 0 height 0
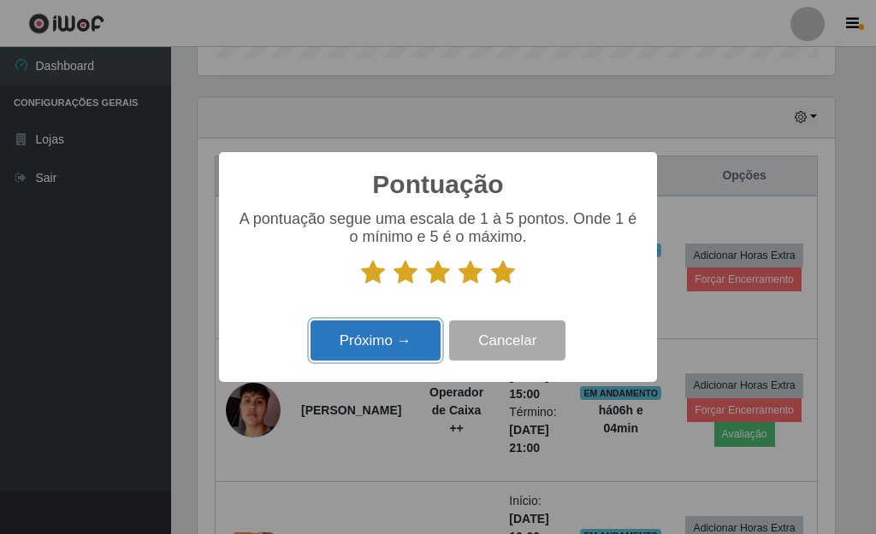
click at [389, 341] on button "Próximo →" at bounding box center [375, 341] width 130 height 40
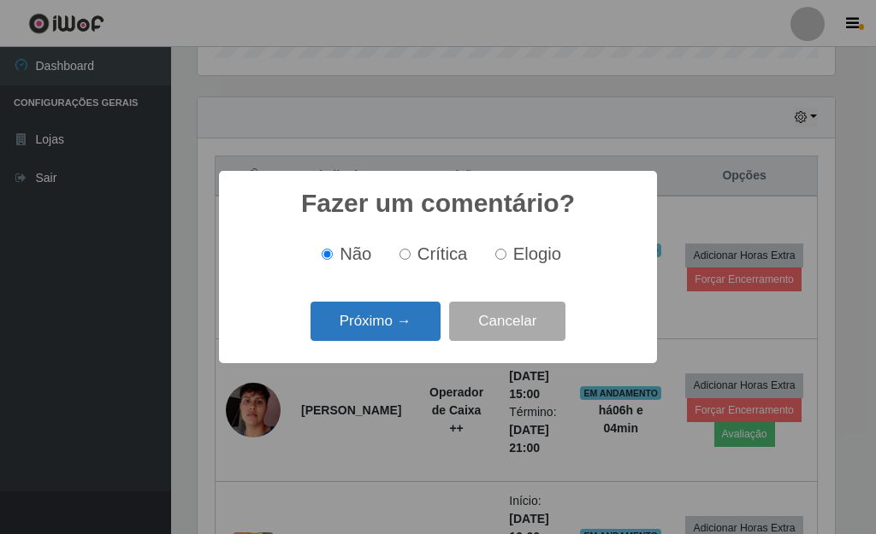
click at [405, 330] on button "Próximo →" at bounding box center [375, 322] width 130 height 40
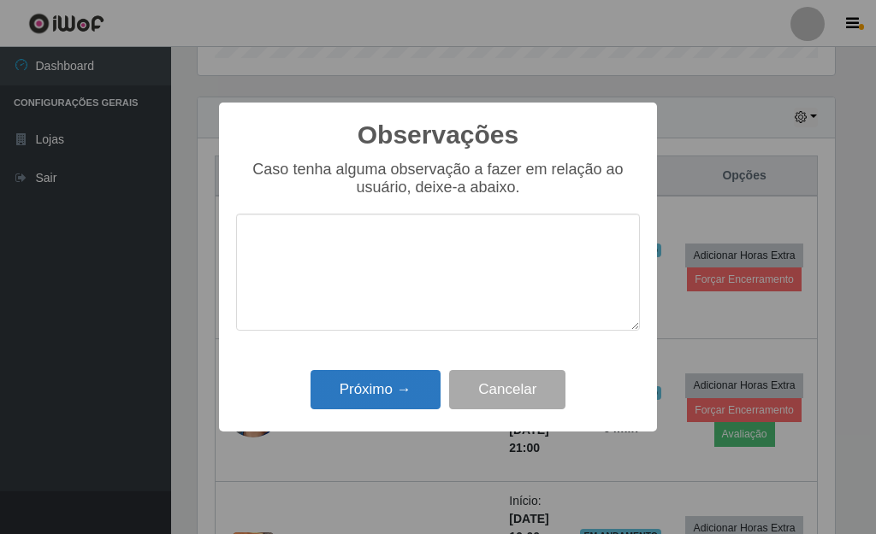
drag, startPoint x: 393, startPoint y: 367, endPoint x: 390, endPoint y: 393, distance: 26.7
click at [392, 377] on div "Observações × Caso tenha alguma observação a fazer em relação ao usuário, deixe…" at bounding box center [438, 267] width 438 height 329
click at [390, 393] on button "Próximo →" at bounding box center [375, 390] width 130 height 40
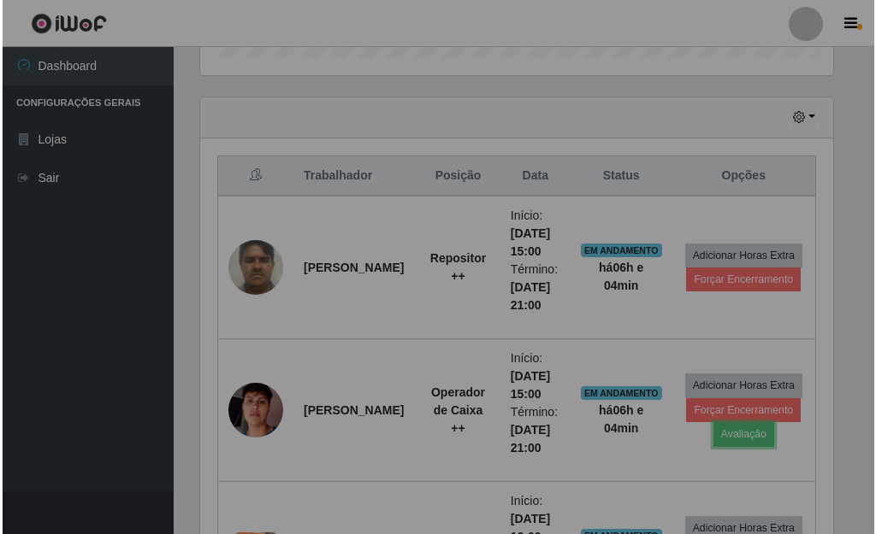
scroll to position [355, 647]
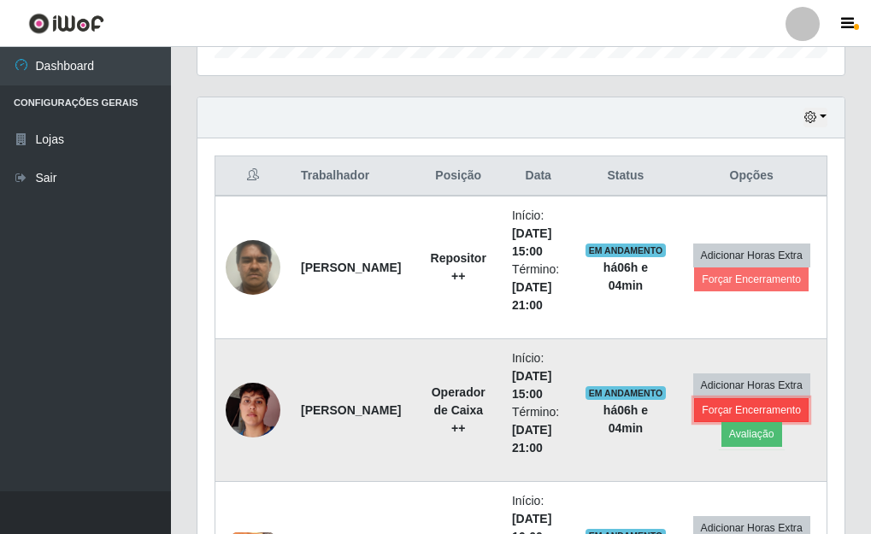
click at [743, 410] on button "Forçar Encerramento" at bounding box center [751, 411] width 115 height 24
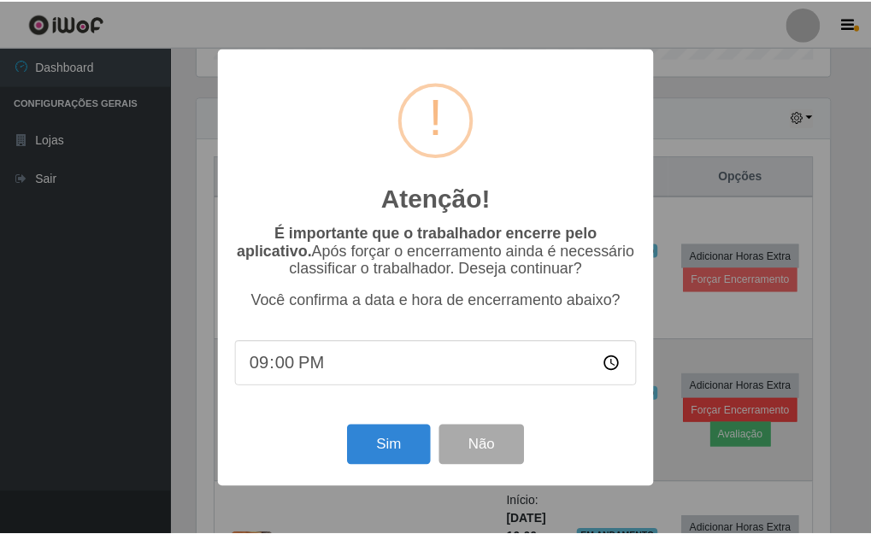
scroll to position [355, 637]
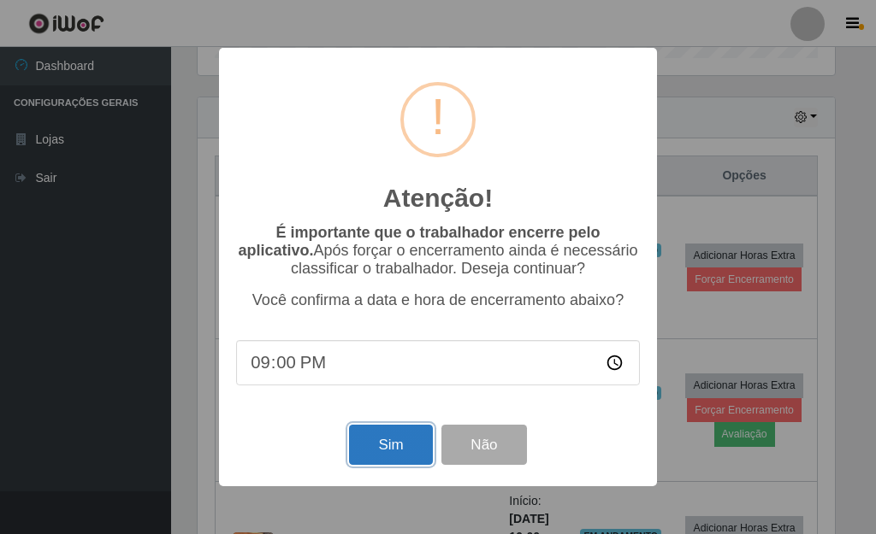
click at [392, 447] on button "Sim" at bounding box center [390, 445] width 83 height 40
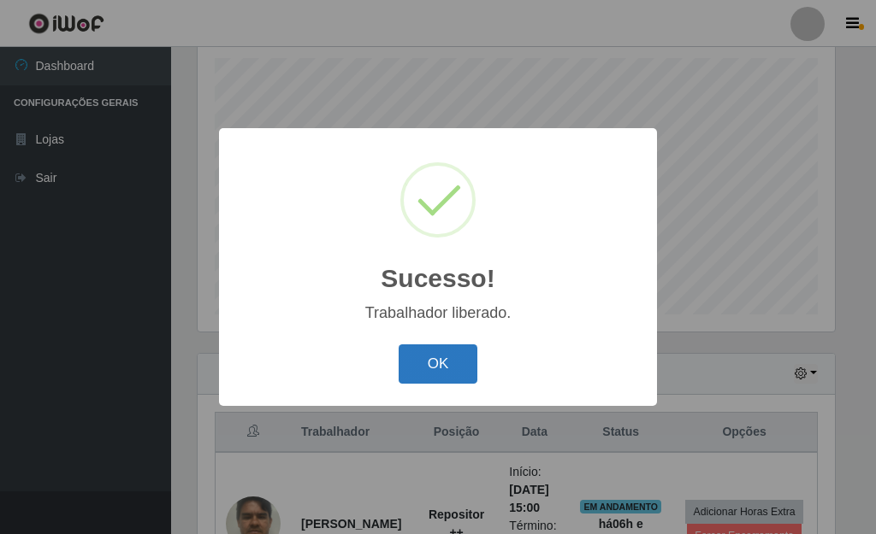
click at [422, 366] on button "OK" at bounding box center [439, 365] width 80 height 40
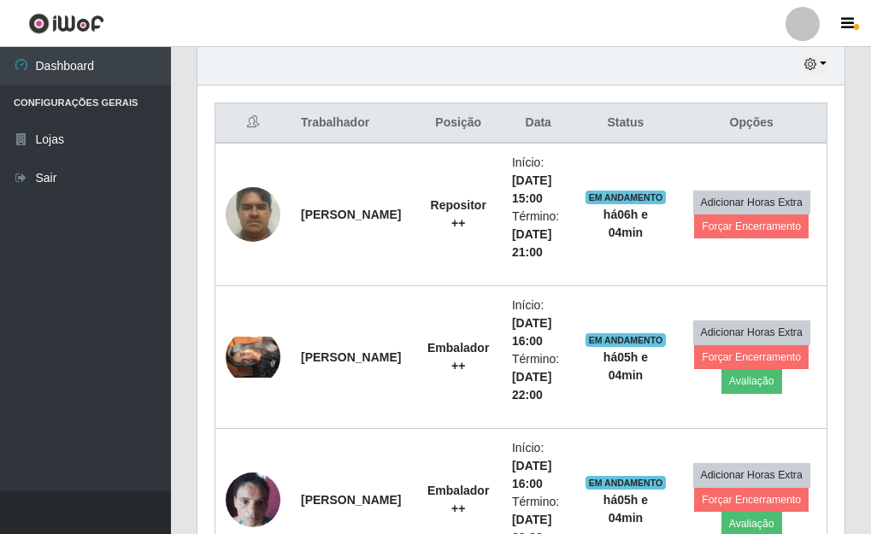
scroll to position [639, 0]
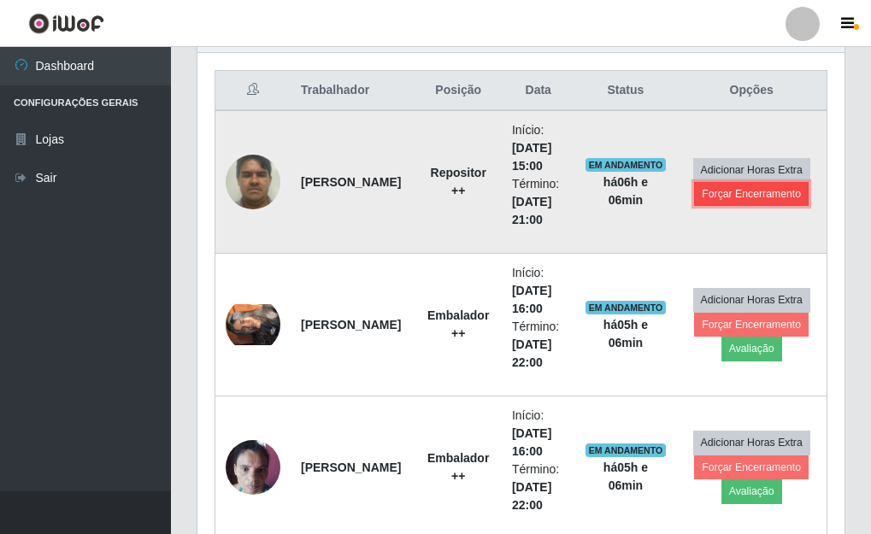
click at [761, 192] on button "Forçar Encerramento" at bounding box center [751, 194] width 115 height 24
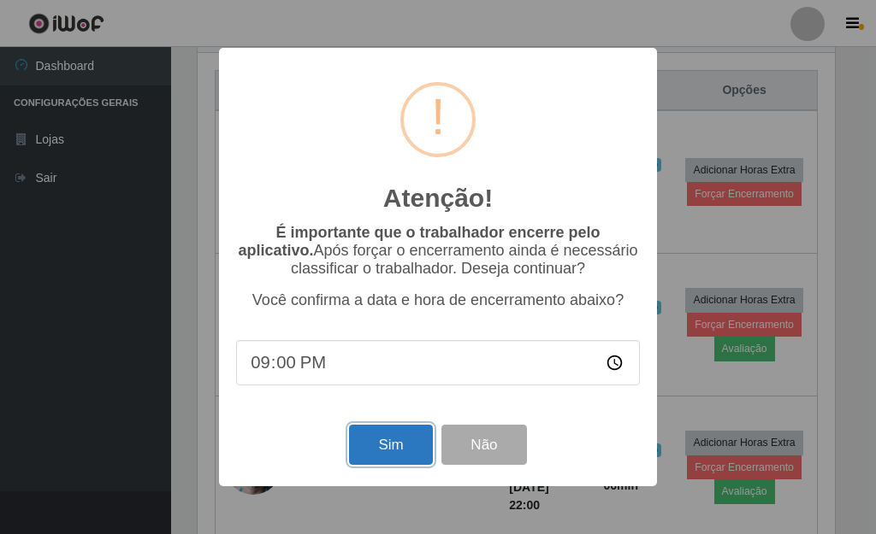
click at [398, 452] on button "Sim" at bounding box center [390, 445] width 83 height 40
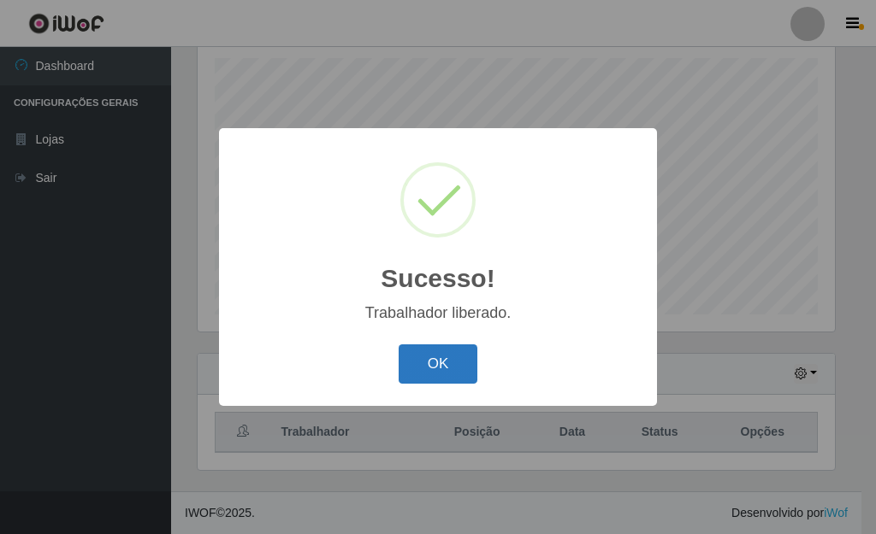
click at [428, 369] on button "OK" at bounding box center [439, 365] width 80 height 40
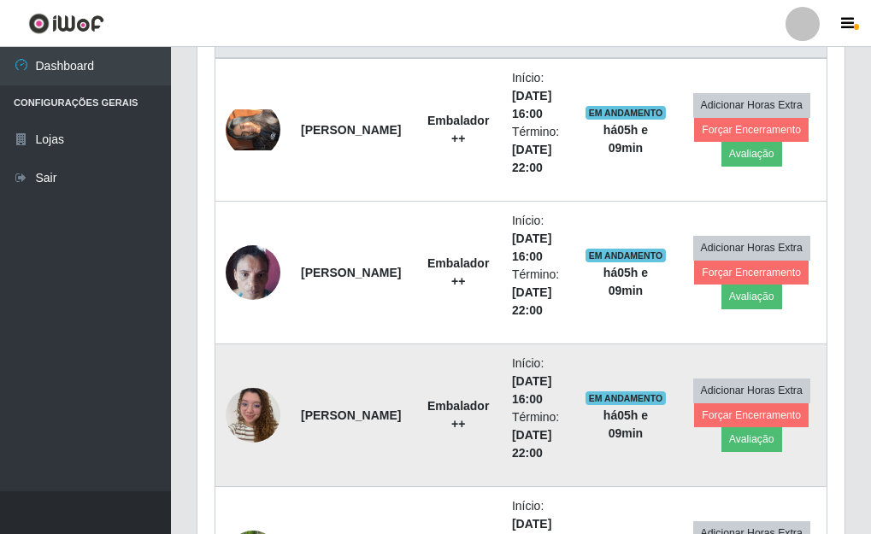
scroll to position [724, 0]
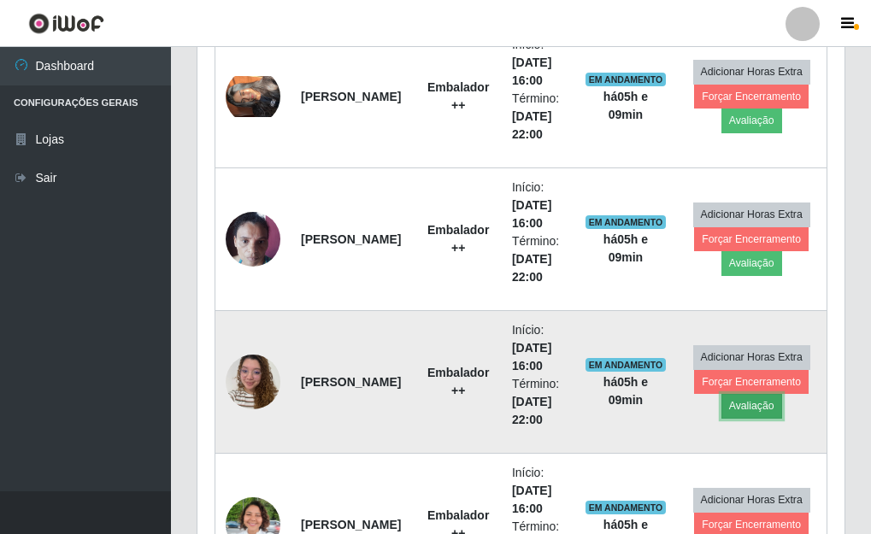
click at [765, 409] on button "Avaliação" at bounding box center [752, 406] width 61 height 24
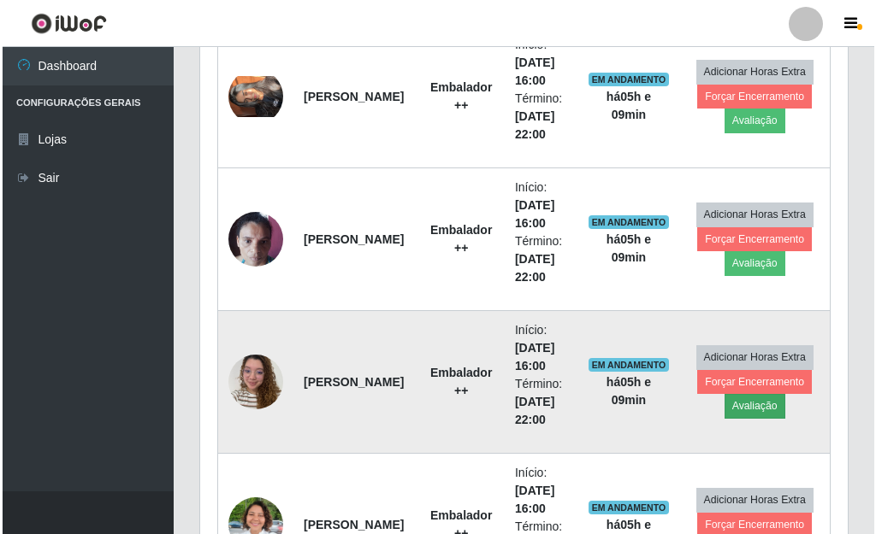
scroll to position [355, 637]
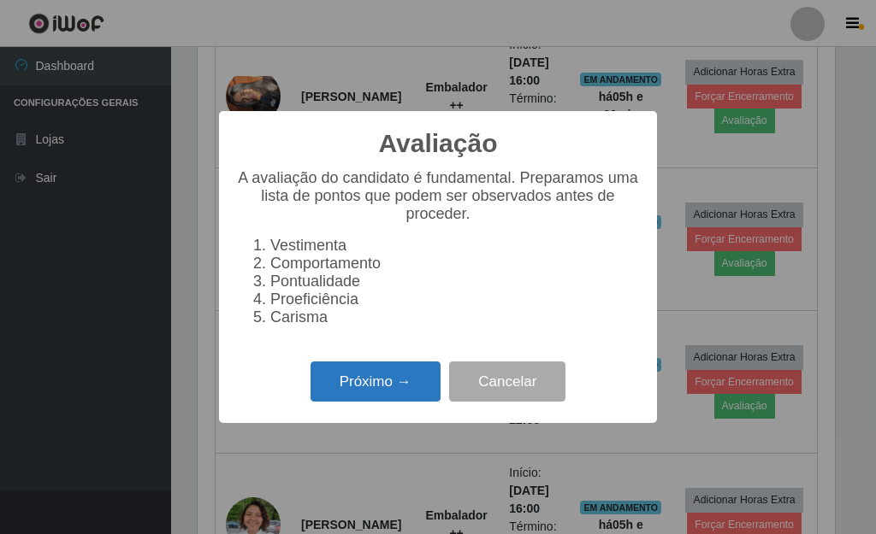
click at [412, 400] on button "Próximo →" at bounding box center [375, 382] width 130 height 40
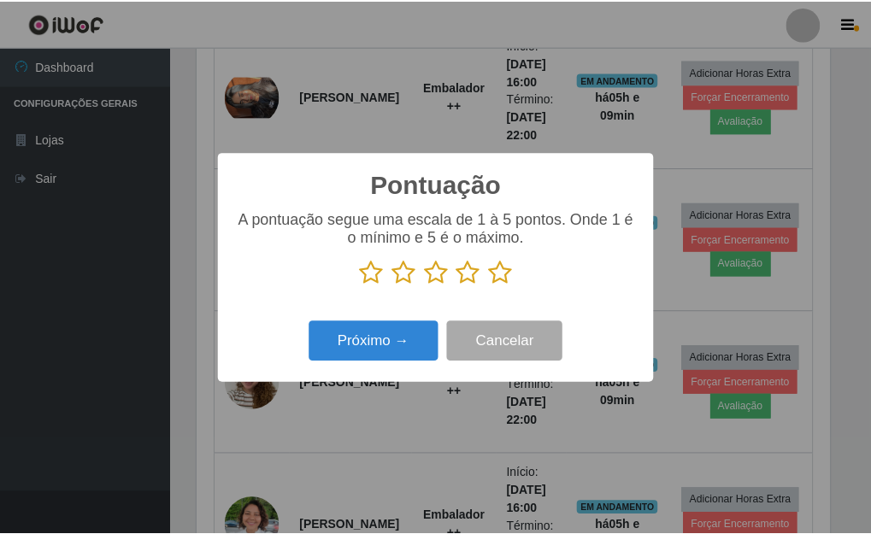
scroll to position [854840, 854558]
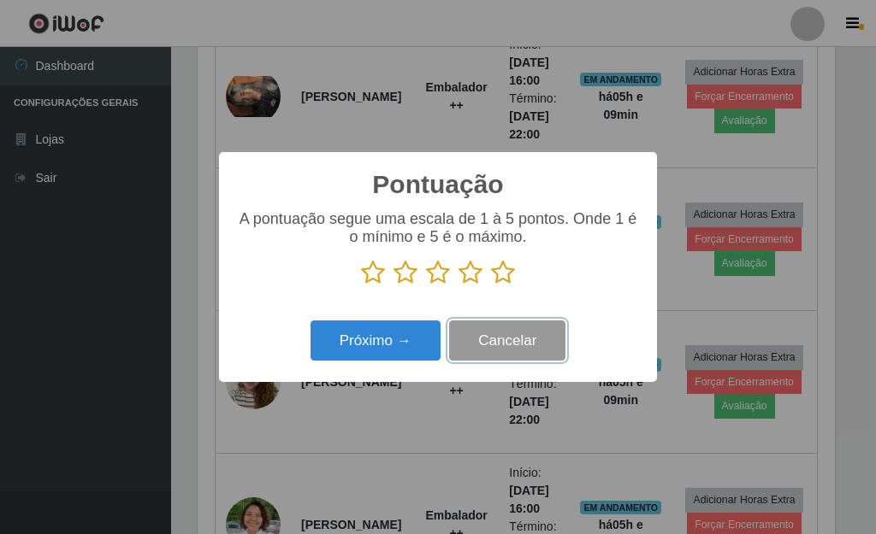
click at [478, 340] on button "Cancelar" at bounding box center [507, 341] width 116 height 40
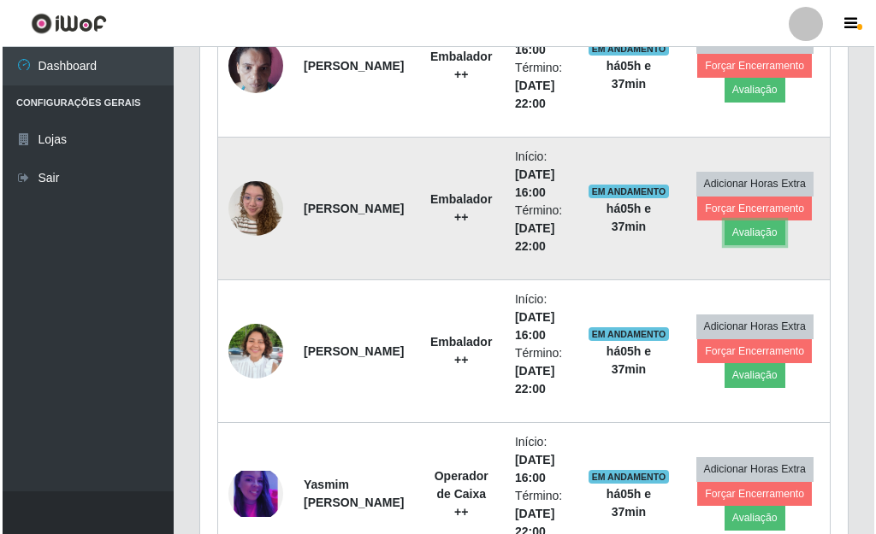
scroll to position [1012, 0]
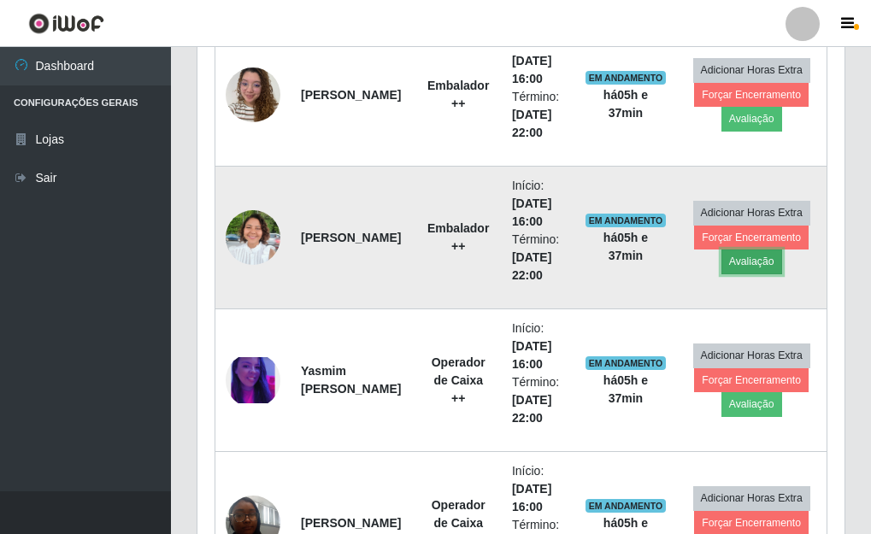
click at [755, 268] on button "Avaliação" at bounding box center [752, 262] width 61 height 24
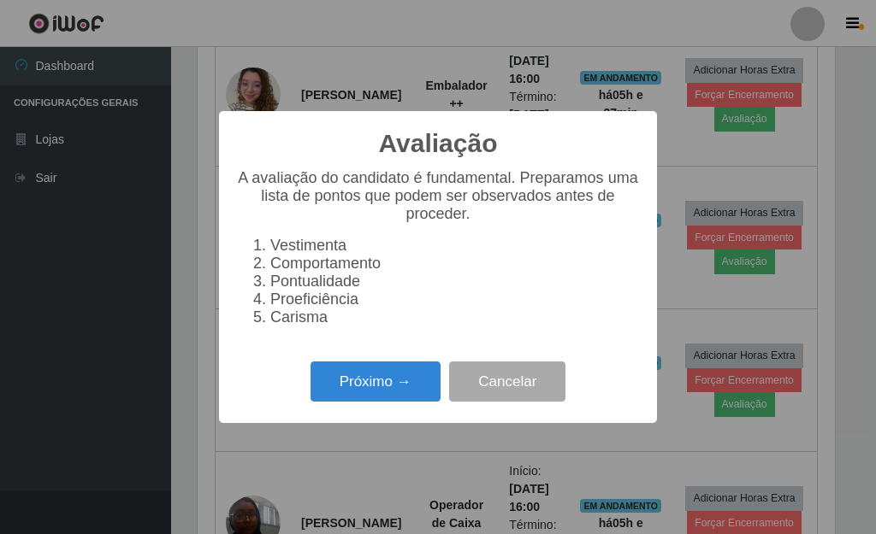
scroll to position [355, 637]
click at [334, 381] on button "Próximo →" at bounding box center [375, 382] width 130 height 40
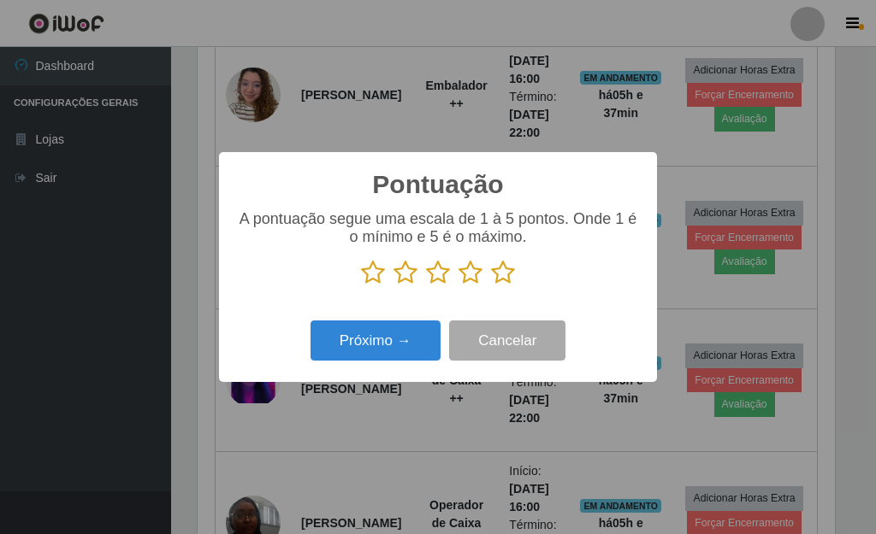
click at [505, 272] on icon at bounding box center [503, 273] width 24 height 26
click at [491, 286] on input "radio" at bounding box center [491, 286] width 0 height 0
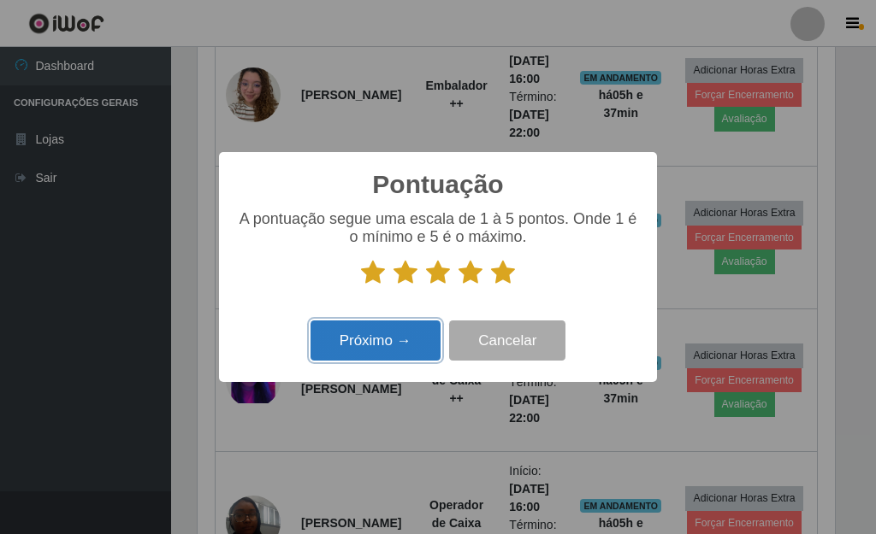
click at [425, 333] on button "Próximo →" at bounding box center [375, 341] width 130 height 40
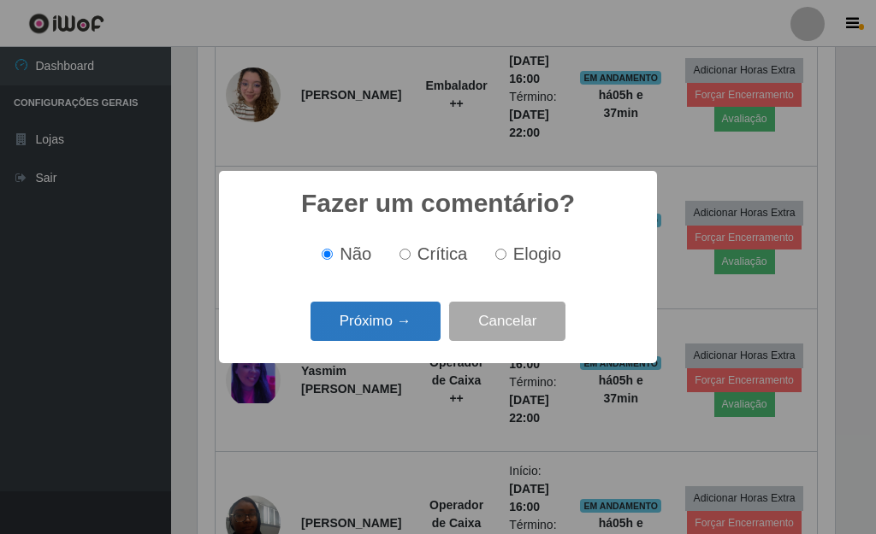
click at [413, 332] on button "Próximo →" at bounding box center [375, 322] width 130 height 40
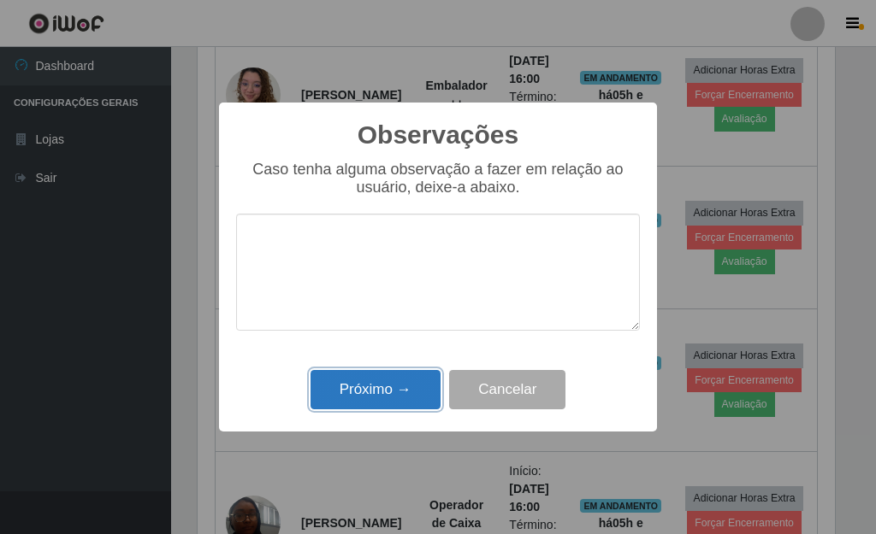
click at [416, 393] on button "Próximo →" at bounding box center [375, 390] width 130 height 40
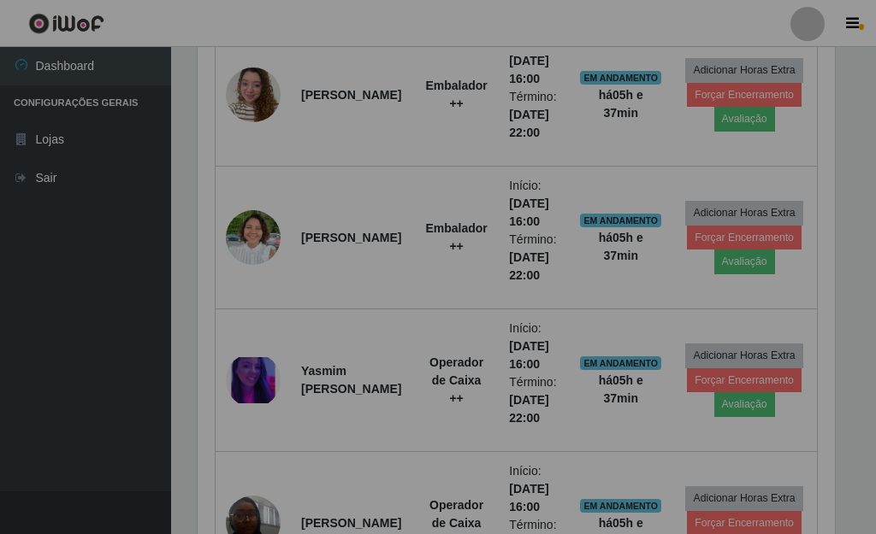
scroll to position [355, 647]
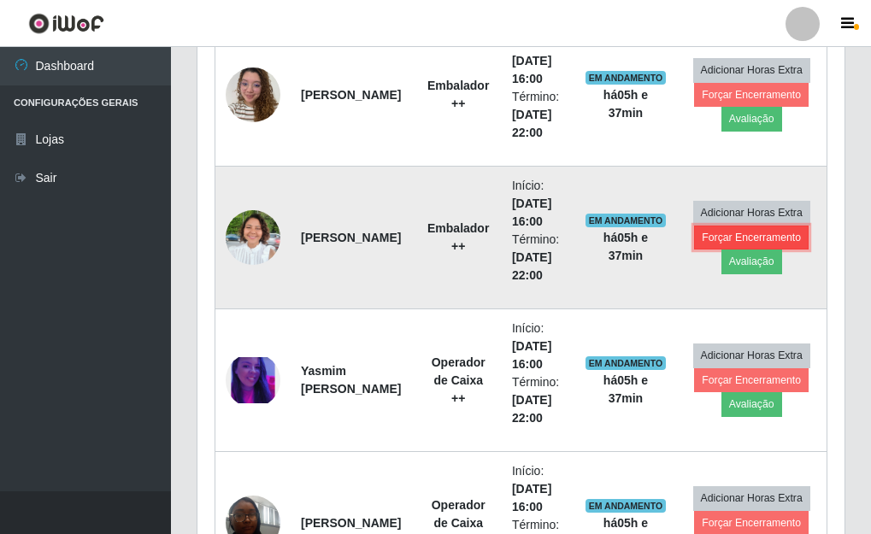
click at [710, 226] on button "Forçar Encerramento" at bounding box center [751, 238] width 115 height 24
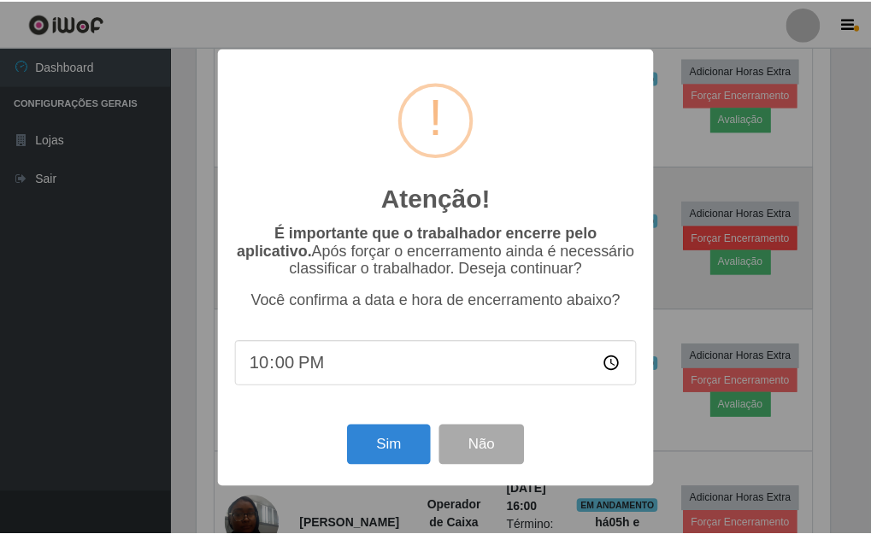
scroll to position [355, 637]
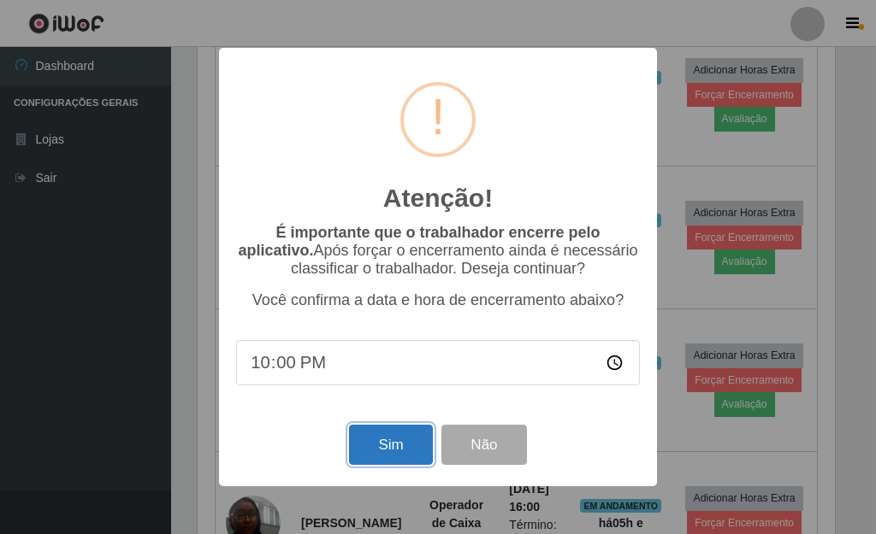
click at [403, 440] on button "Sim" at bounding box center [390, 445] width 83 height 40
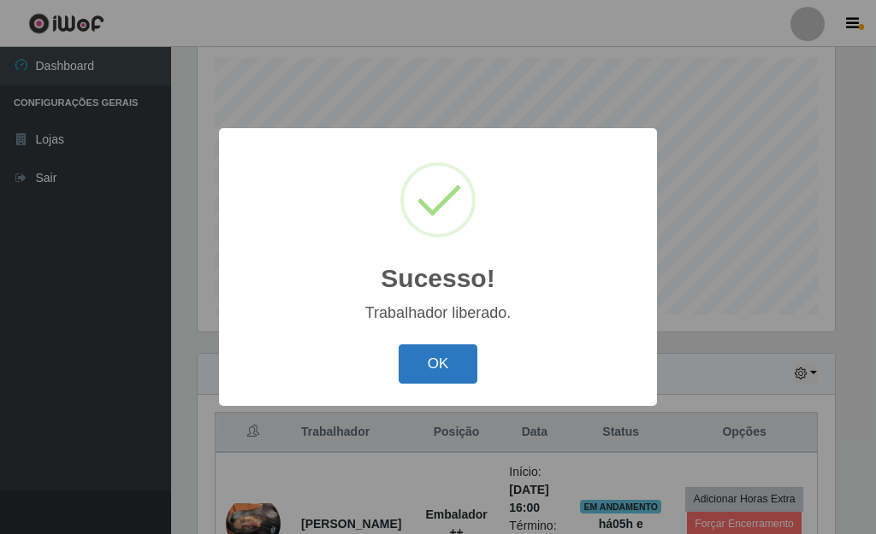
click at [472, 378] on button "OK" at bounding box center [439, 365] width 80 height 40
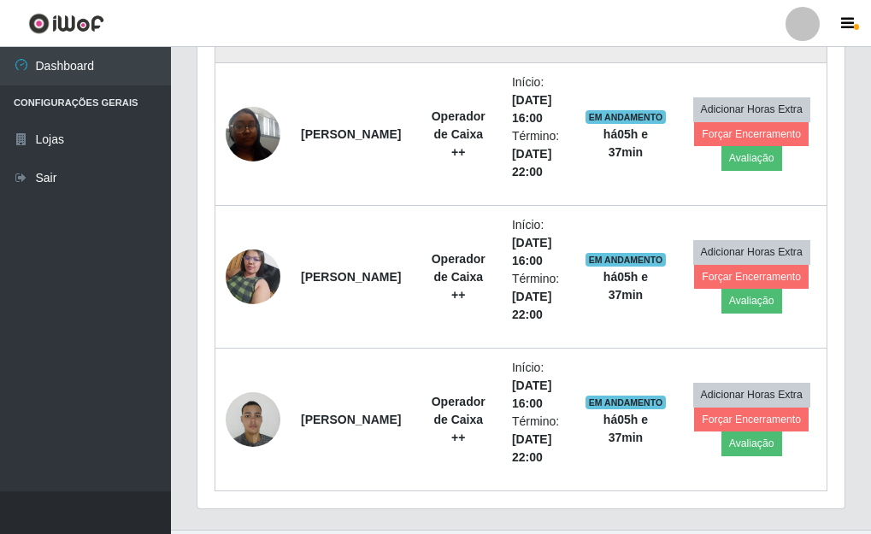
scroll to position [1296, 0]
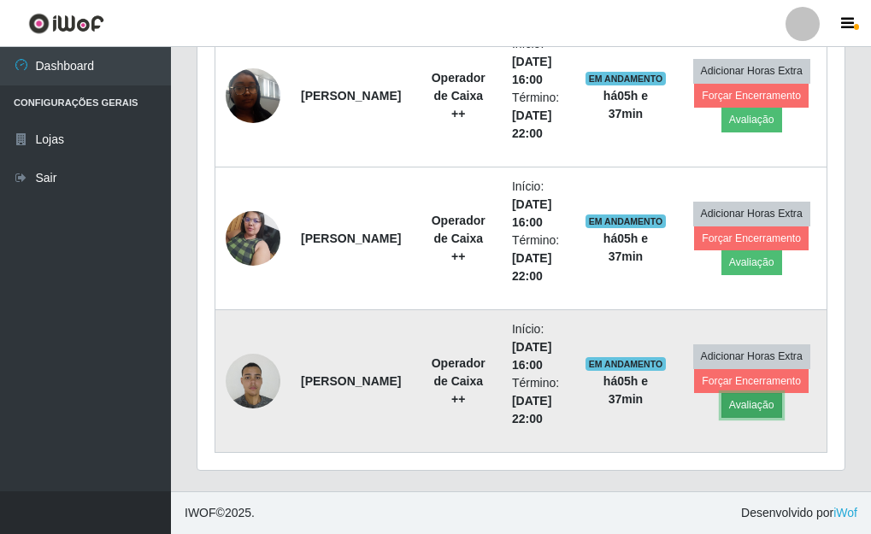
click at [765, 410] on button "Avaliação" at bounding box center [752, 405] width 61 height 24
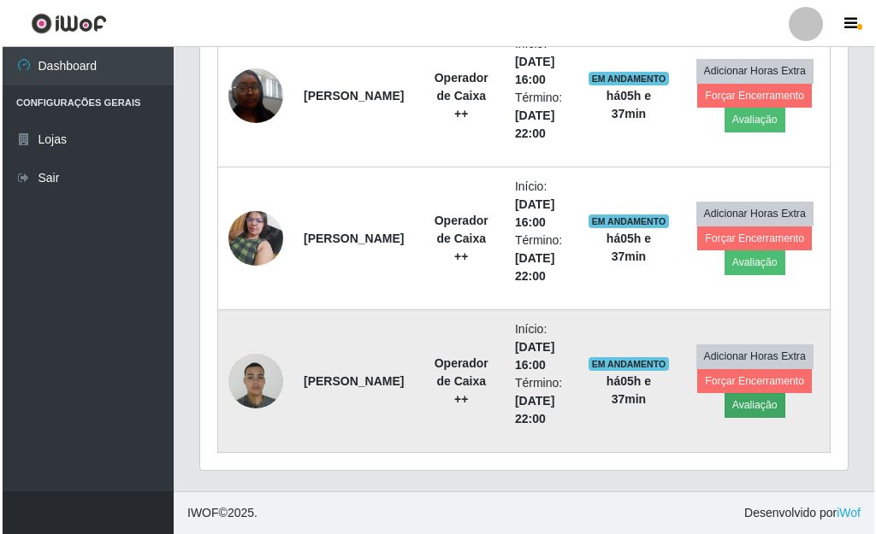
scroll to position [355, 637]
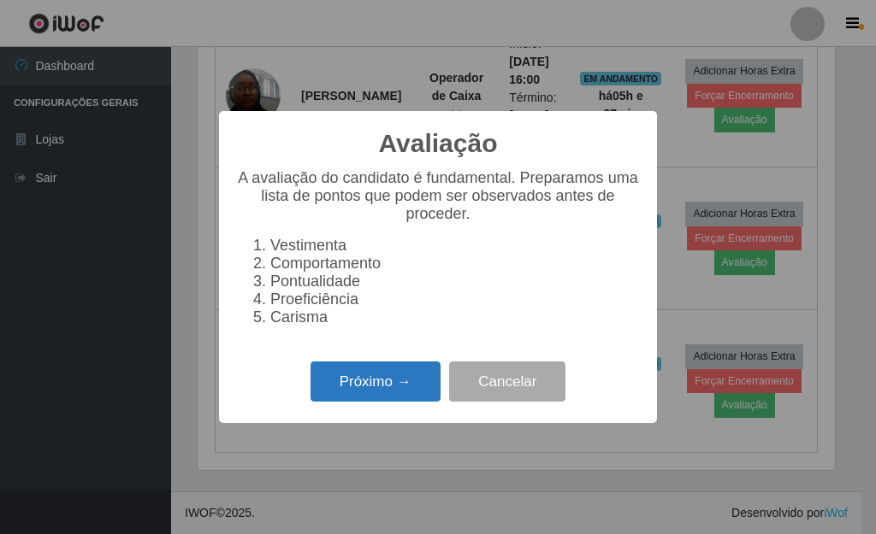
click at [359, 399] on button "Próximo →" at bounding box center [375, 382] width 130 height 40
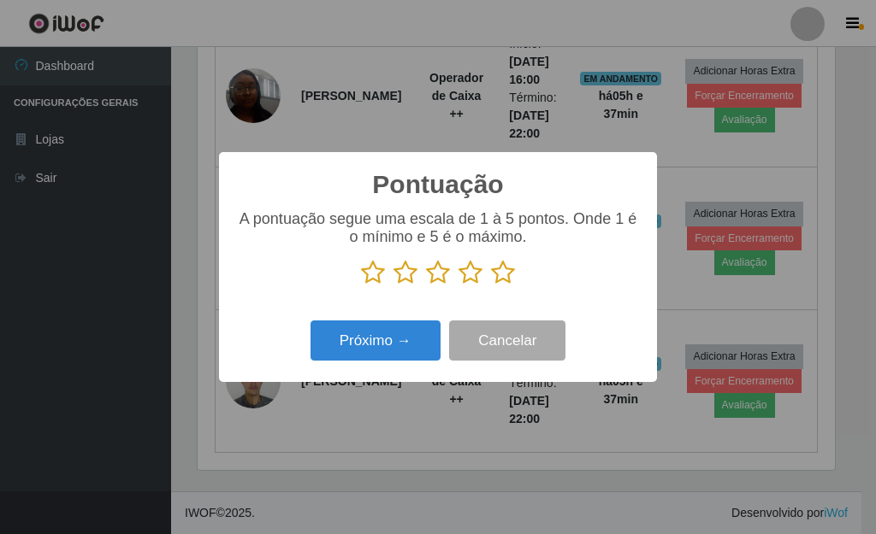
scroll to position [854840, 854558]
click at [504, 281] on icon at bounding box center [503, 273] width 24 height 26
click at [491, 286] on input "radio" at bounding box center [491, 286] width 0 height 0
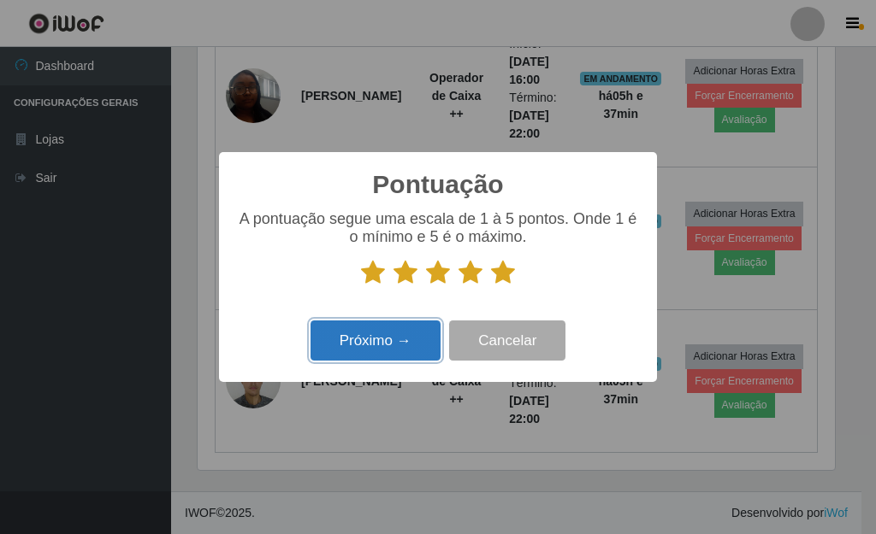
click at [397, 332] on button "Próximo →" at bounding box center [375, 341] width 130 height 40
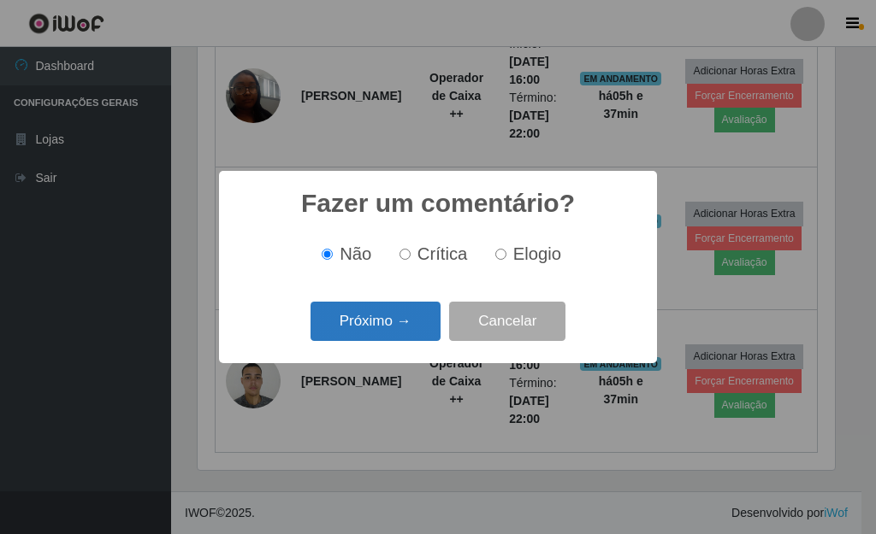
click at [396, 332] on button "Próximo →" at bounding box center [375, 322] width 130 height 40
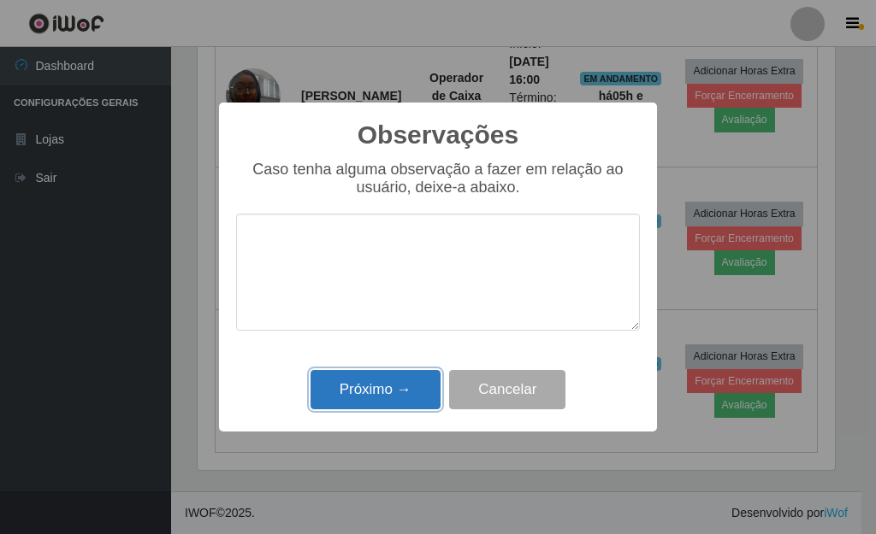
click at [384, 382] on button "Próximo →" at bounding box center [375, 390] width 130 height 40
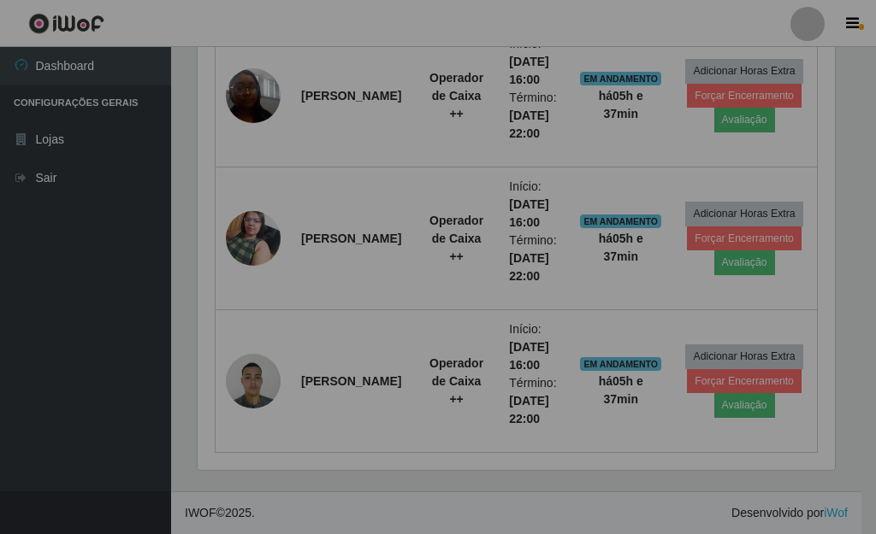
scroll to position [355, 647]
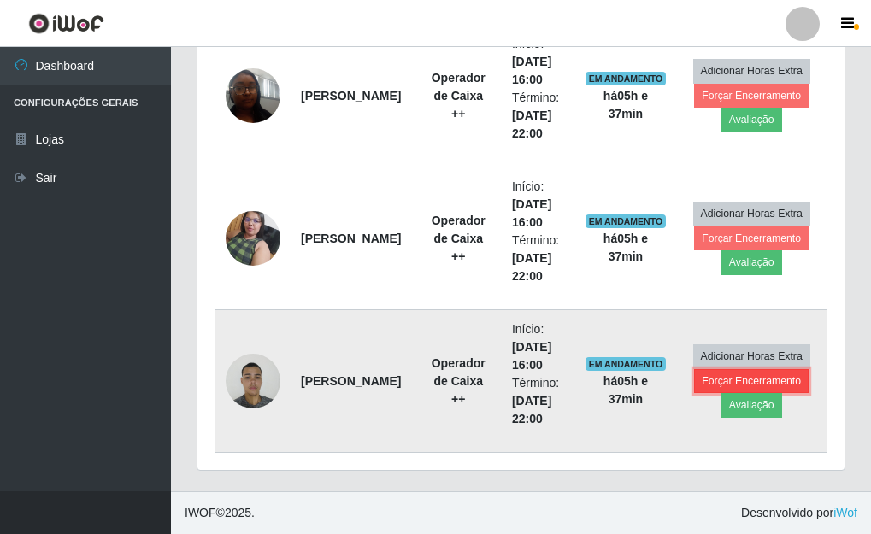
click at [783, 375] on button "Forçar Encerramento" at bounding box center [751, 381] width 115 height 24
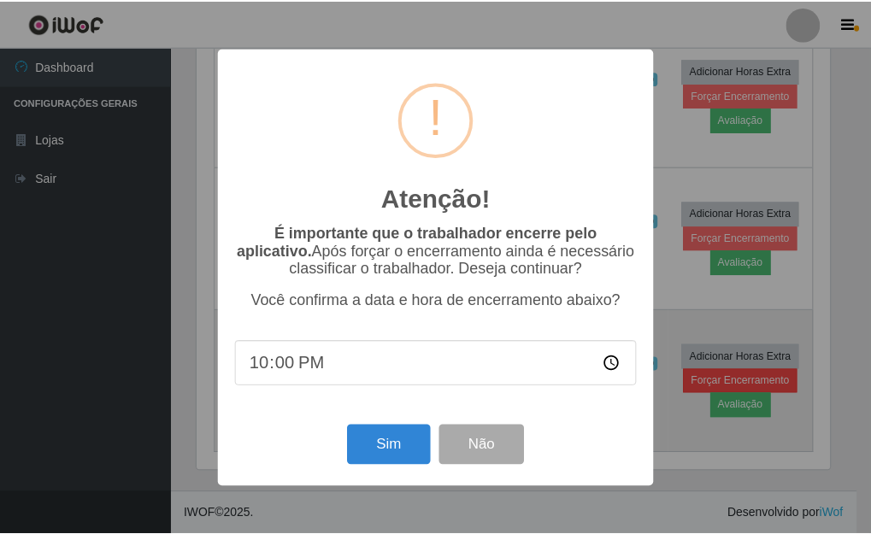
scroll to position [355, 637]
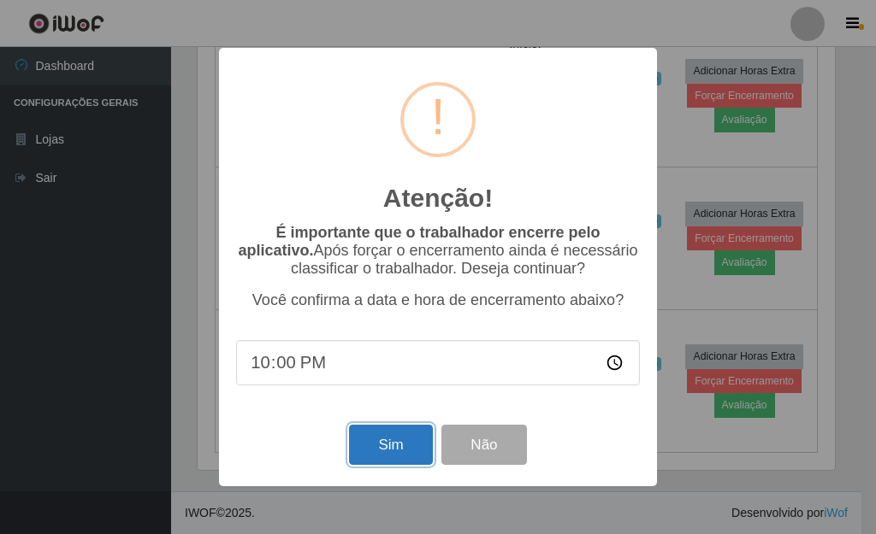
click at [387, 444] on button "Sim" at bounding box center [390, 445] width 83 height 40
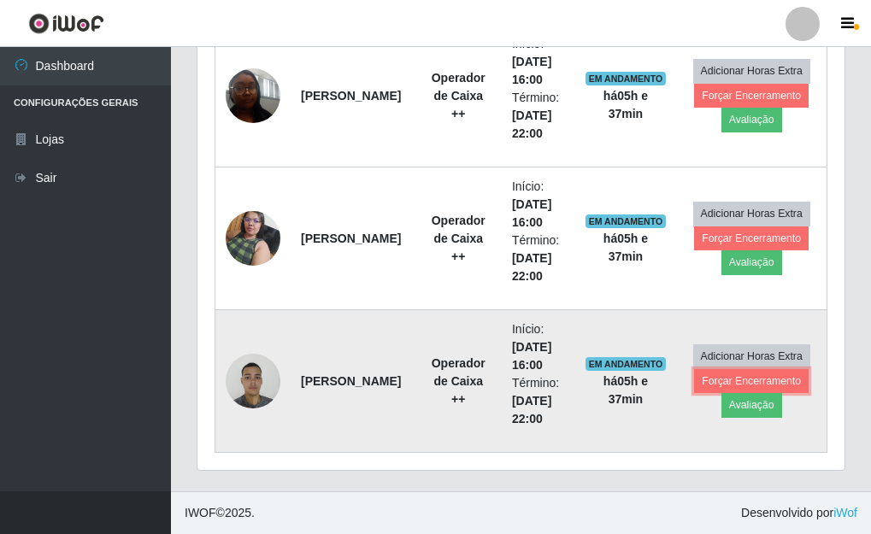
scroll to position [854840, 854548]
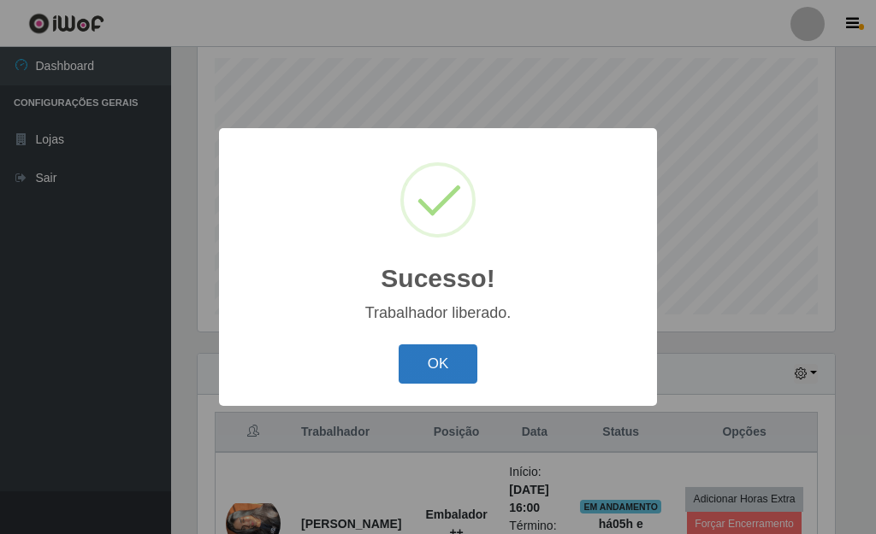
click at [413, 357] on button "OK" at bounding box center [439, 365] width 80 height 40
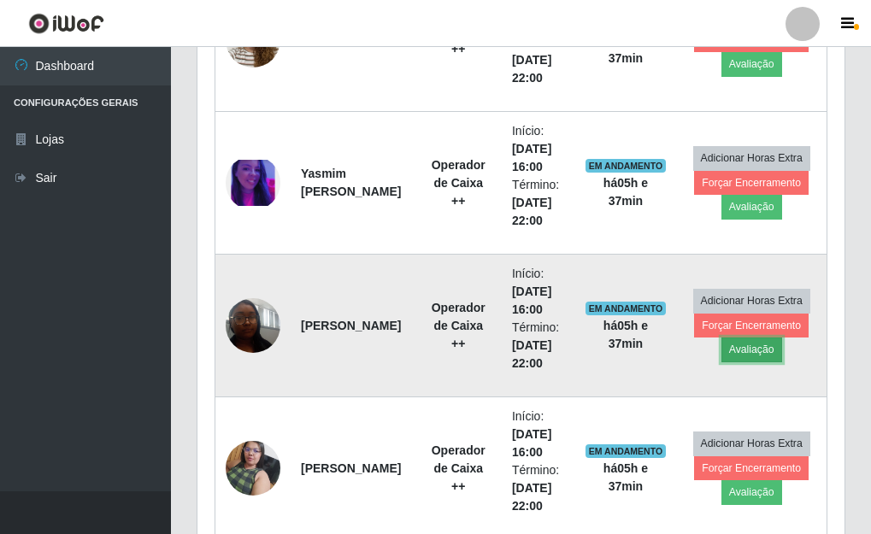
click at [748, 357] on button "Avaliação" at bounding box center [752, 350] width 61 height 24
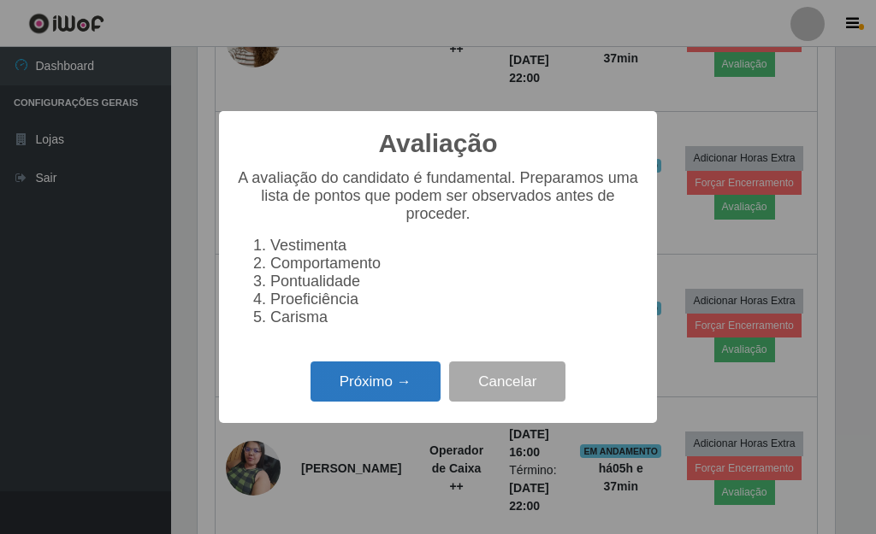
click at [431, 402] on button "Próximo →" at bounding box center [375, 382] width 130 height 40
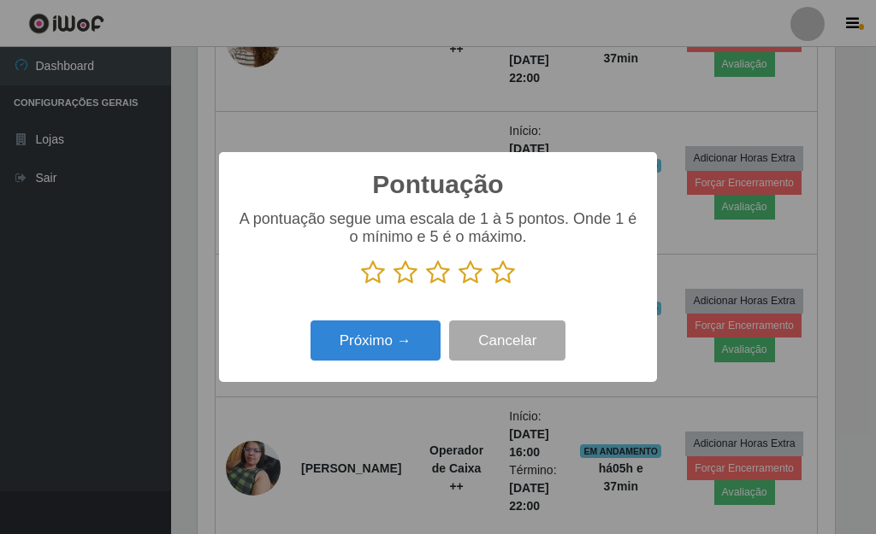
click at [501, 280] on icon at bounding box center [503, 273] width 24 height 26
click at [491, 286] on input "radio" at bounding box center [491, 286] width 0 height 0
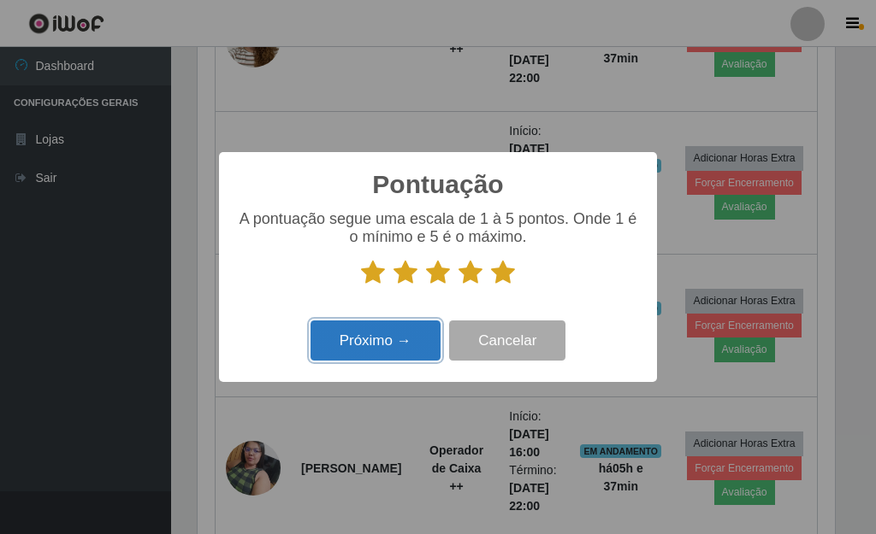
click at [429, 351] on button "Próximo →" at bounding box center [375, 341] width 130 height 40
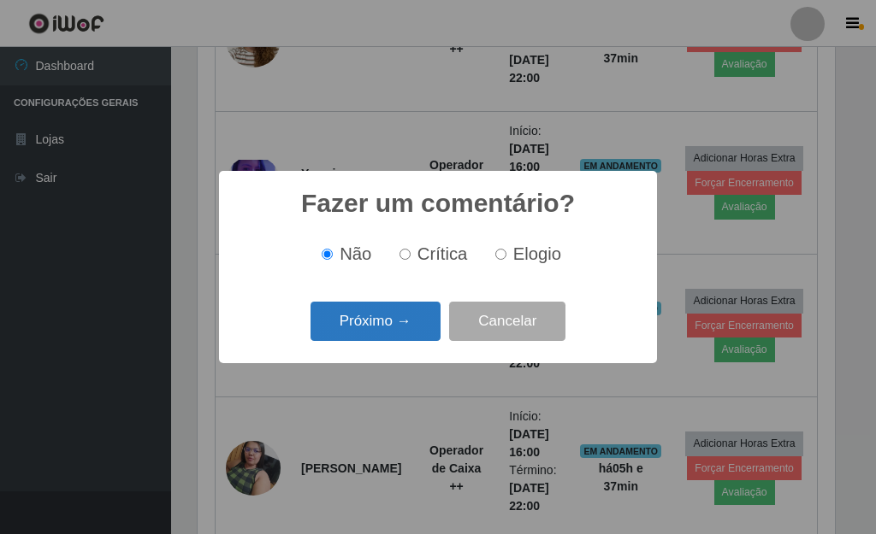
click at [431, 322] on button "Próximo →" at bounding box center [375, 322] width 130 height 40
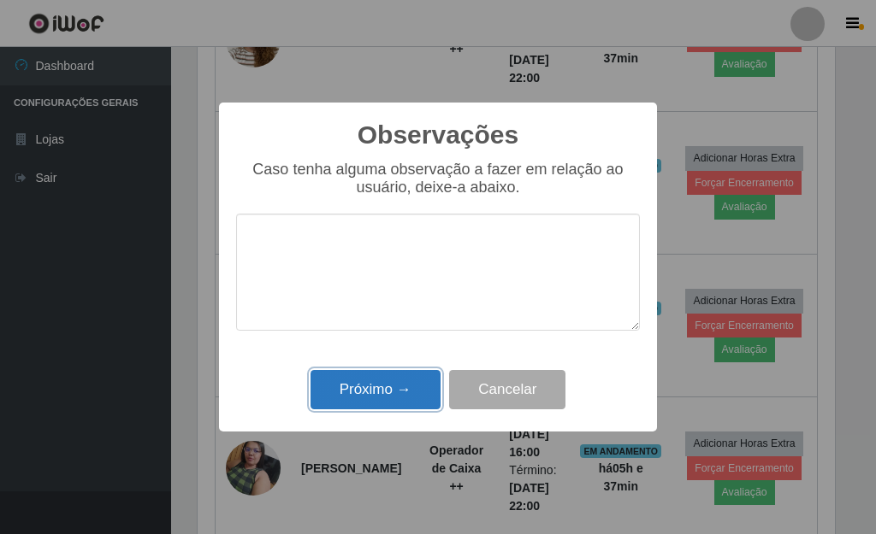
click at [388, 375] on button "Próximo →" at bounding box center [375, 390] width 130 height 40
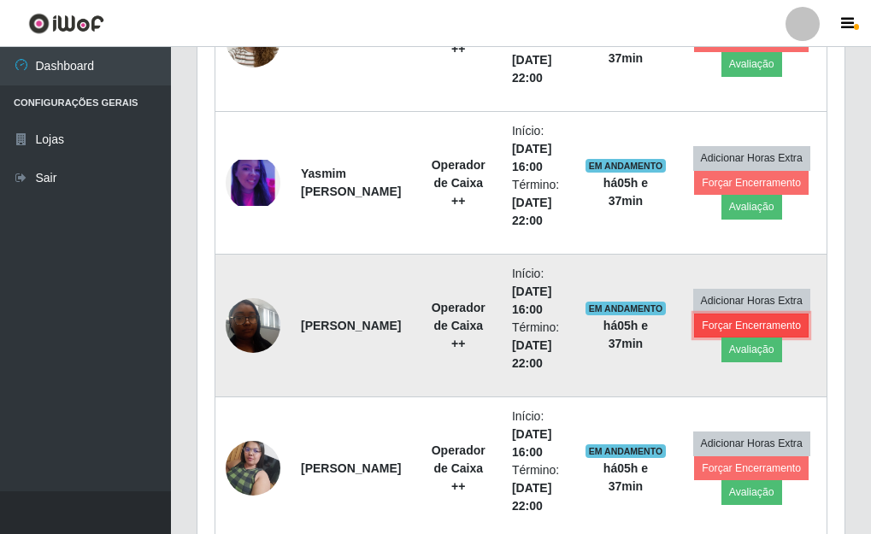
click at [731, 328] on button "Forçar Encerramento" at bounding box center [751, 326] width 115 height 24
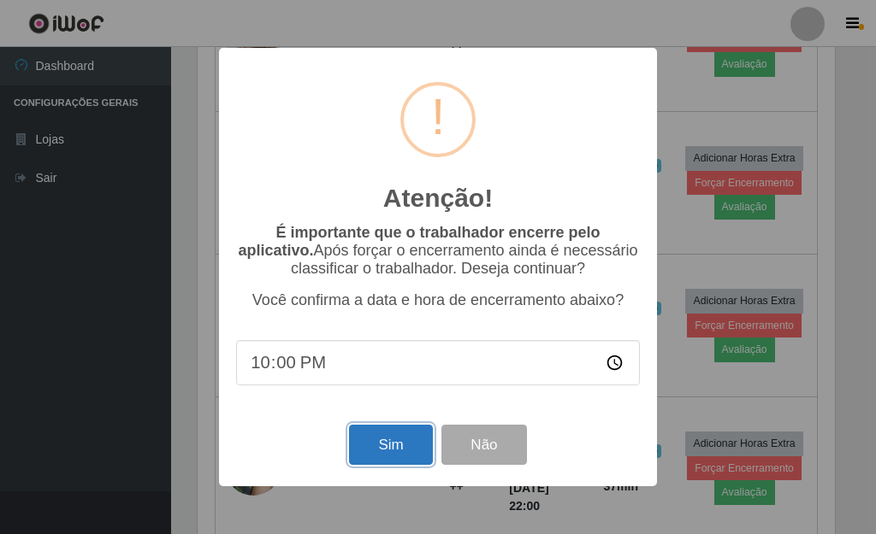
click at [385, 451] on button "Sim" at bounding box center [390, 445] width 83 height 40
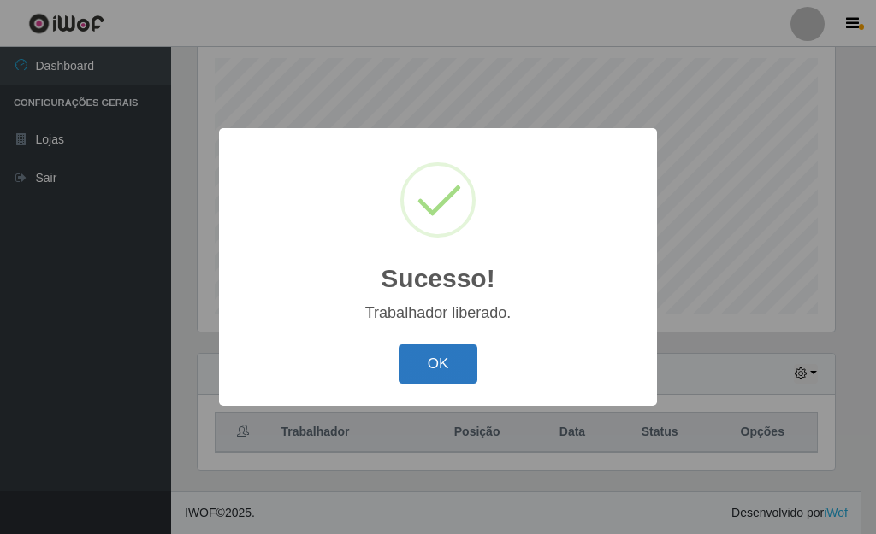
drag, startPoint x: 410, startPoint y: 381, endPoint x: 420, endPoint y: 372, distance: 12.7
click at [411, 379] on button "OK" at bounding box center [439, 365] width 80 height 40
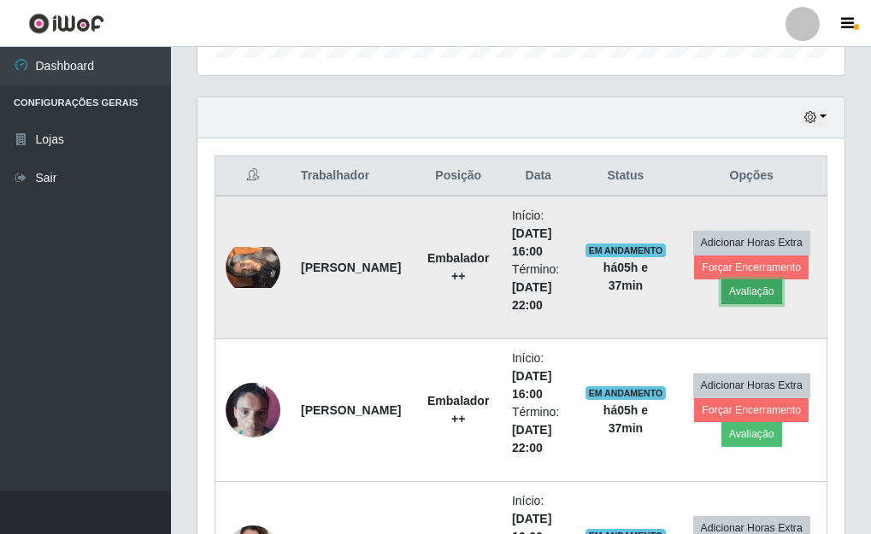
click at [737, 284] on button "Avaliação" at bounding box center [752, 292] width 61 height 24
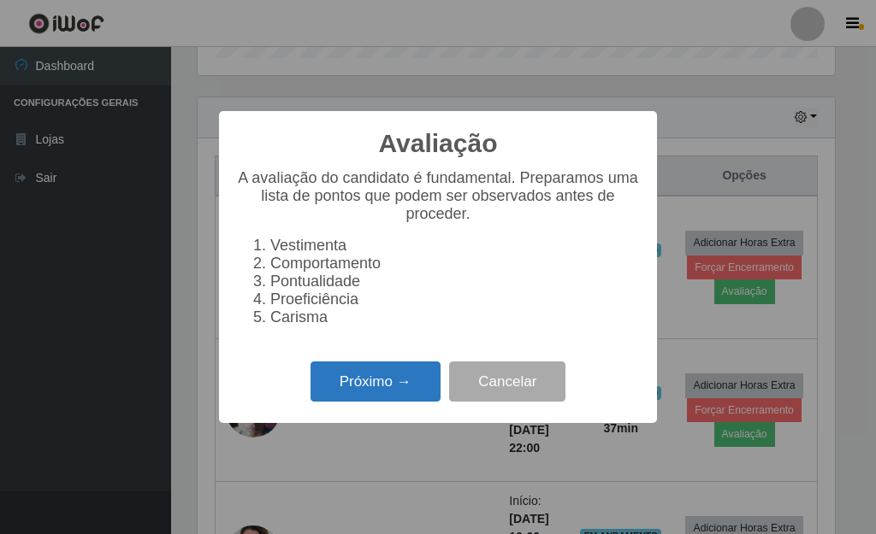
click at [399, 387] on button "Próximo →" at bounding box center [375, 382] width 130 height 40
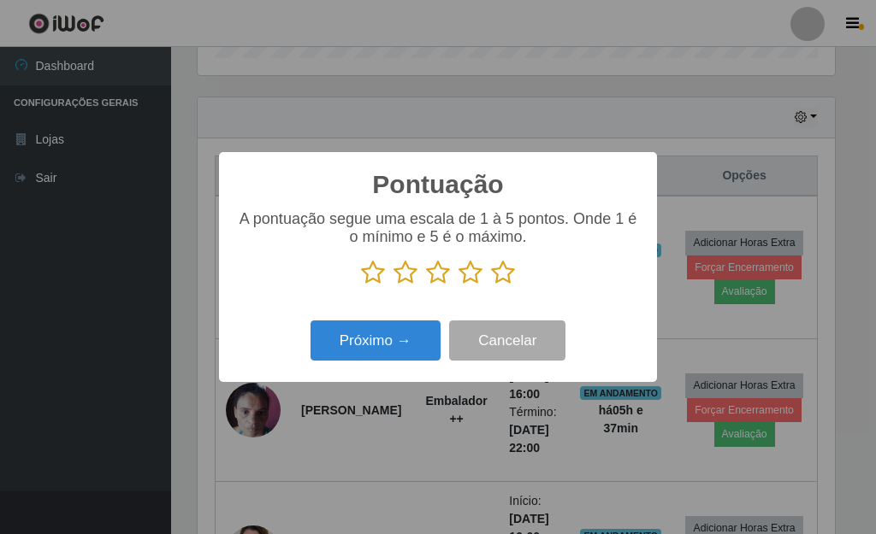
click at [506, 277] on icon at bounding box center [503, 273] width 24 height 26
click at [491, 286] on input "radio" at bounding box center [491, 286] width 0 height 0
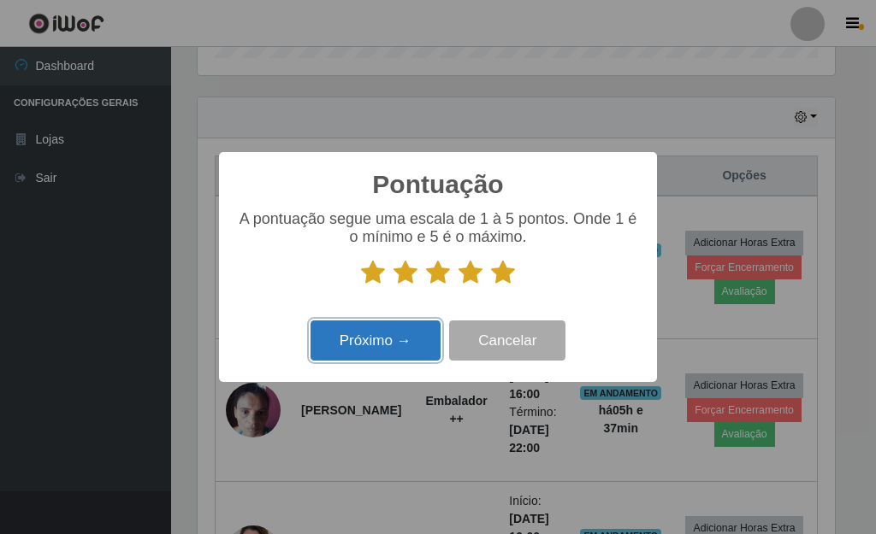
click at [357, 361] on button "Próximo →" at bounding box center [375, 341] width 130 height 40
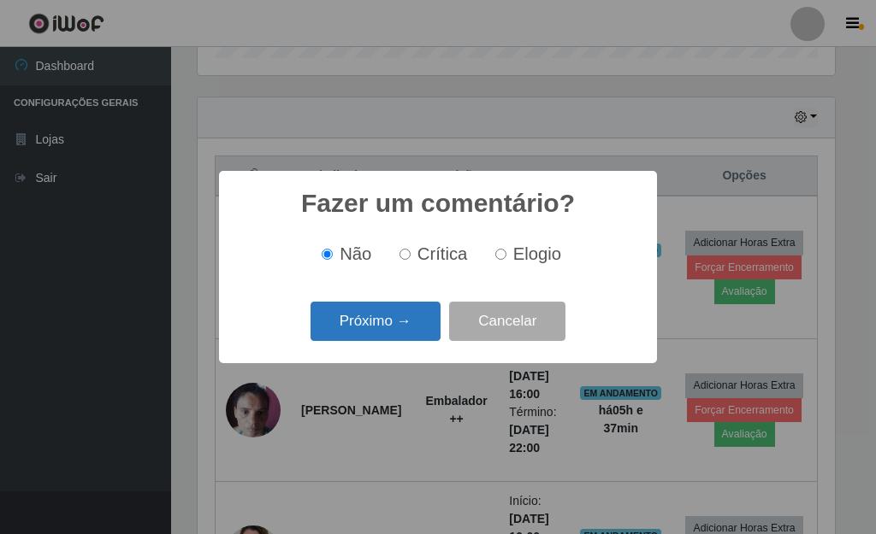
drag, startPoint x: 383, startPoint y: 332, endPoint x: 393, endPoint y: 322, distance: 13.9
click at [393, 322] on button "Próximo →" at bounding box center [375, 322] width 130 height 40
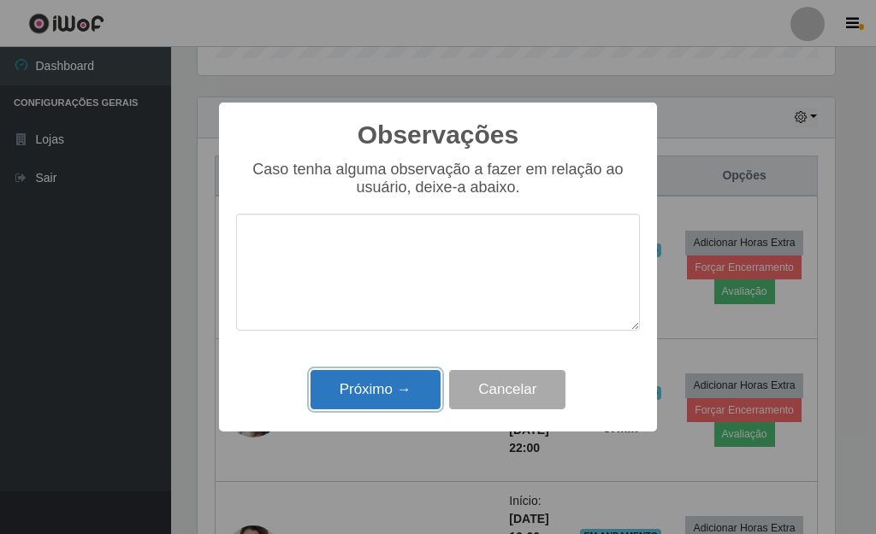
click at [401, 387] on button "Próximo →" at bounding box center [375, 390] width 130 height 40
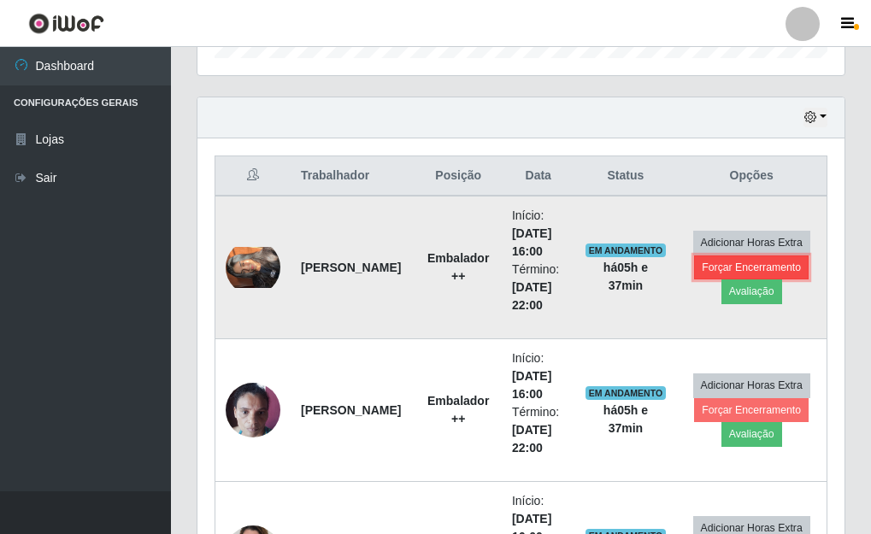
click at [712, 271] on button "Forçar Encerramento" at bounding box center [751, 268] width 115 height 24
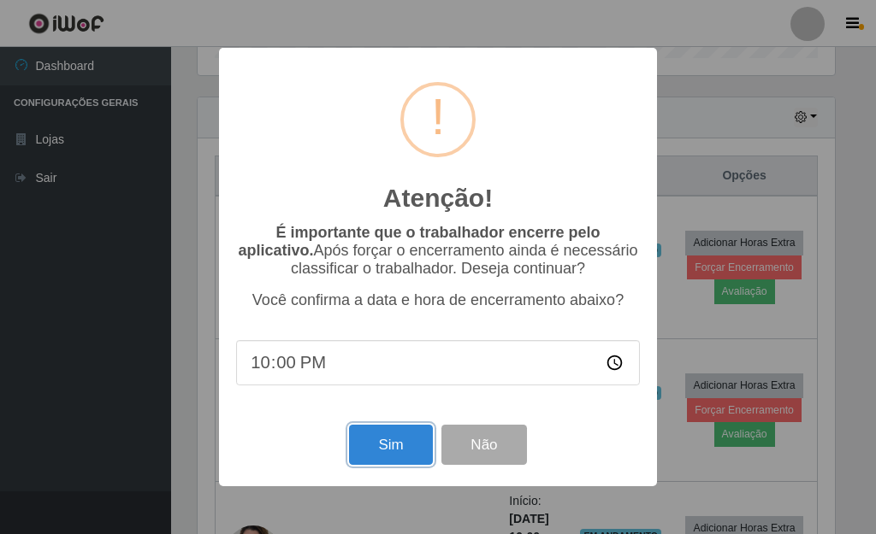
click at [385, 448] on button "Sim" at bounding box center [390, 445] width 83 height 40
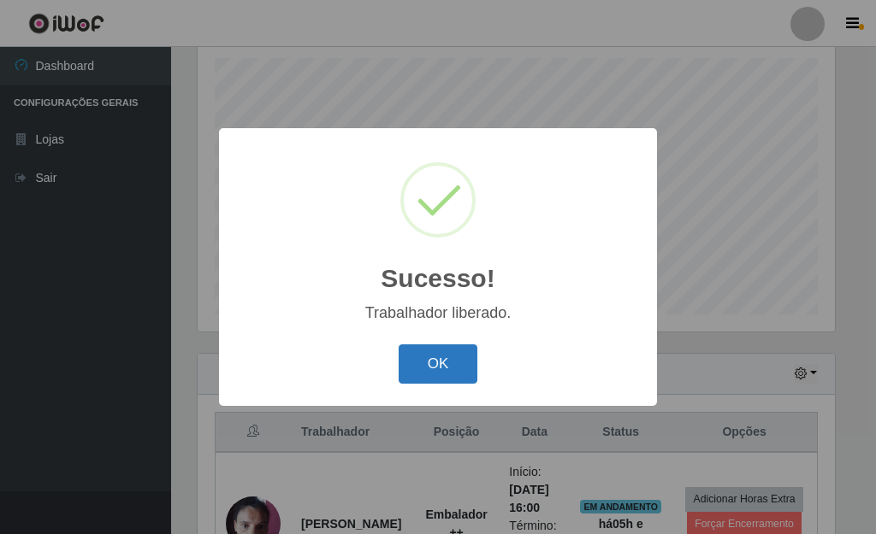
click at [461, 355] on button "OK" at bounding box center [439, 365] width 80 height 40
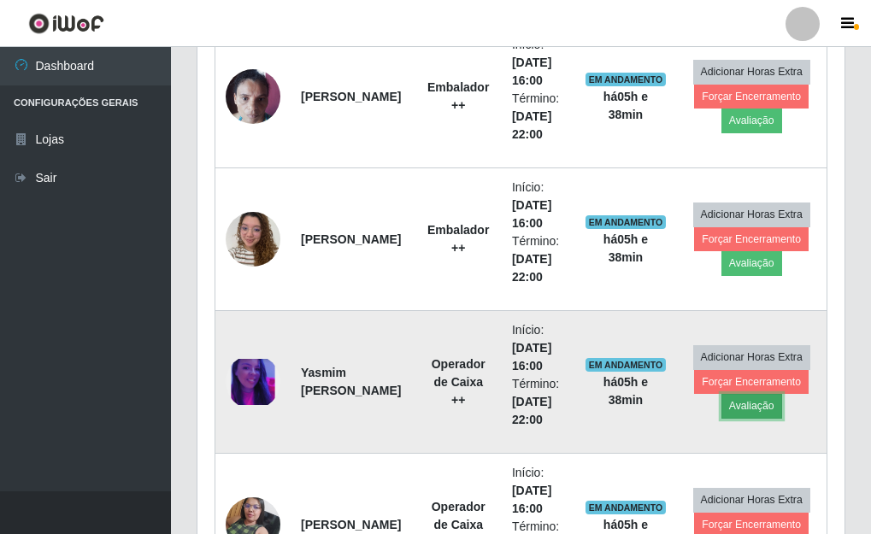
click at [729, 406] on button "Avaliação" at bounding box center [752, 406] width 61 height 24
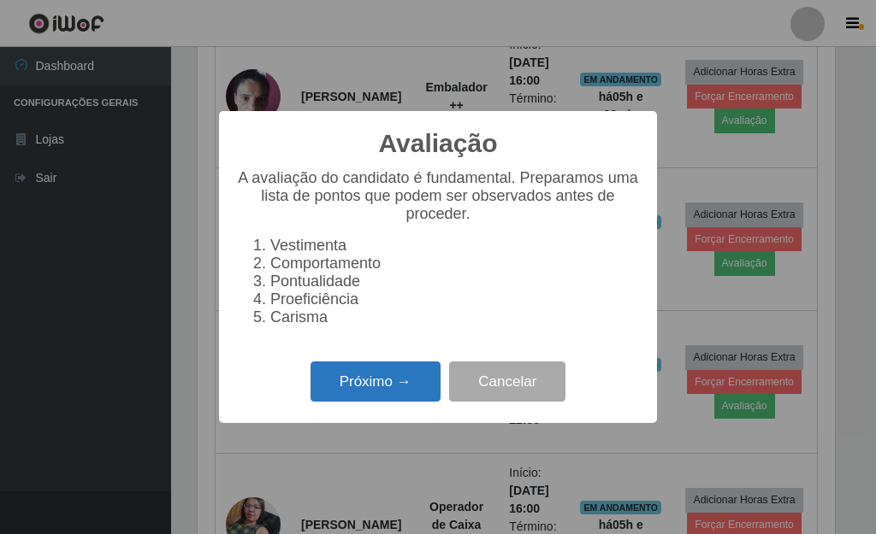
click at [408, 386] on button "Próximo →" at bounding box center [375, 382] width 130 height 40
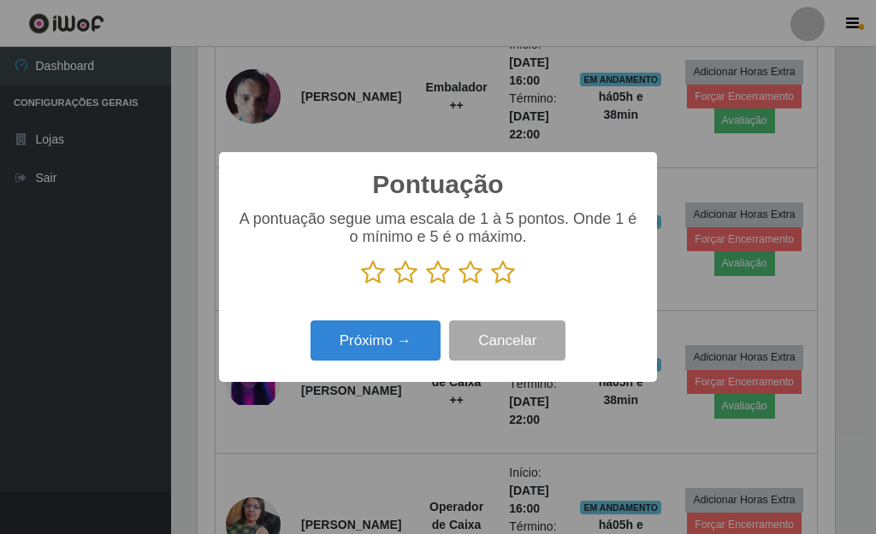
click at [502, 275] on icon at bounding box center [503, 273] width 24 height 26
click at [491, 286] on input "radio" at bounding box center [491, 286] width 0 height 0
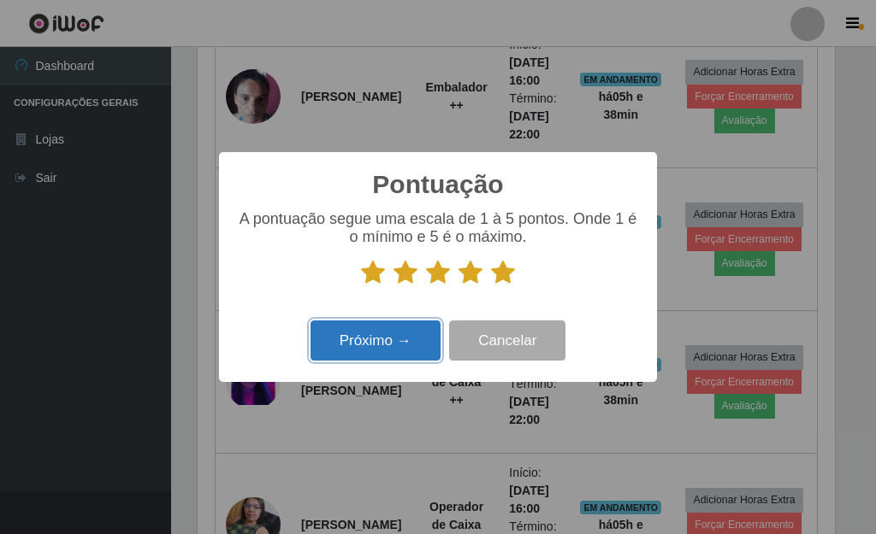
click at [376, 340] on button "Próximo →" at bounding box center [375, 341] width 130 height 40
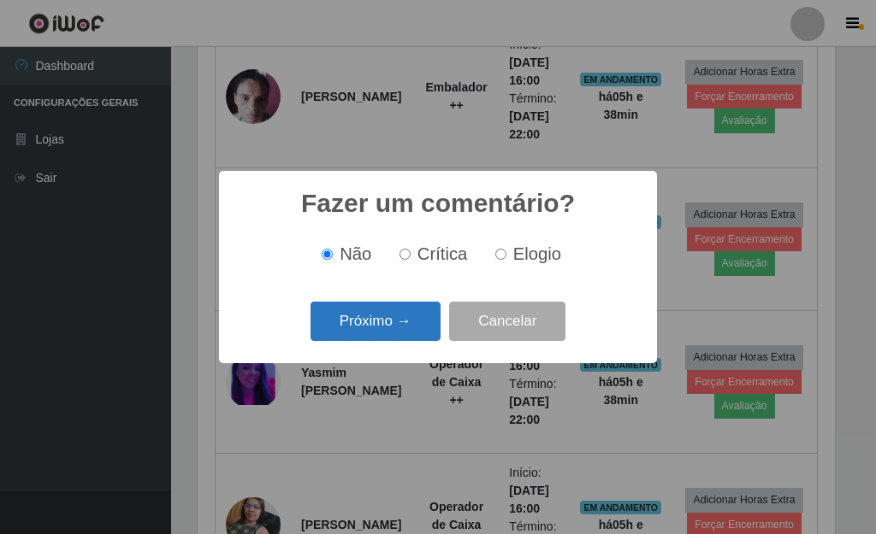
click at [378, 337] on button "Próximo →" at bounding box center [375, 322] width 130 height 40
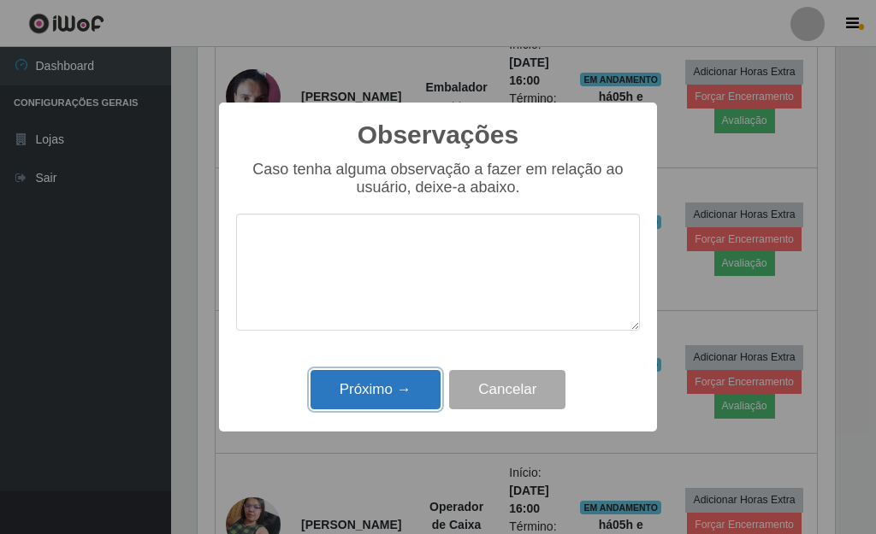
click at [380, 384] on button "Próximo →" at bounding box center [375, 390] width 130 height 40
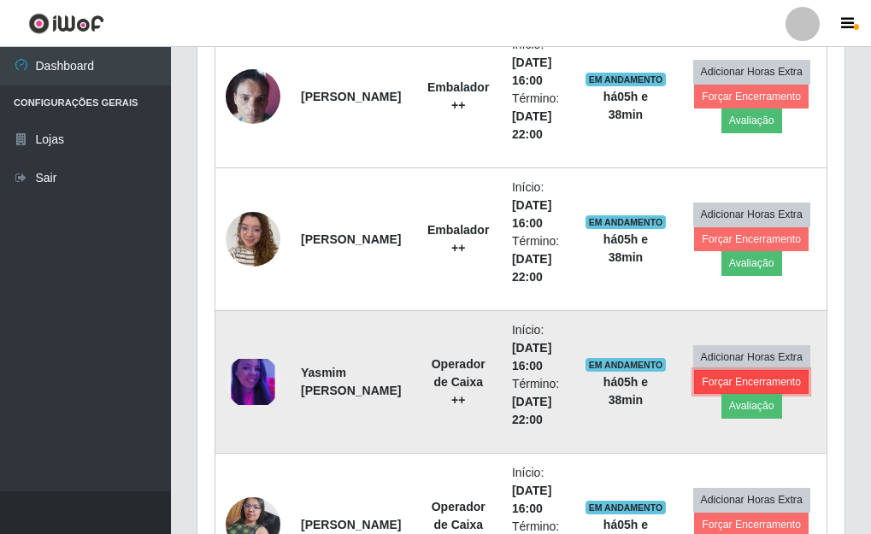
click at [728, 376] on button "Forçar Encerramento" at bounding box center [751, 382] width 115 height 24
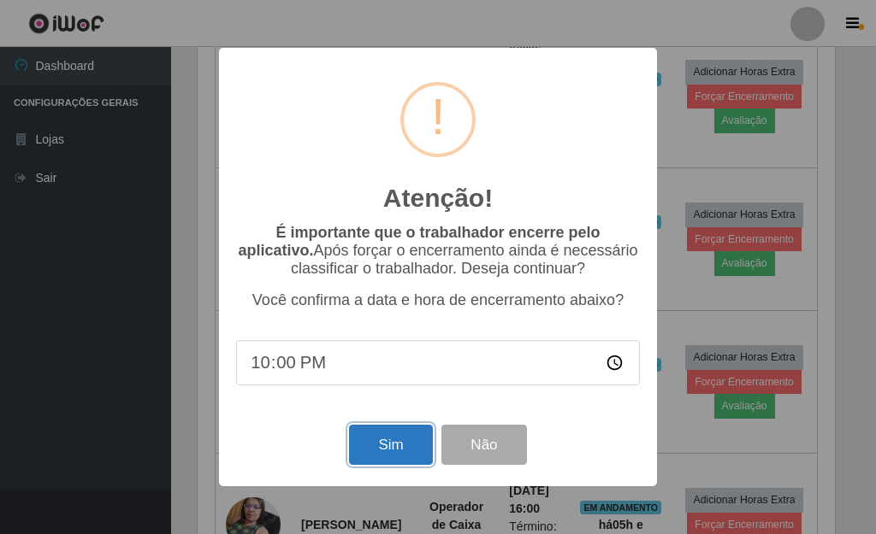
click at [402, 451] on button "Sim" at bounding box center [390, 445] width 83 height 40
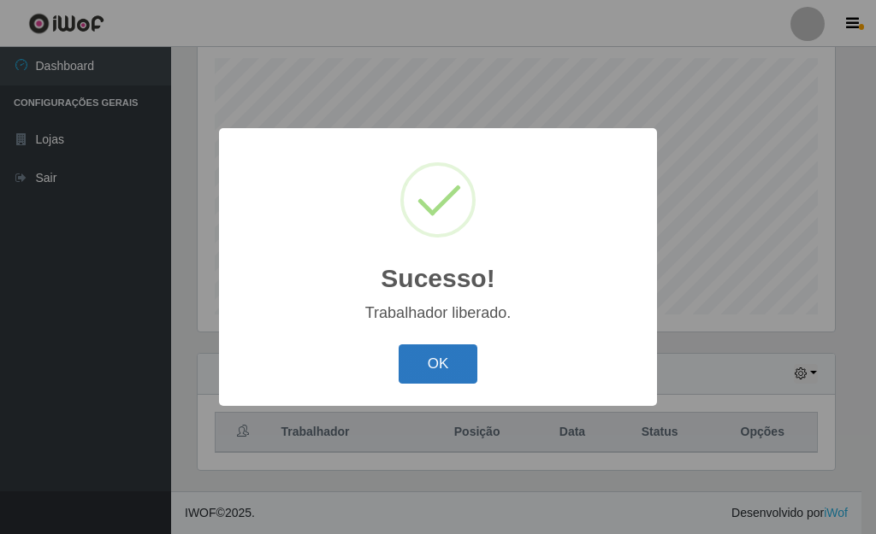
click at [446, 382] on button "OK" at bounding box center [439, 365] width 80 height 40
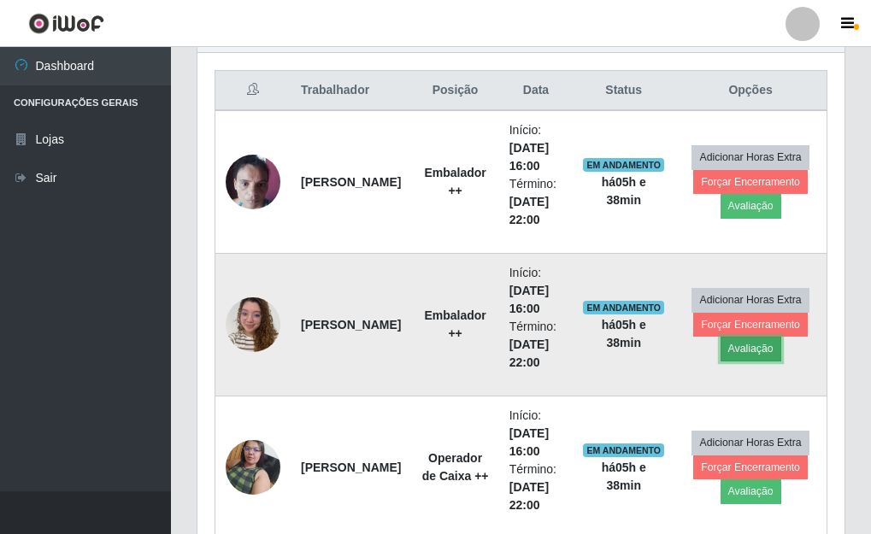
click at [744, 351] on button "Avaliação" at bounding box center [751, 349] width 61 height 24
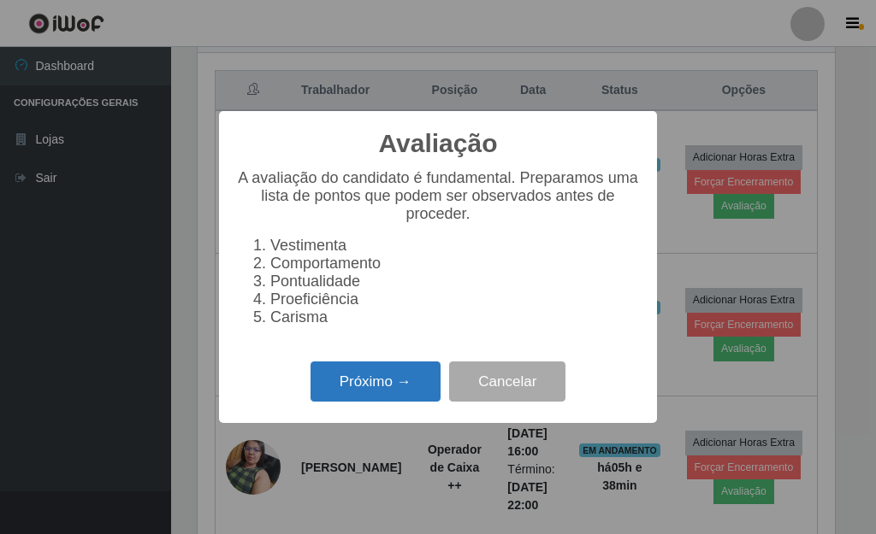
click at [351, 393] on button "Próximo →" at bounding box center [375, 382] width 130 height 40
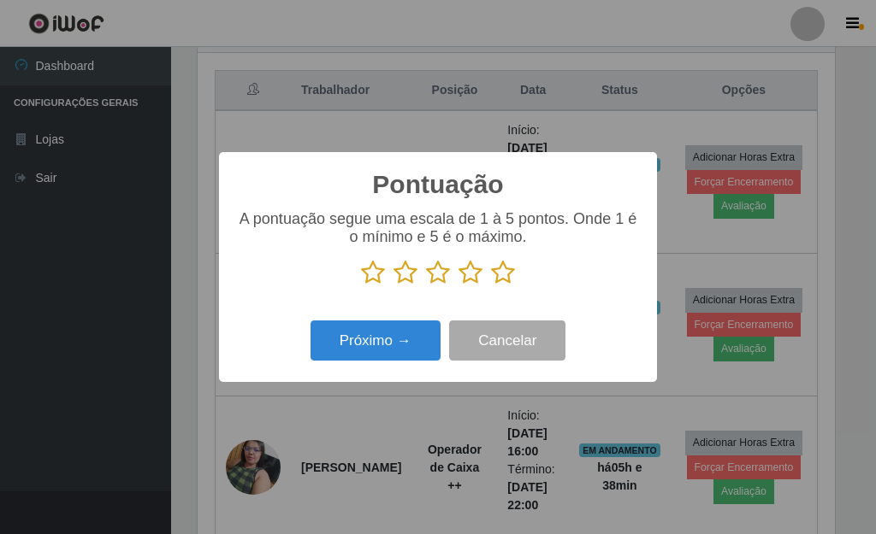
click at [502, 268] on icon at bounding box center [503, 273] width 24 height 26
click at [491, 286] on input "radio" at bounding box center [491, 286] width 0 height 0
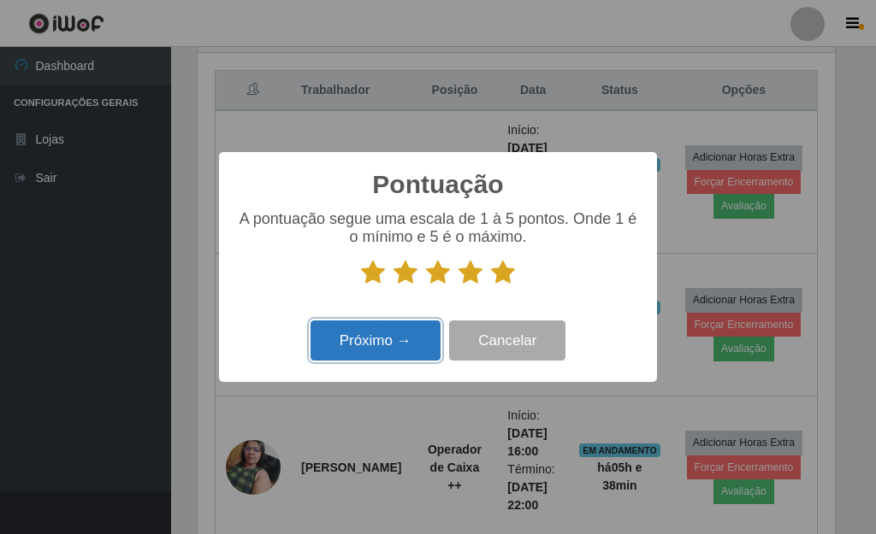
click at [387, 348] on button "Próximo →" at bounding box center [375, 341] width 130 height 40
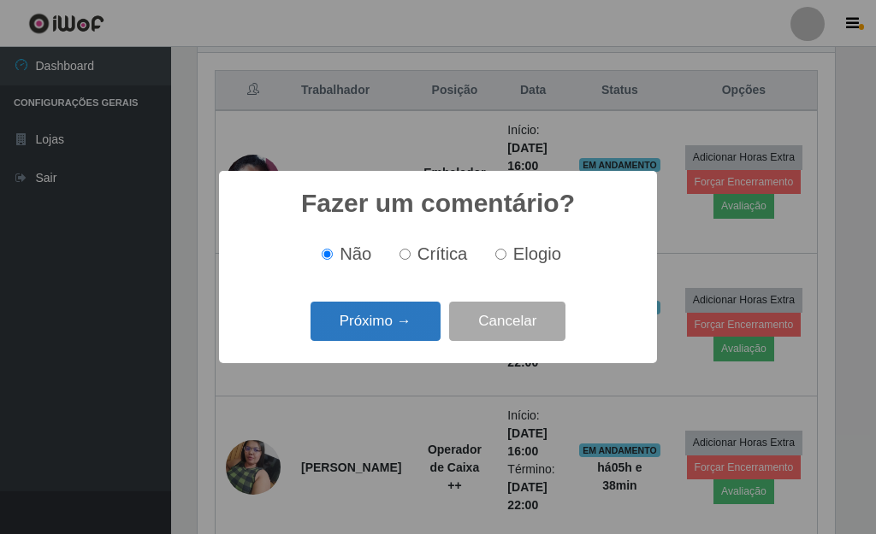
click at [389, 328] on button "Próximo →" at bounding box center [375, 322] width 130 height 40
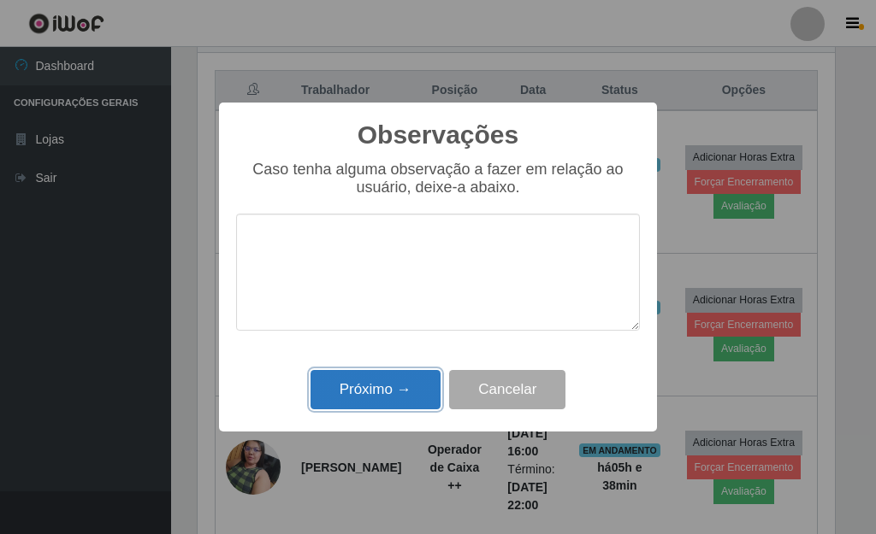
click at [388, 381] on button "Próximo →" at bounding box center [375, 390] width 130 height 40
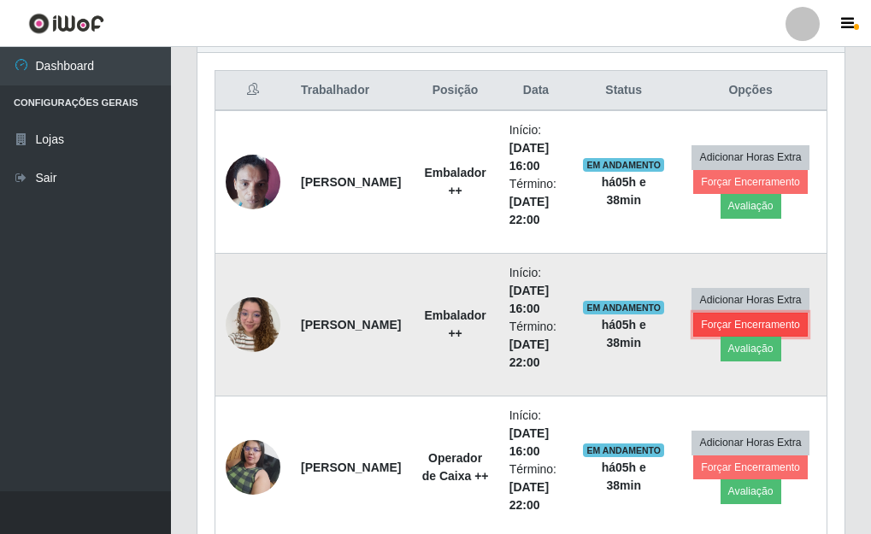
click at [742, 322] on button "Forçar Encerramento" at bounding box center [751, 325] width 115 height 24
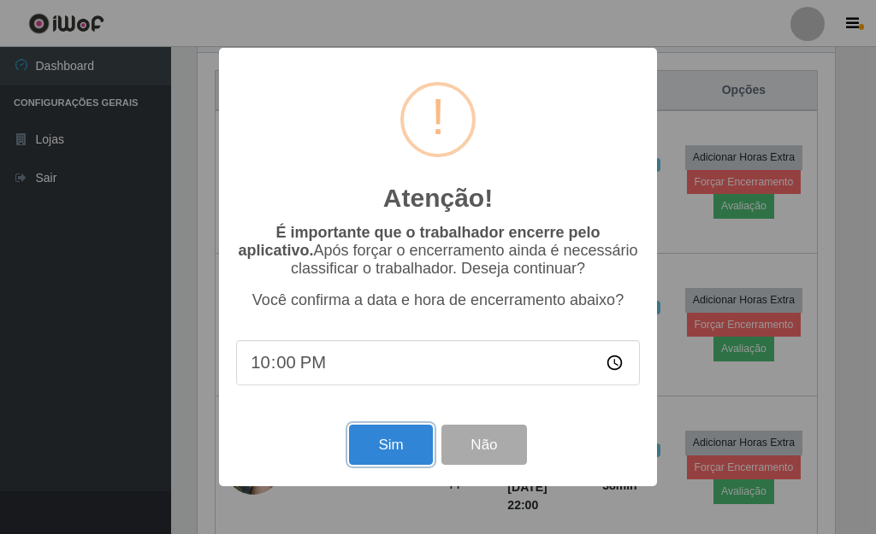
click at [393, 452] on button "Sim" at bounding box center [390, 445] width 83 height 40
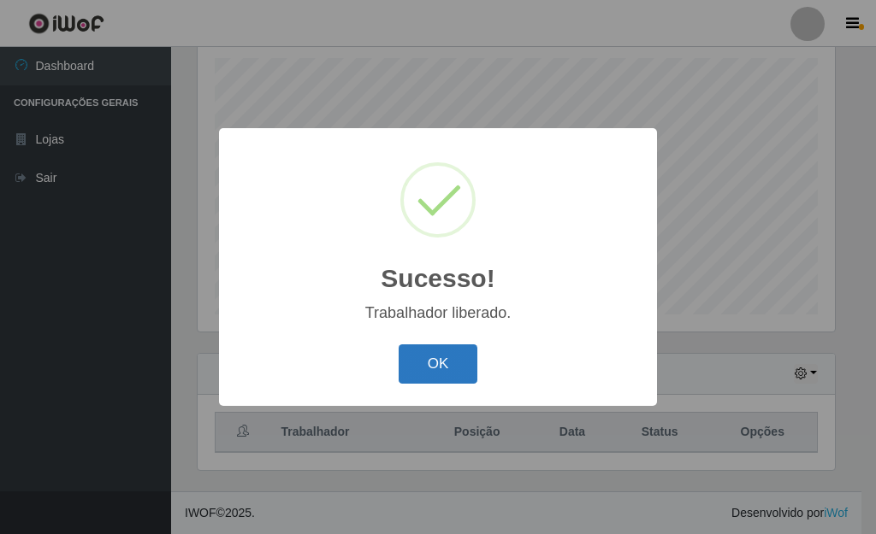
click at [435, 363] on button "OK" at bounding box center [439, 365] width 80 height 40
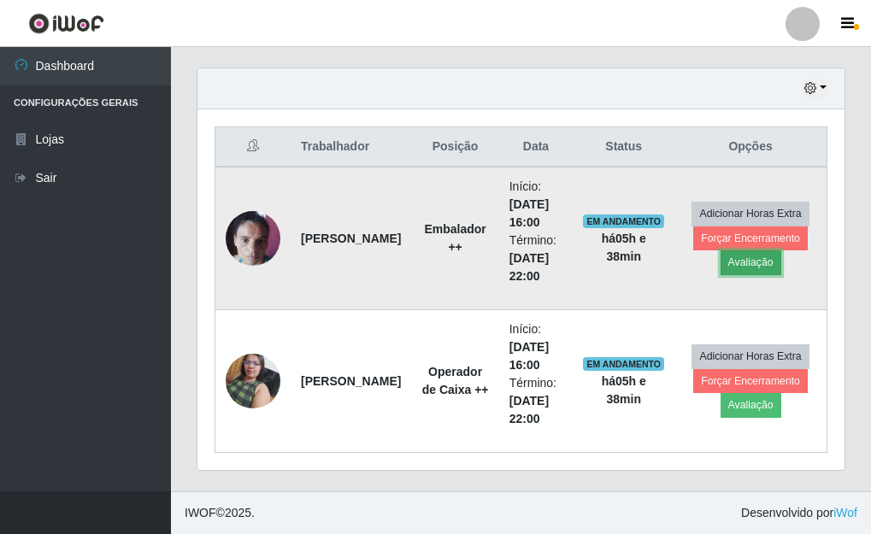
click at [748, 269] on button "Avaliação" at bounding box center [751, 263] width 61 height 24
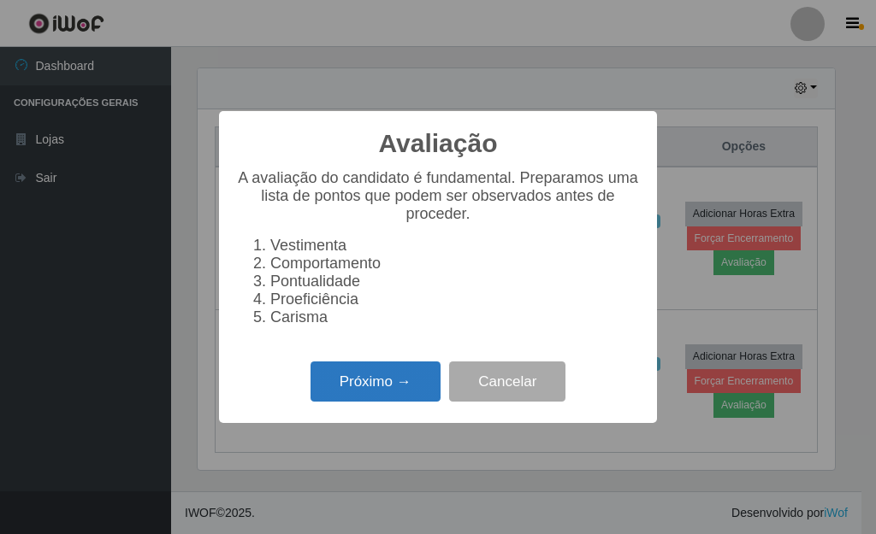
click at [399, 391] on button "Próximo →" at bounding box center [375, 382] width 130 height 40
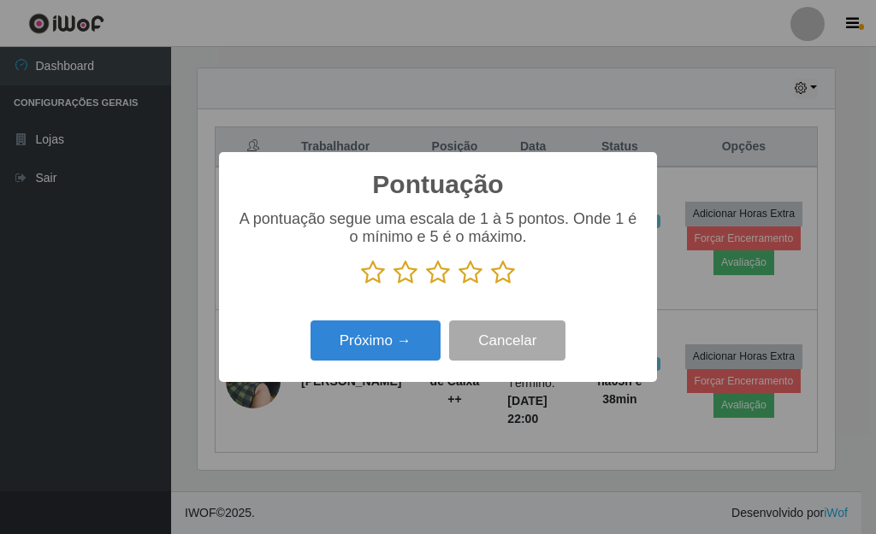
click at [501, 274] on icon at bounding box center [503, 273] width 24 height 26
click at [491, 286] on input "radio" at bounding box center [491, 286] width 0 height 0
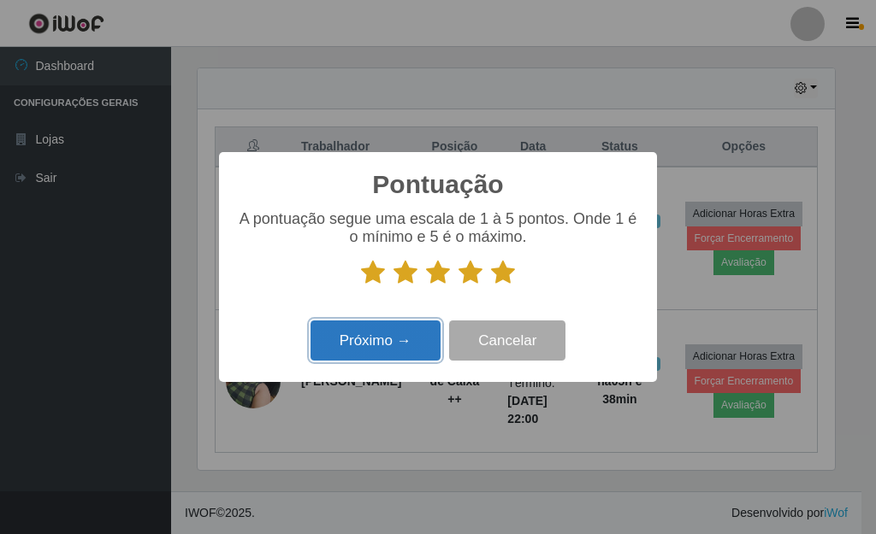
click at [363, 336] on button "Próximo →" at bounding box center [375, 341] width 130 height 40
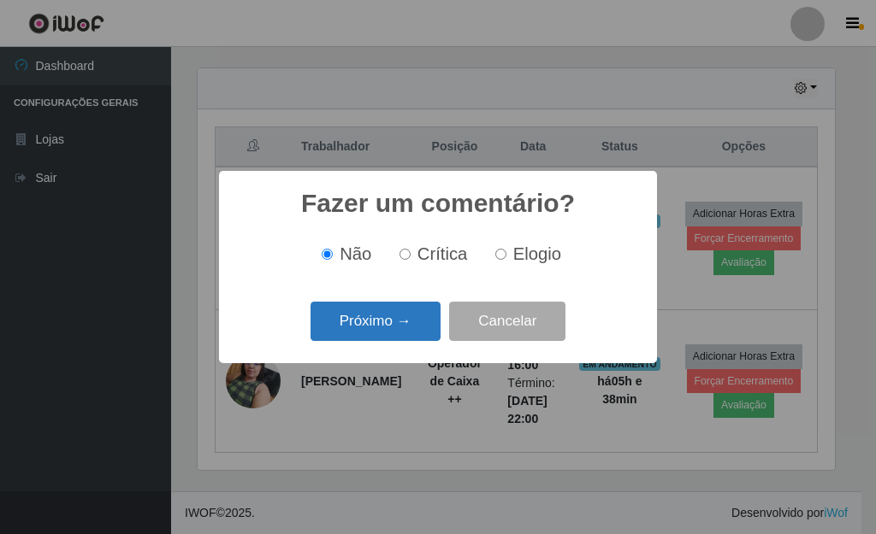
click at [368, 326] on button "Próximo →" at bounding box center [375, 322] width 130 height 40
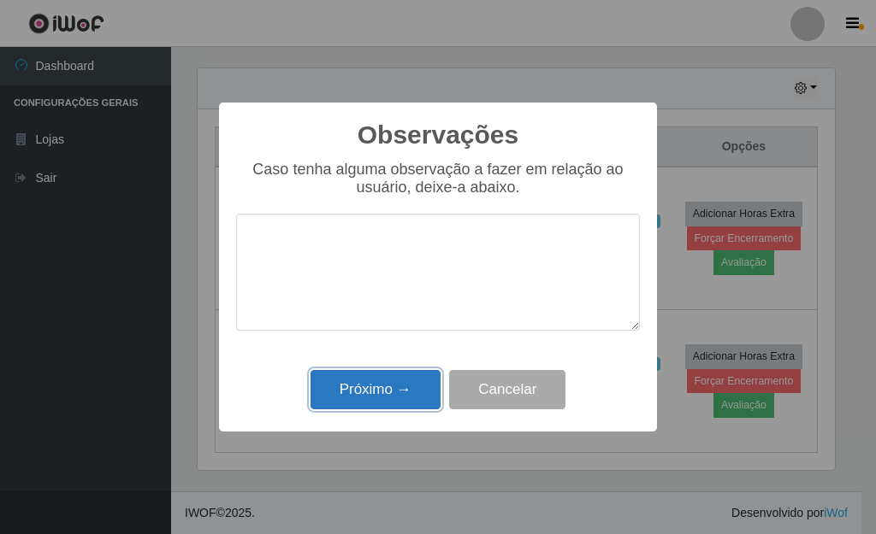
click at [395, 398] on button "Próximo →" at bounding box center [375, 390] width 130 height 40
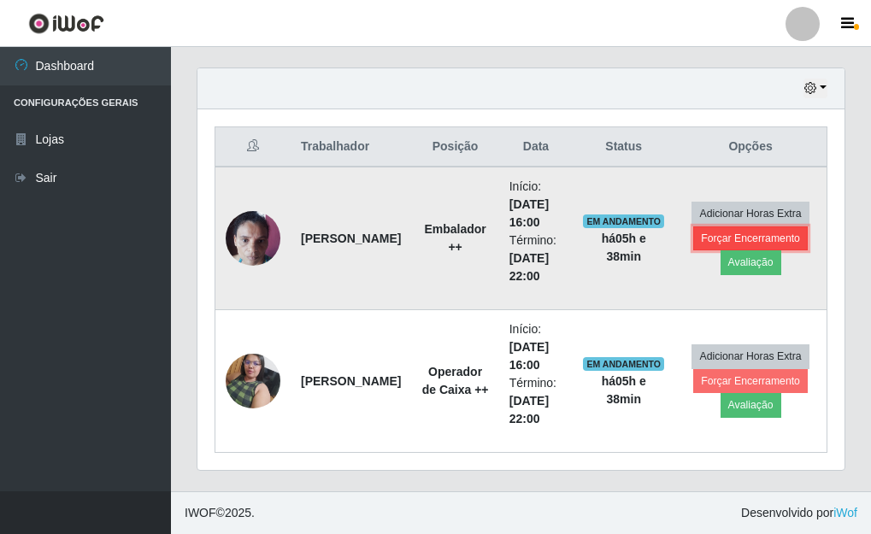
click at [723, 233] on button "Forçar Encerramento" at bounding box center [751, 239] width 115 height 24
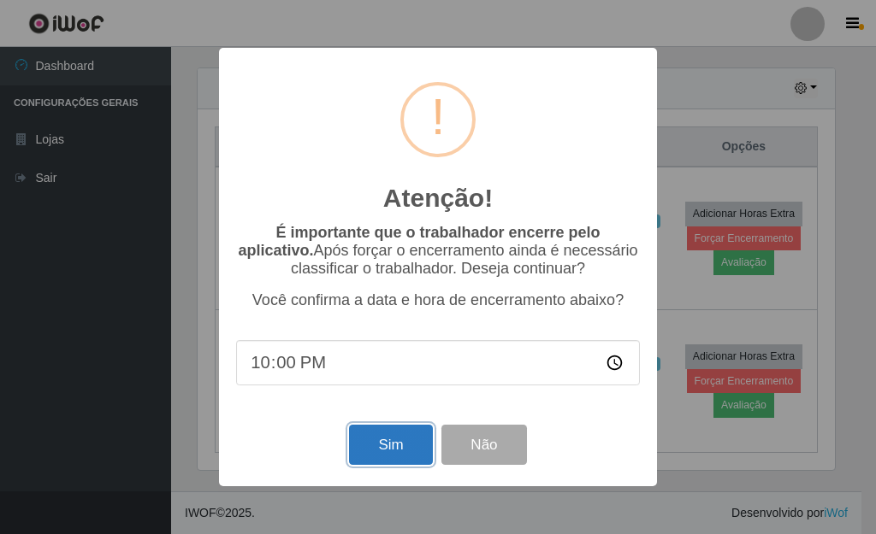
click at [390, 447] on button "Sim" at bounding box center [390, 445] width 83 height 40
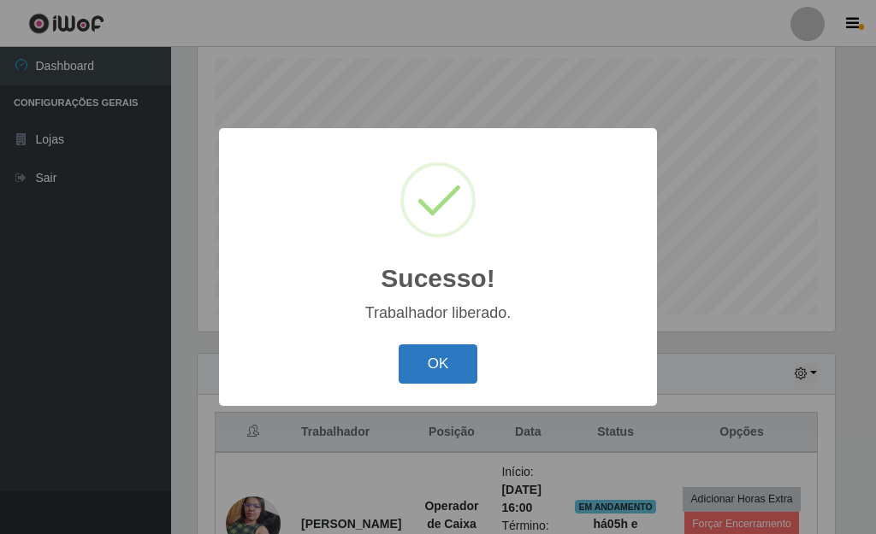
click at [436, 374] on button "OK" at bounding box center [439, 365] width 80 height 40
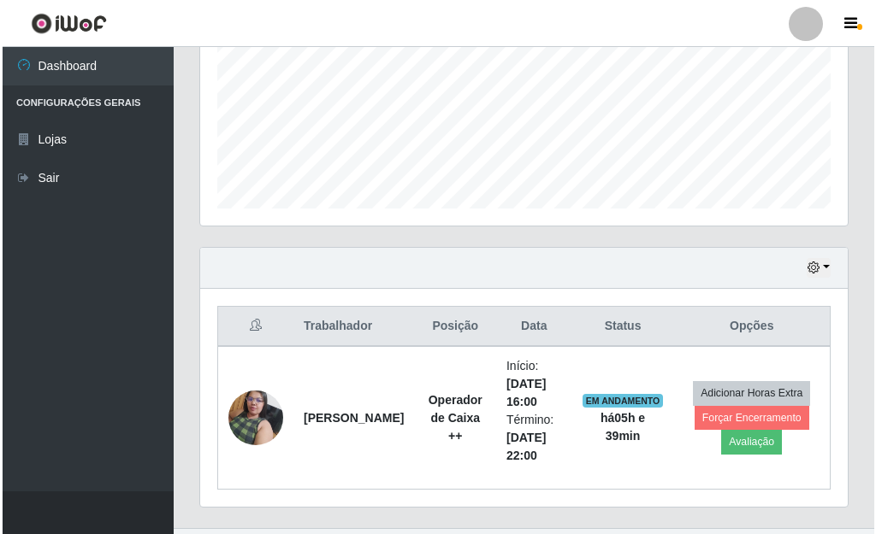
scroll to position [440, 0]
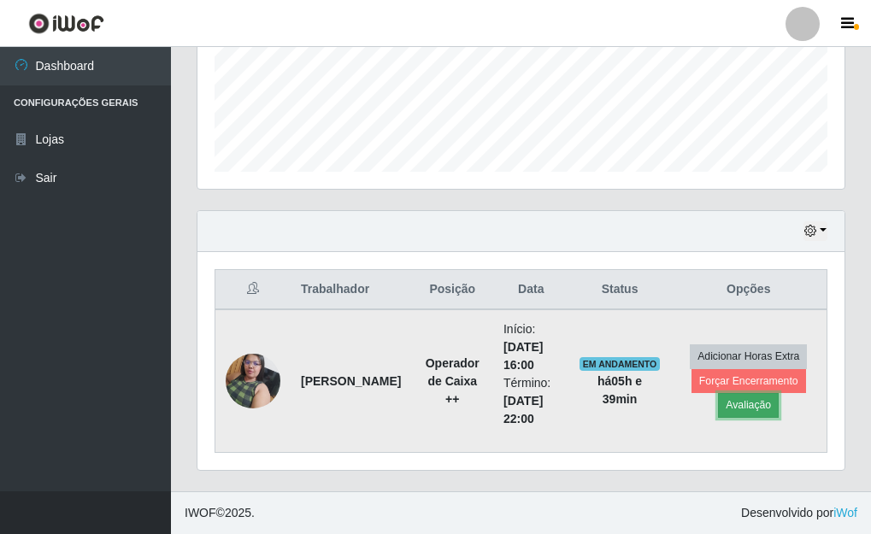
click at [771, 400] on button "Avaliação" at bounding box center [748, 405] width 61 height 24
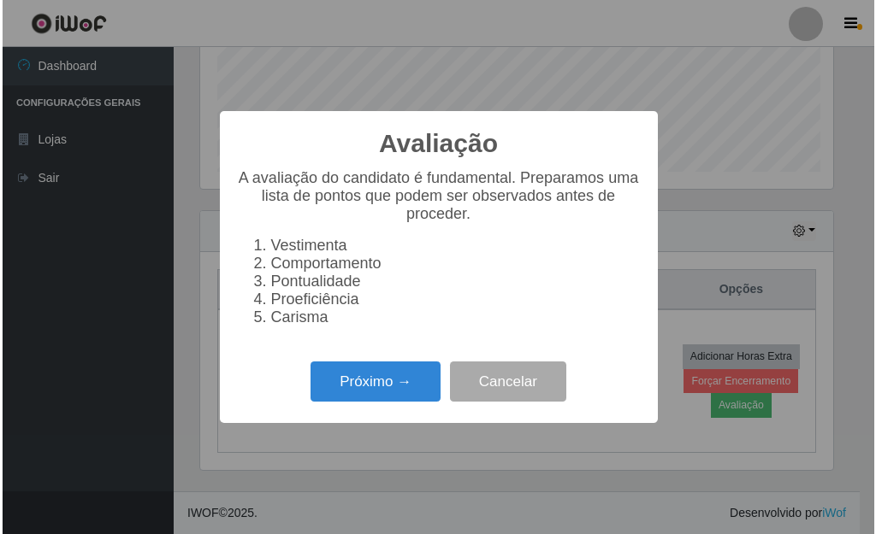
scroll to position [355, 637]
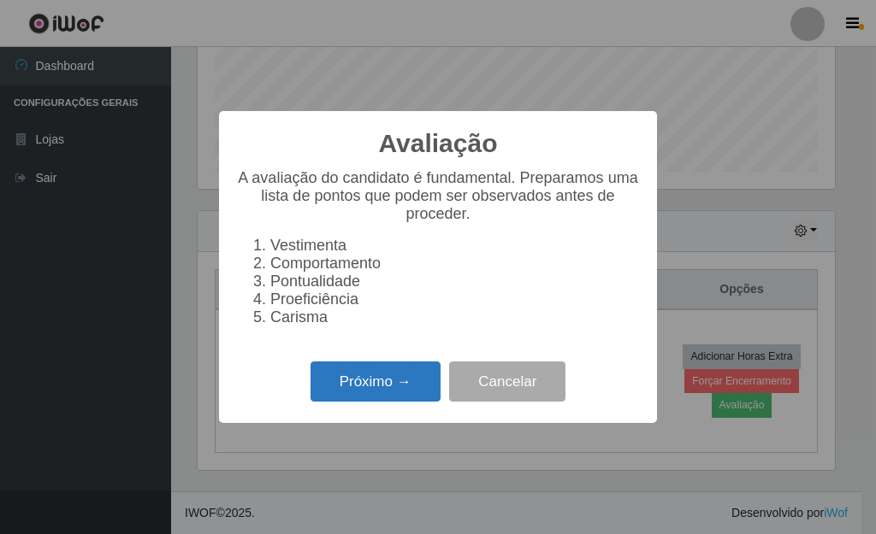
click at [365, 391] on button "Próximo →" at bounding box center [375, 382] width 130 height 40
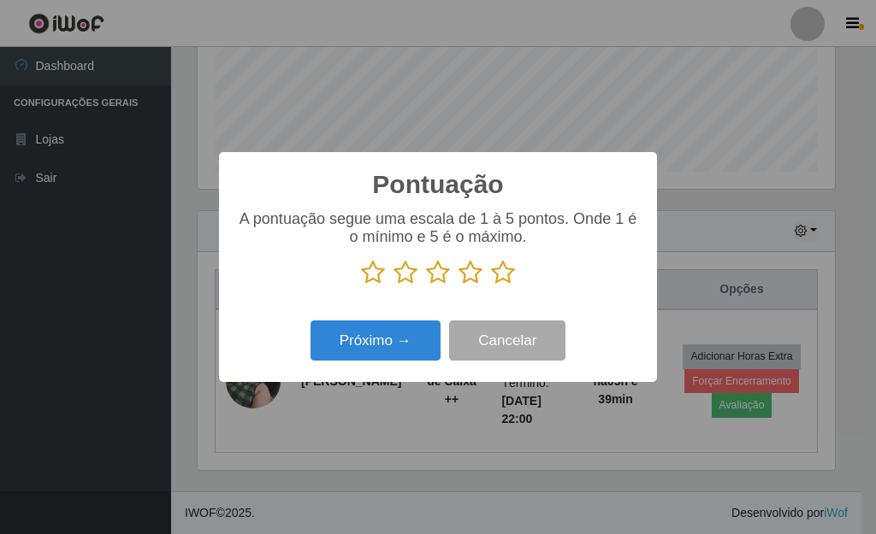
click at [502, 274] on icon at bounding box center [503, 273] width 24 height 26
click at [491, 286] on input "radio" at bounding box center [491, 286] width 0 height 0
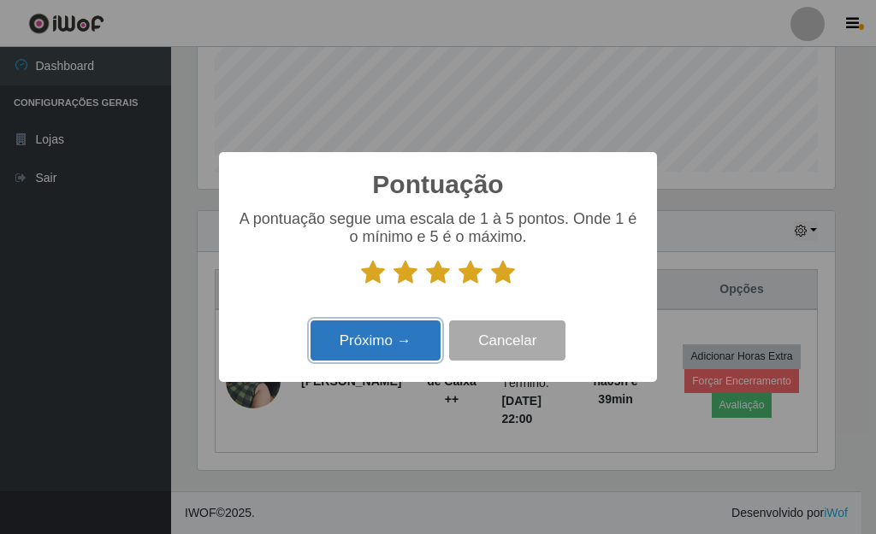
click at [408, 345] on button "Próximo →" at bounding box center [375, 341] width 130 height 40
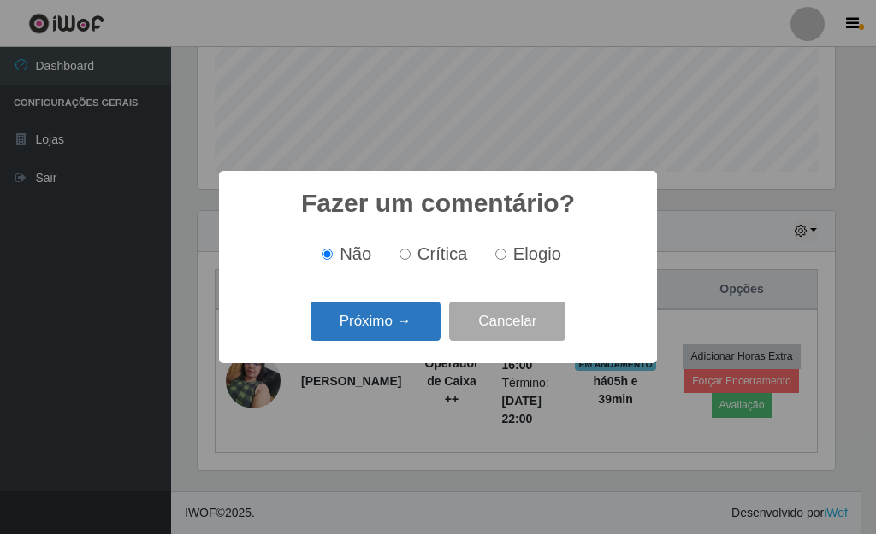
click at [408, 327] on button "Próximo →" at bounding box center [375, 322] width 130 height 40
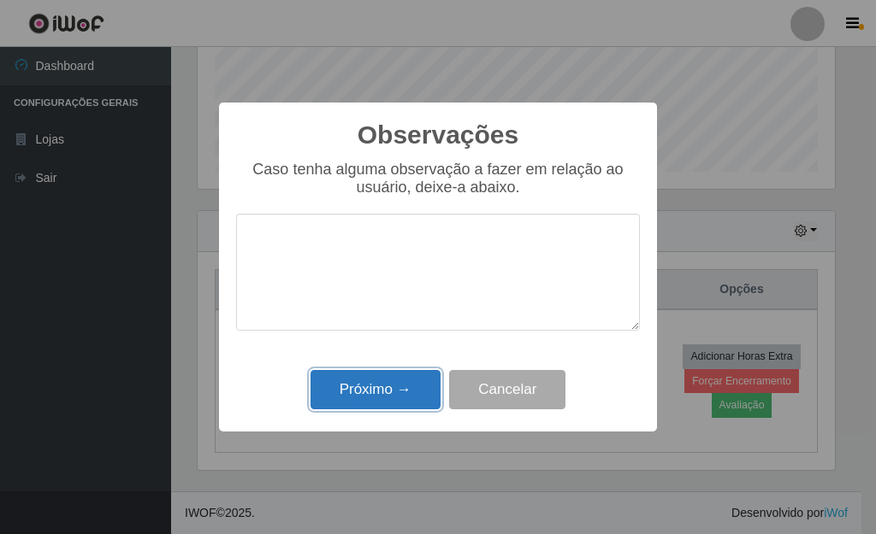
click at [396, 395] on button "Próximo →" at bounding box center [375, 390] width 130 height 40
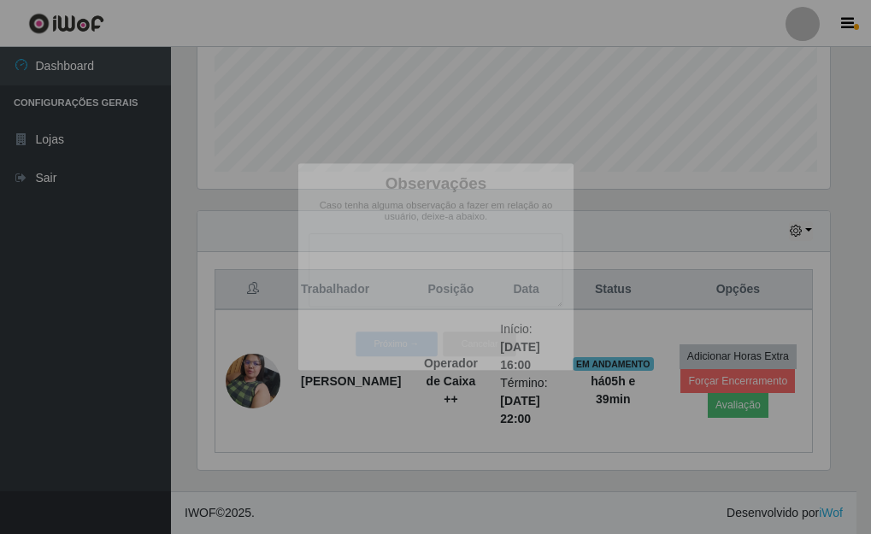
scroll to position [355, 647]
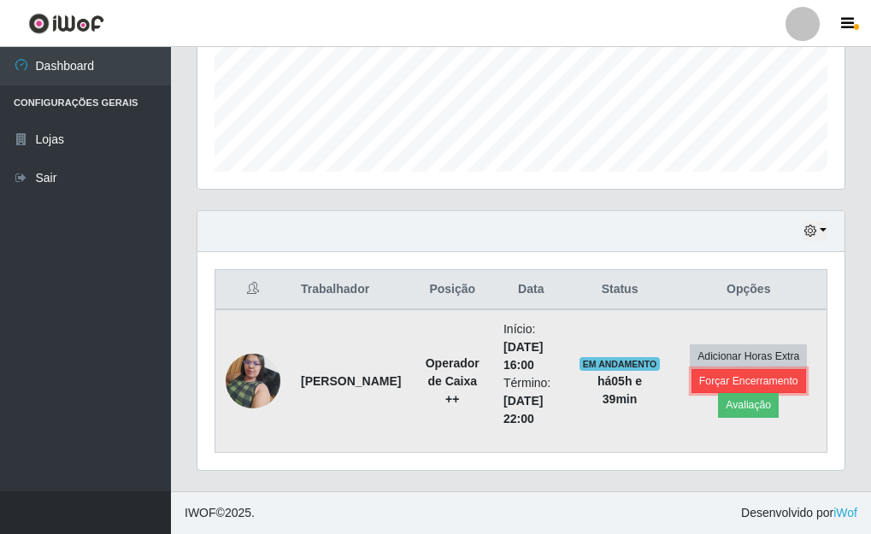
click at [728, 390] on button "Forçar Encerramento" at bounding box center [749, 381] width 115 height 24
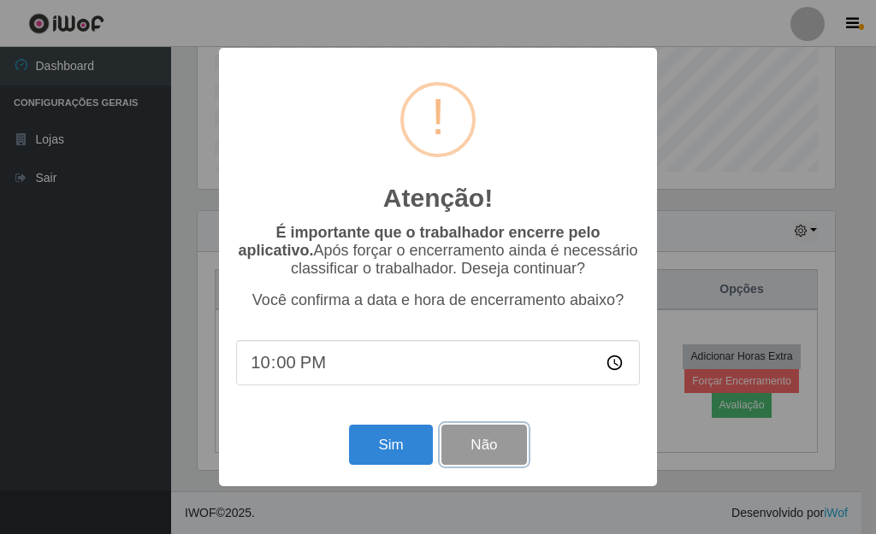
click at [506, 446] on button "Não" at bounding box center [483, 445] width 85 height 40
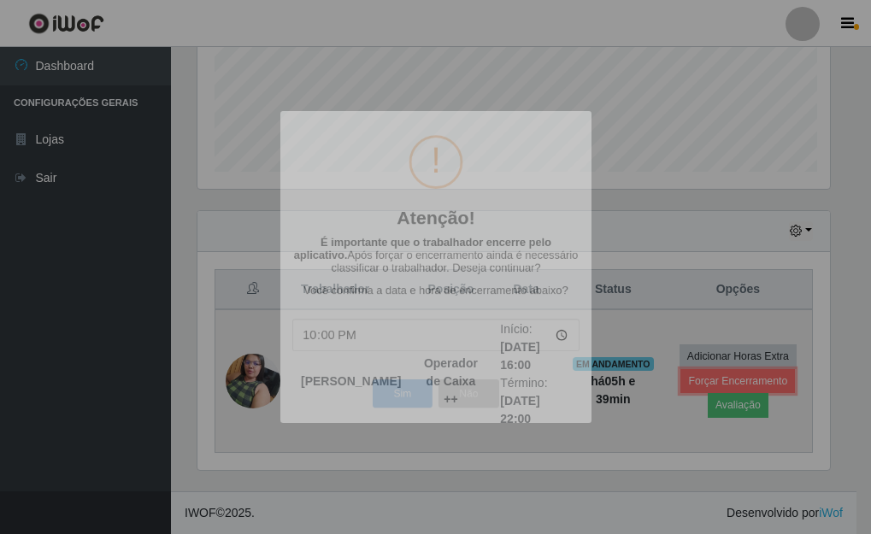
scroll to position [355, 647]
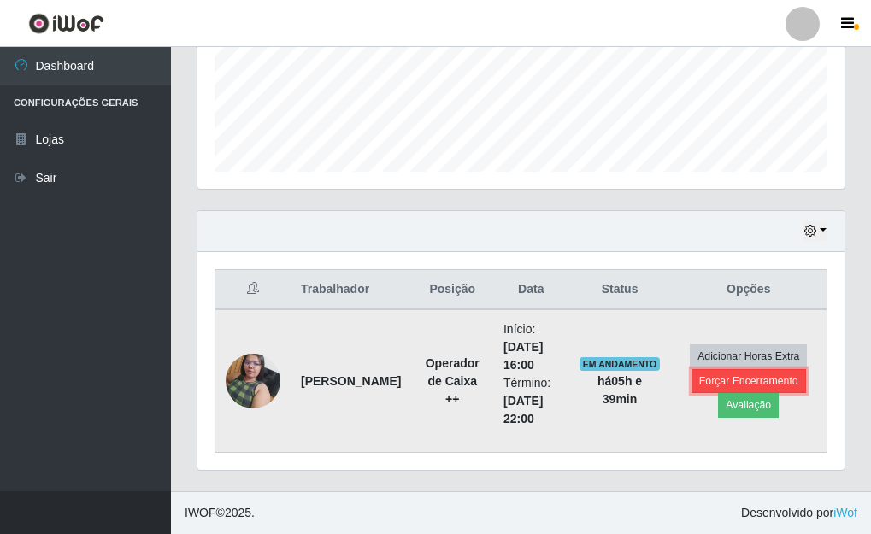
click at [707, 378] on button "Forçar Encerramento" at bounding box center [749, 381] width 115 height 24
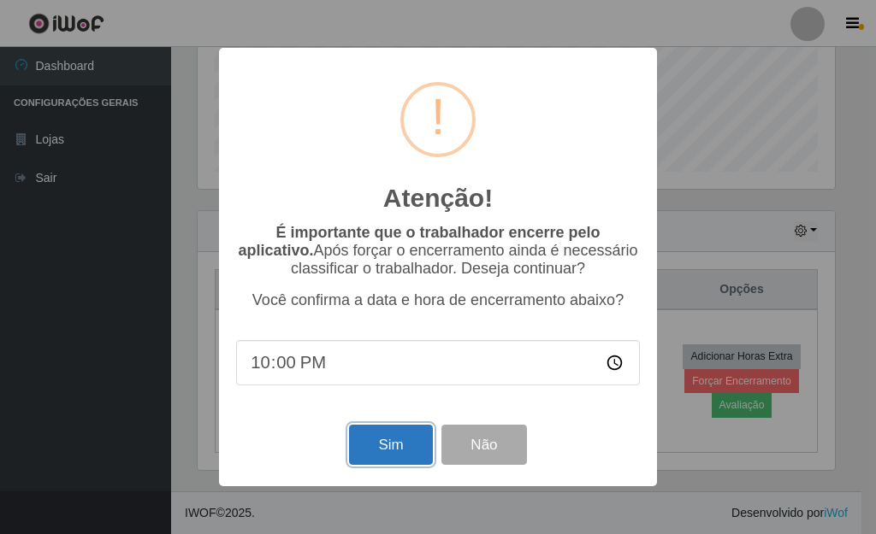
click at [381, 451] on button "Sim" at bounding box center [390, 445] width 83 height 40
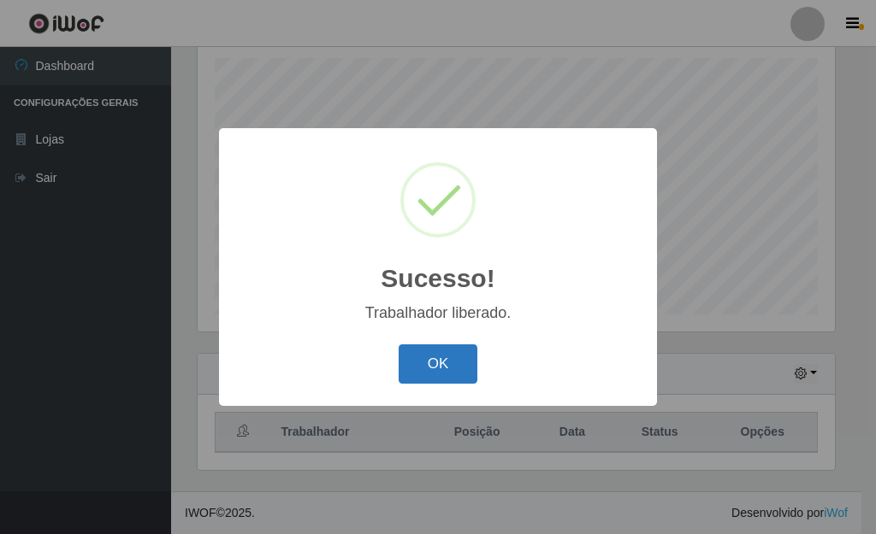
click at [438, 350] on button "OK" at bounding box center [439, 365] width 80 height 40
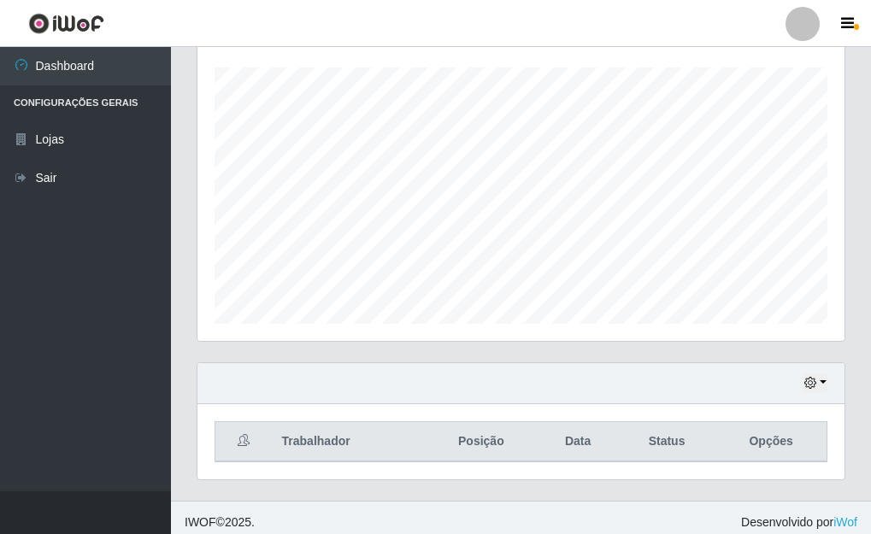
scroll to position [297, 0]
